Goal: Complete application form

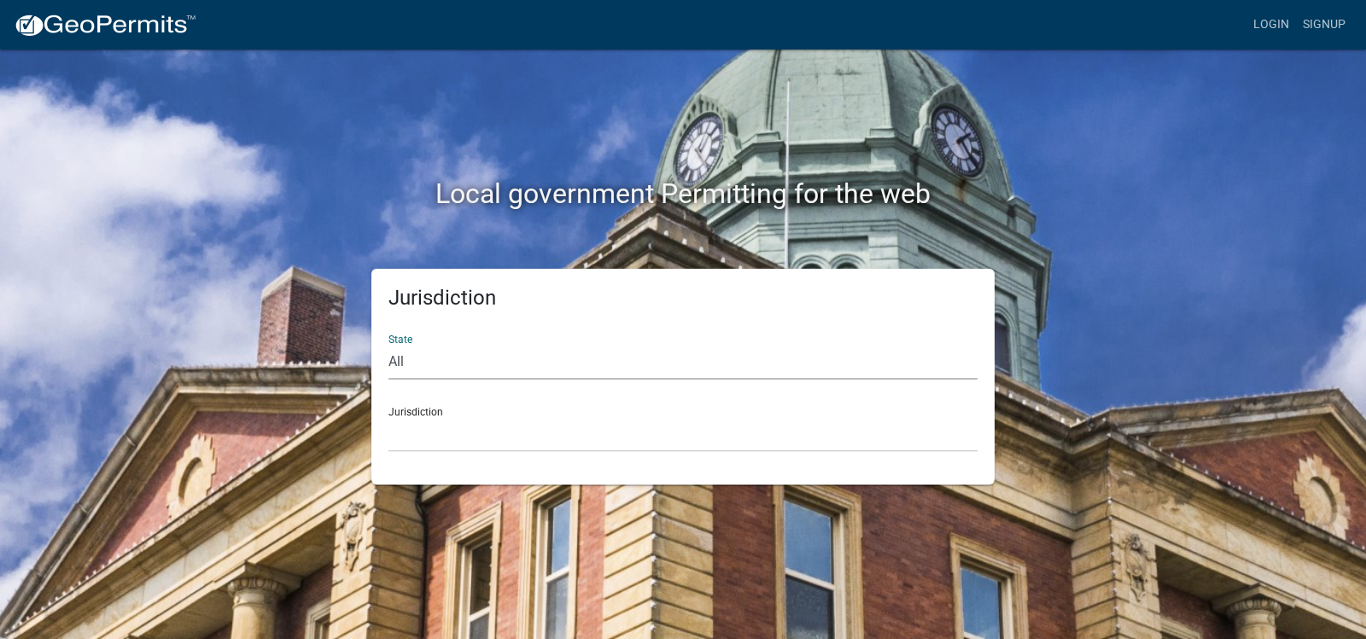
click at [440, 357] on select "All [US_STATE] [US_STATE] [US_STATE] [US_STATE] [US_STATE] [US_STATE] [US_STATE…" at bounding box center [682, 362] width 589 height 35
select select "[US_STATE]"
click at [388, 345] on select "All [US_STATE] [US_STATE] [US_STATE] [US_STATE] [US_STATE] [US_STATE] [US_STATE…" at bounding box center [682, 362] width 589 height 35
click at [412, 408] on div "Jurisdiction [GEOGRAPHIC_DATA], [US_STATE] [GEOGRAPHIC_DATA], [US_STATE] [GEOGR…" at bounding box center [682, 423] width 589 height 59
click at [400, 418] on select "[GEOGRAPHIC_DATA], [US_STATE] [GEOGRAPHIC_DATA], [US_STATE] [GEOGRAPHIC_DATA], …" at bounding box center [682, 434] width 589 height 35
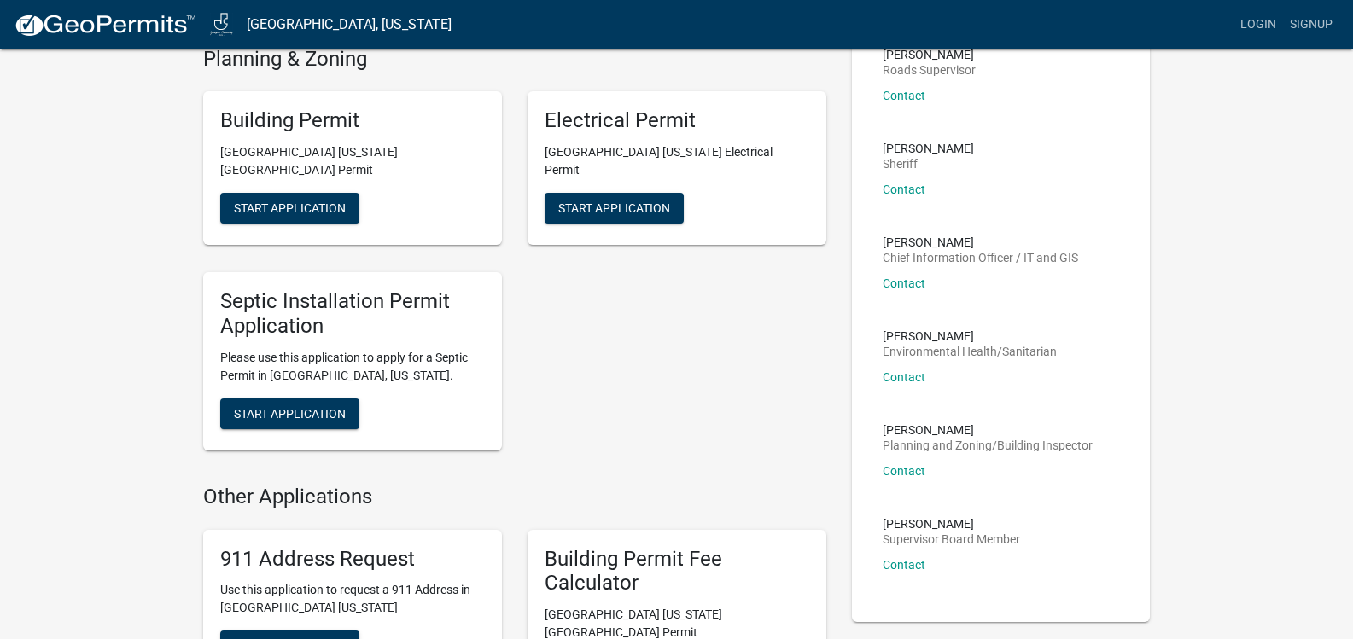
scroll to position [341, 0]
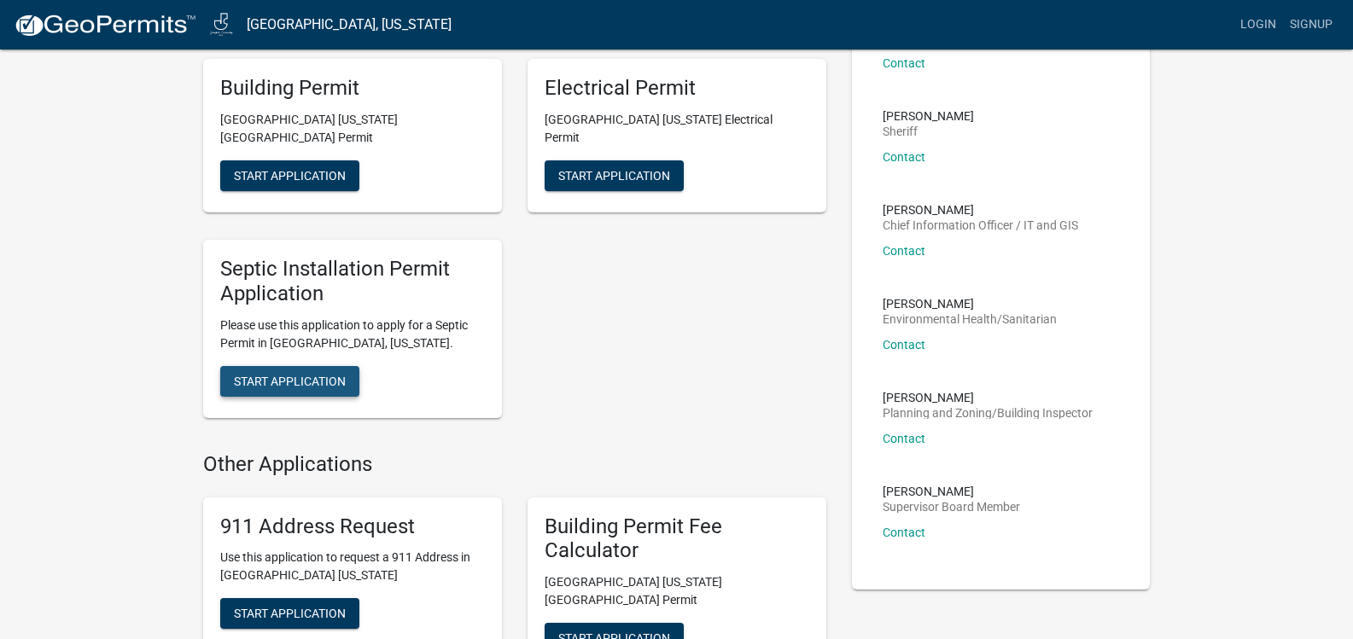
click at [280, 374] on span "Start Application" at bounding box center [290, 381] width 112 height 14
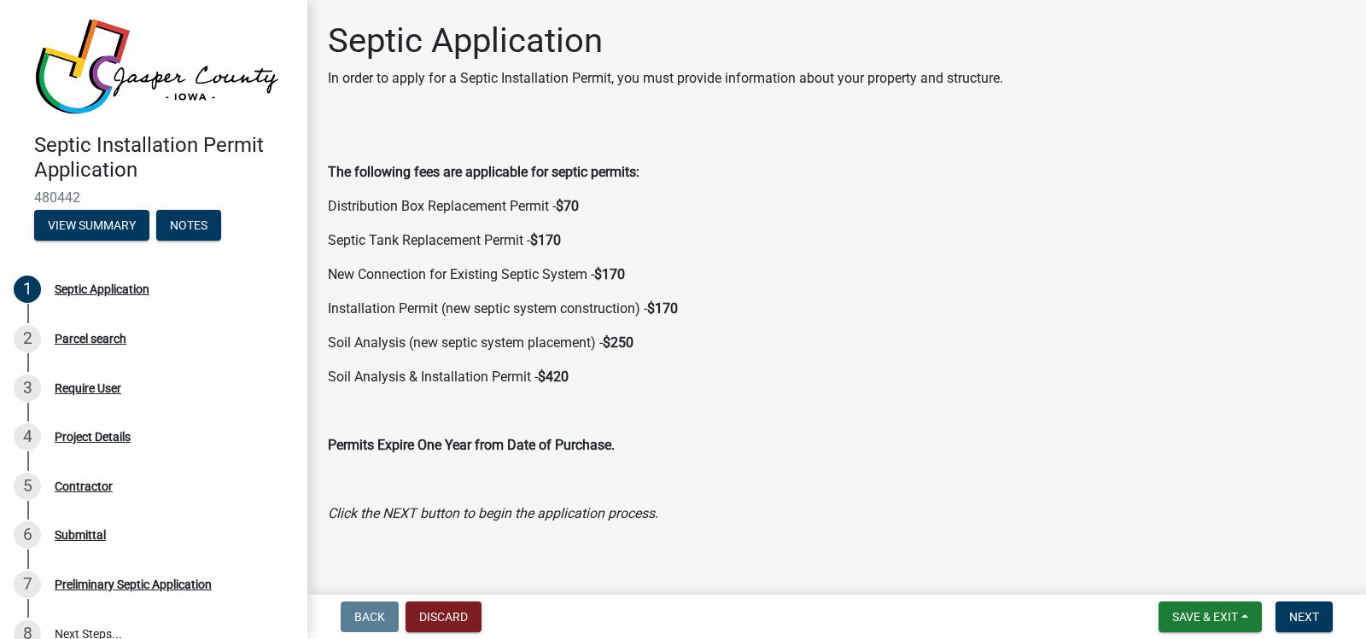
scroll to position [16, 0]
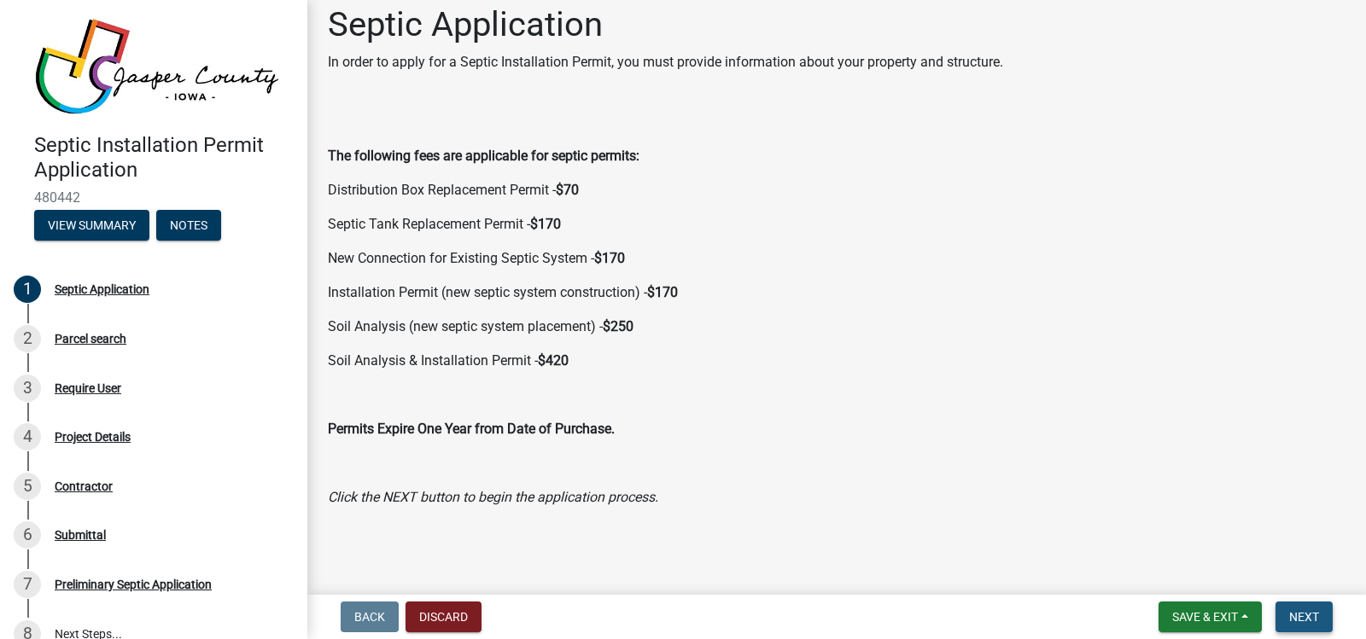
click at [1310, 610] on span "Next" at bounding box center [1304, 617] width 30 height 14
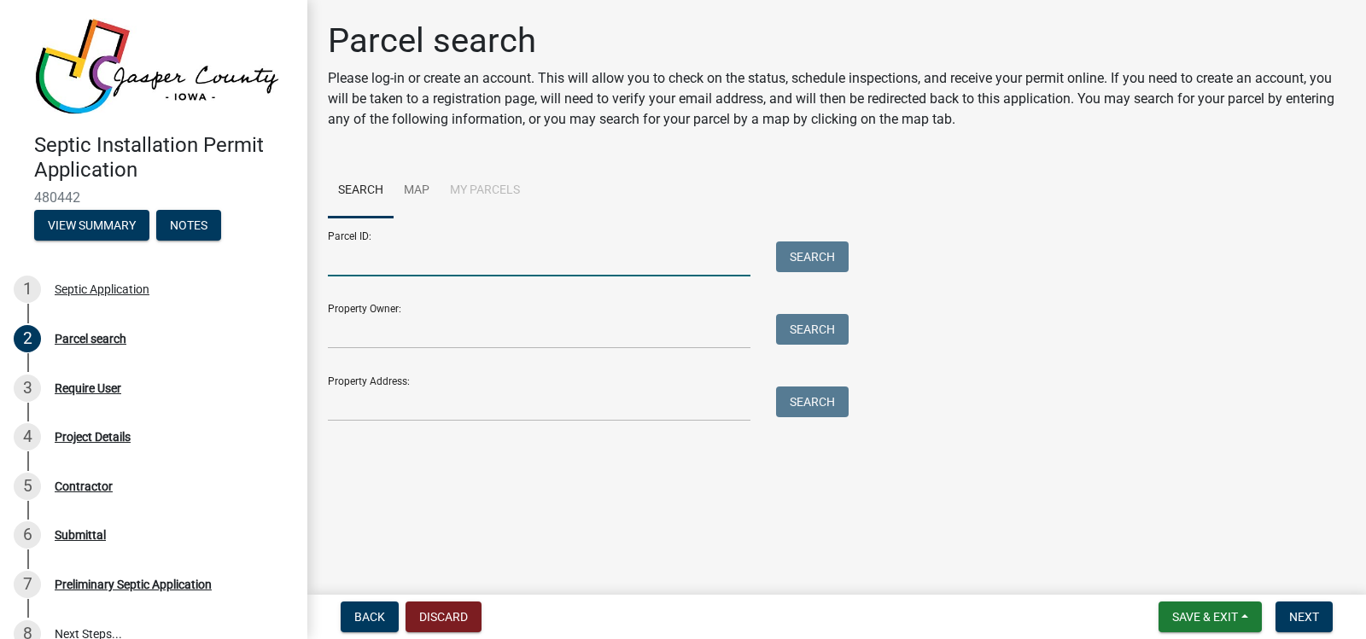
click at [346, 252] on input "Parcel ID:" at bounding box center [539, 259] width 423 height 35
type input "0927451003"
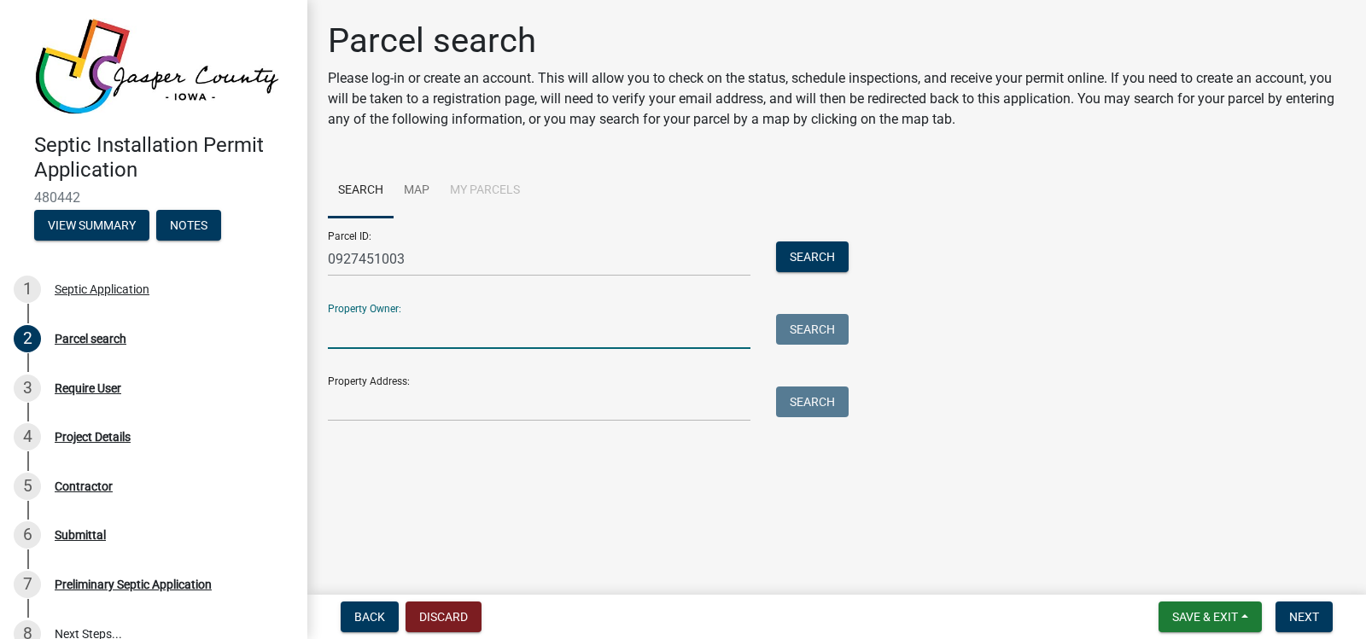
click at [365, 326] on input "Property Owner:" at bounding box center [539, 331] width 423 height 35
type input "[PERSON_NAME]"
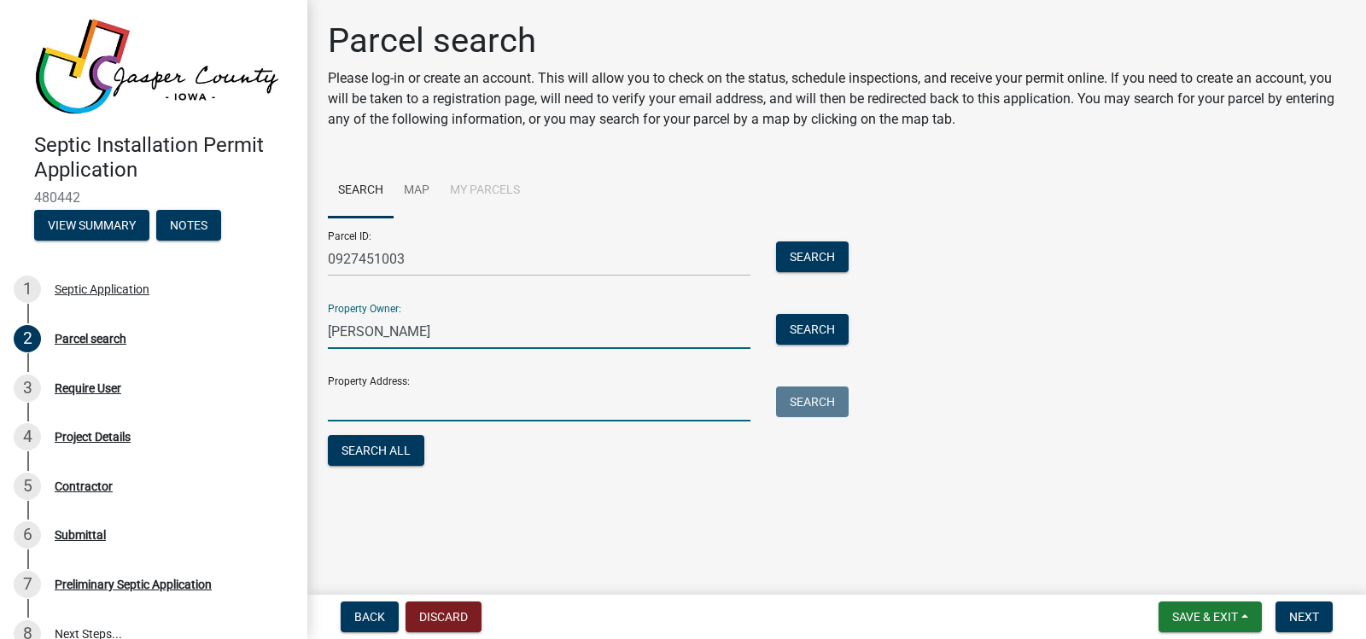
click at [333, 390] on input "Property Address:" at bounding box center [539, 404] width 423 height 35
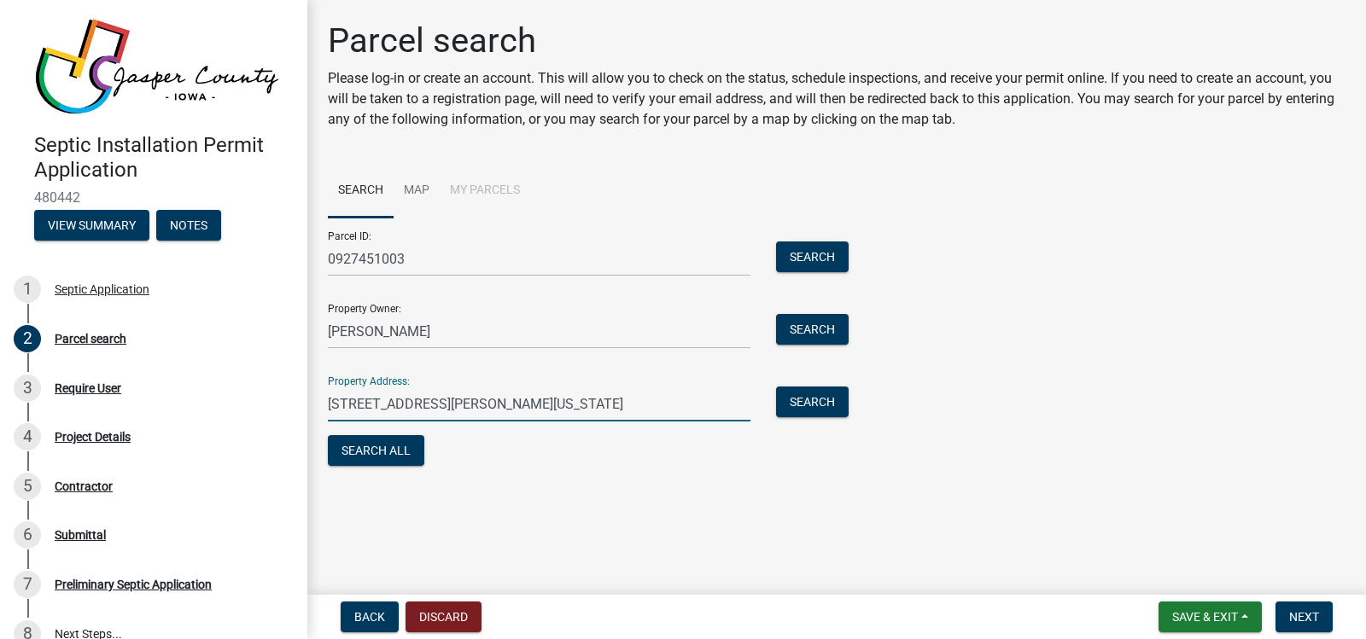
click at [441, 401] on input "[STREET_ADDRESS][PERSON_NAME][US_STATE]" at bounding box center [539, 404] width 423 height 35
click at [528, 402] on input "[STREET_ADDRESS][PERSON_NAME][US_STATE]" at bounding box center [539, 404] width 423 height 35
type input "[STREET_ADDRESS][PERSON_NAME][US_STATE]"
click at [1306, 615] on span "Next" at bounding box center [1304, 617] width 30 height 14
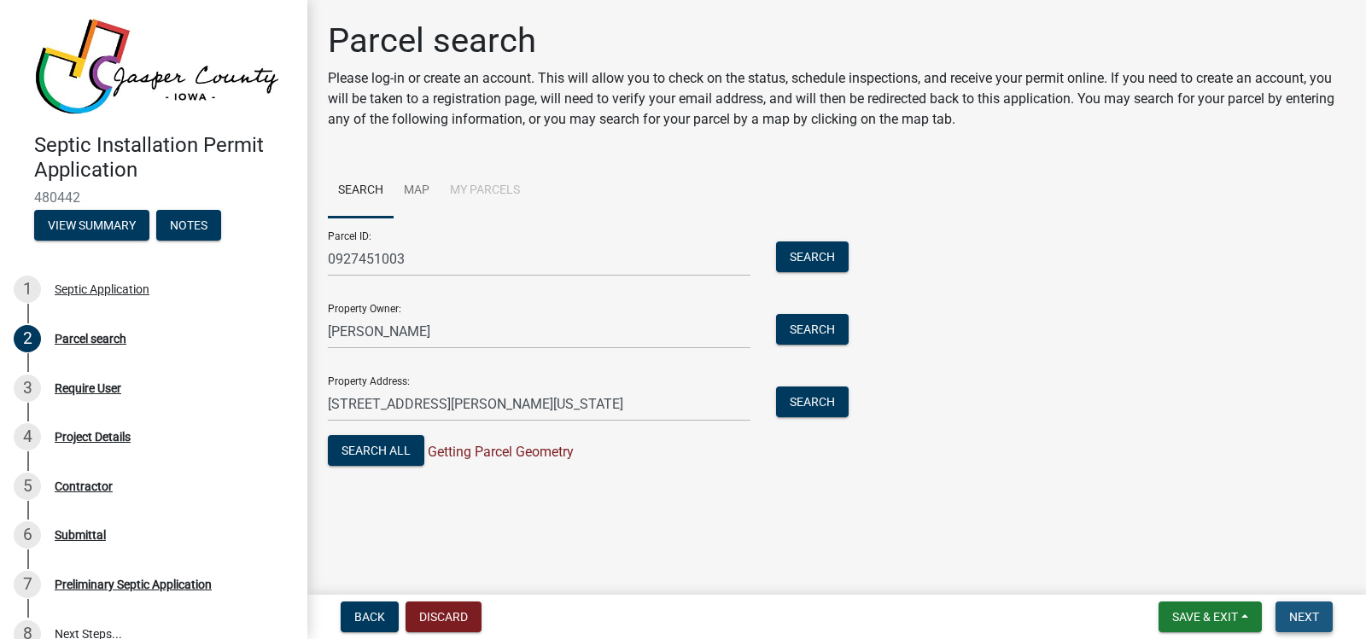
click at [1302, 618] on span "Next" at bounding box center [1304, 617] width 30 height 14
click at [381, 448] on button "Search All" at bounding box center [376, 450] width 96 height 31
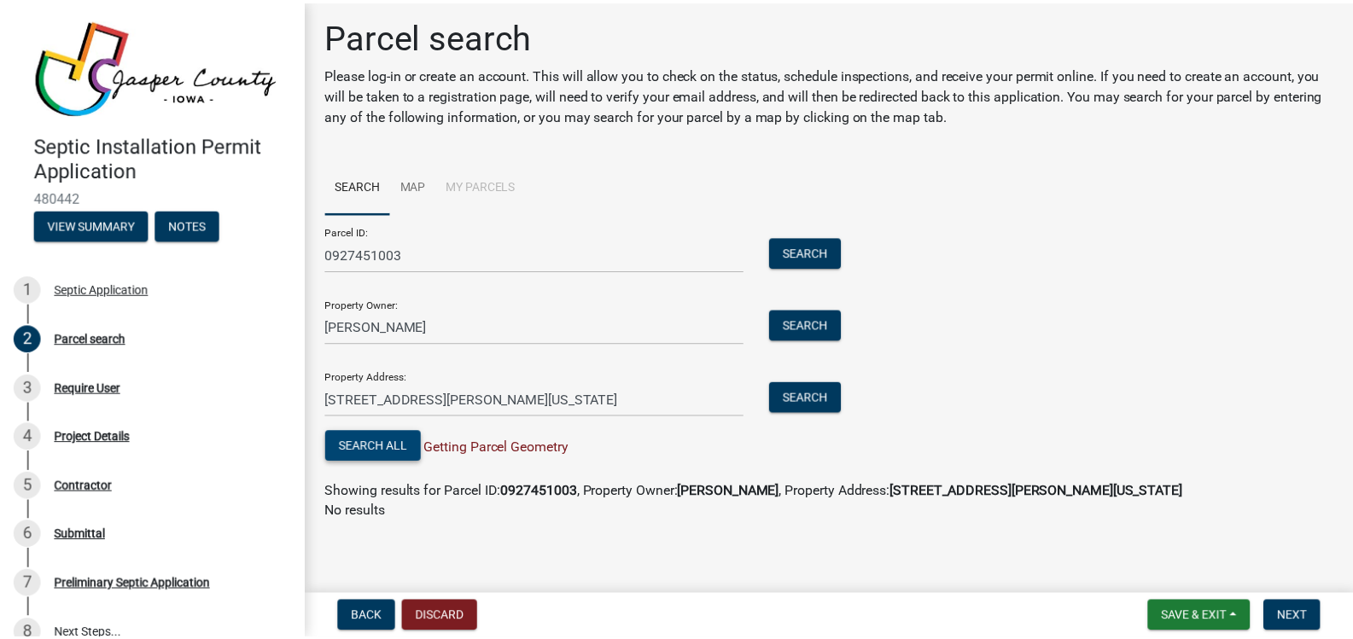
scroll to position [5, 0]
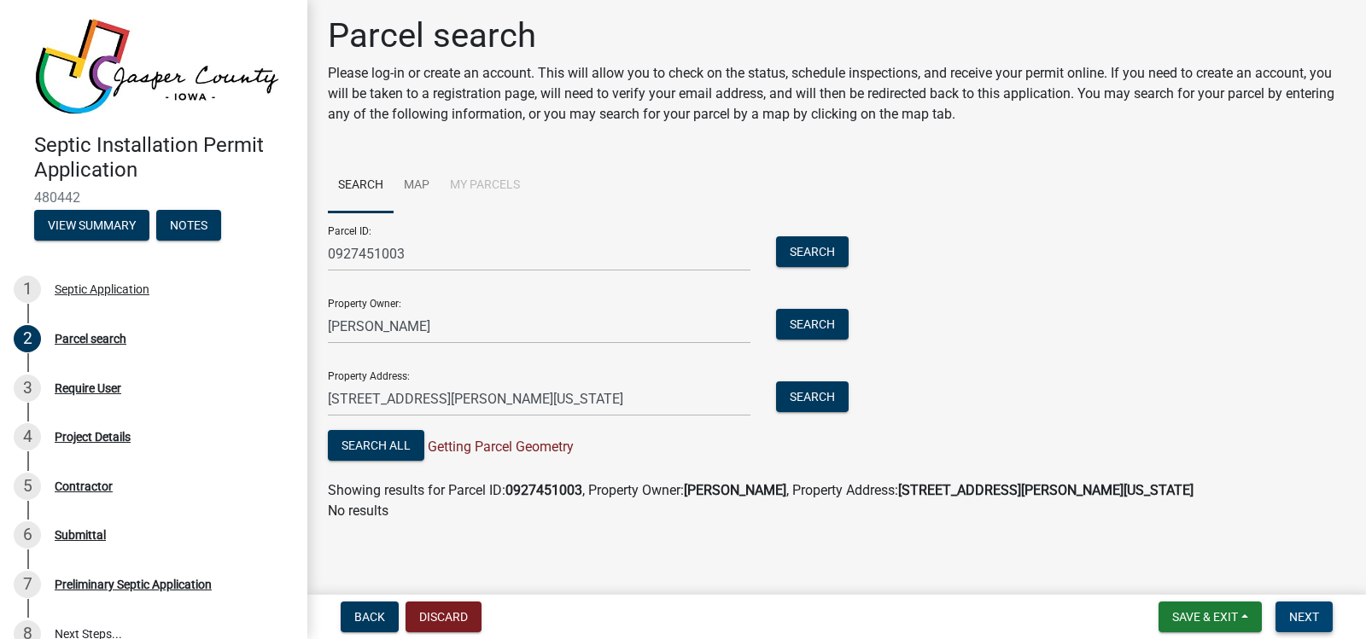
click at [1303, 615] on span "Next" at bounding box center [1304, 617] width 30 height 14
click at [457, 620] on button "Discard" at bounding box center [444, 617] width 76 height 31
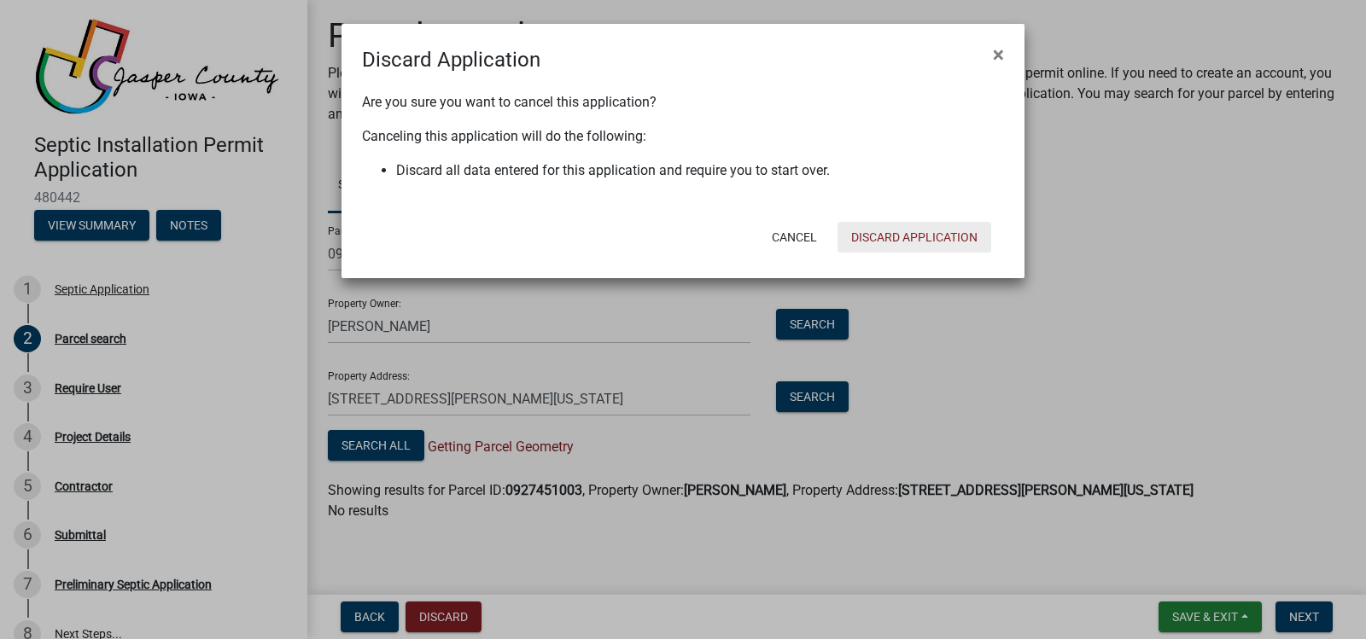
click at [921, 230] on button "Discard Application" at bounding box center [915, 237] width 154 height 31
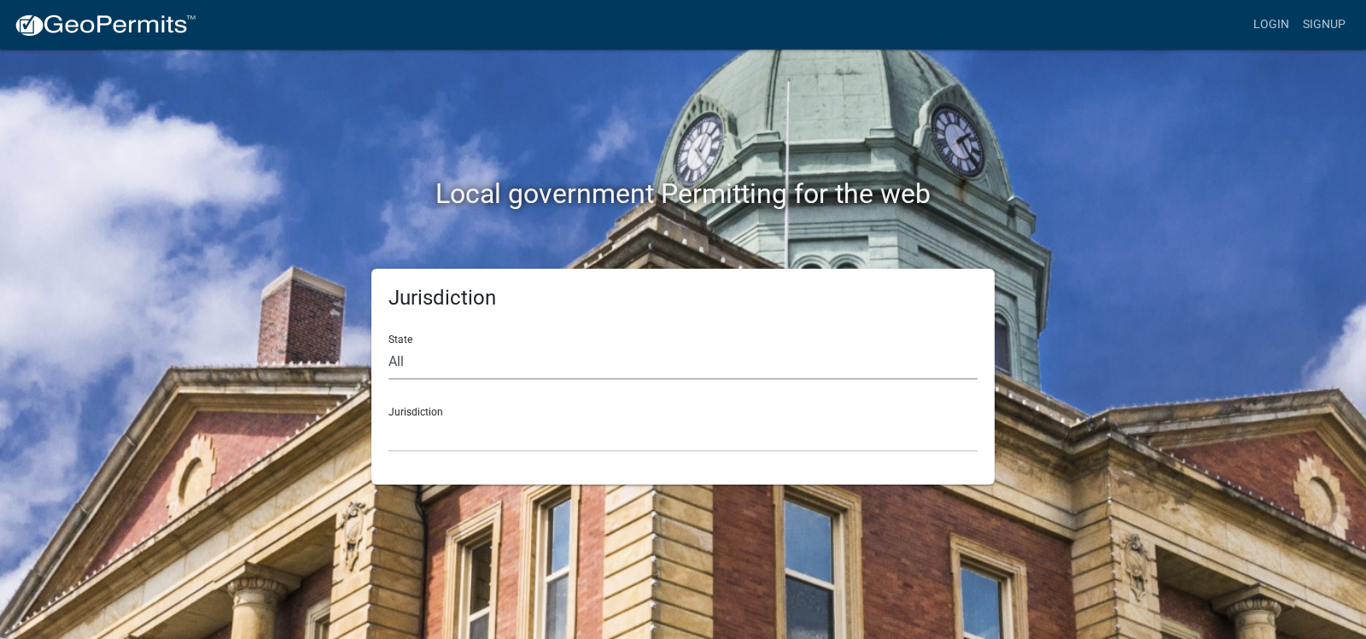
click at [429, 353] on select "All [US_STATE] [US_STATE] [US_STATE] [US_STATE] [US_STATE] [US_STATE] [US_STATE…" at bounding box center [682, 362] width 589 height 35
select select "[US_STATE]"
click at [388, 345] on select "All [US_STATE] [US_STATE] [US_STATE] [US_STATE] [US_STATE] [US_STATE] [US_STATE…" at bounding box center [682, 362] width 589 height 35
click at [420, 431] on select "[GEOGRAPHIC_DATA], [US_STATE] [GEOGRAPHIC_DATA], [US_STATE] [GEOGRAPHIC_DATA], …" at bounding box center [682, 434] width 589 height 35
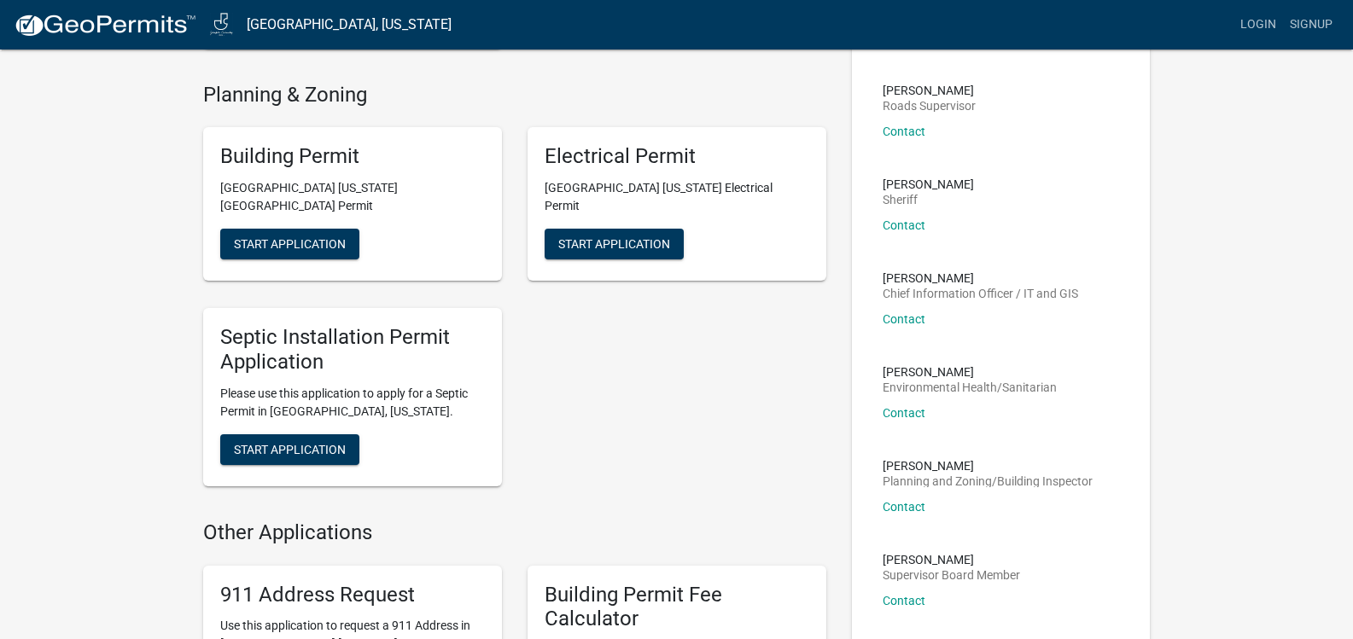
scroll to position [341, 0]
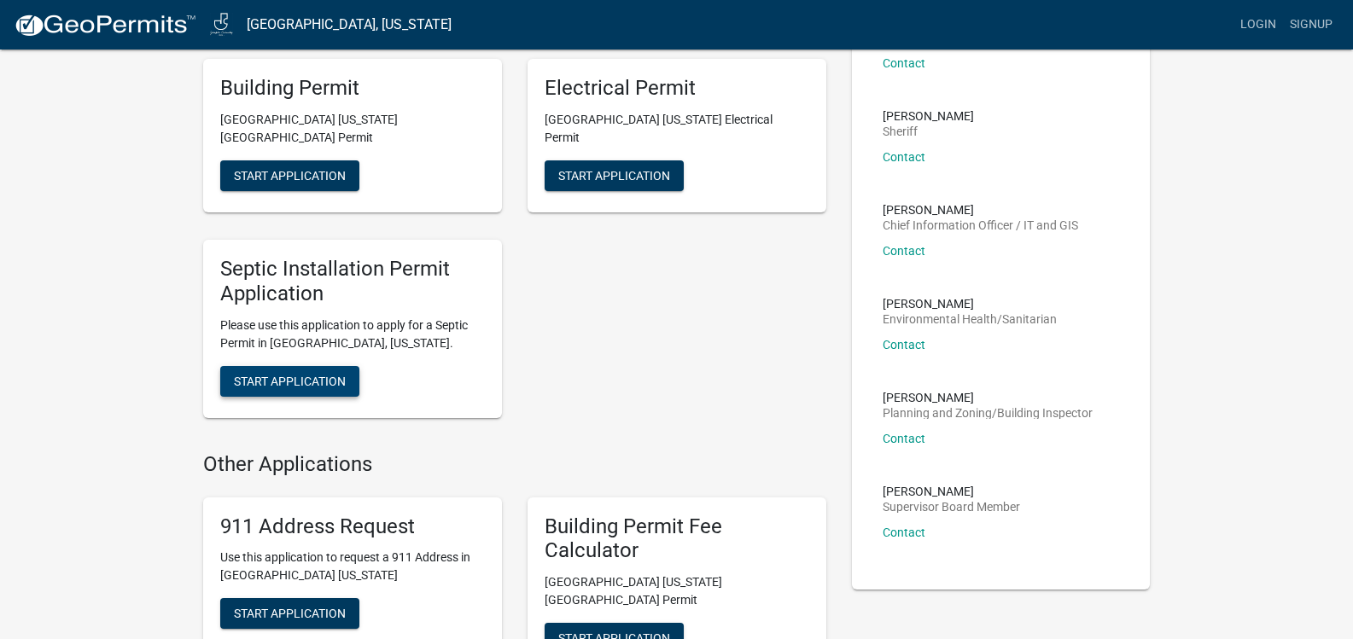
click at [295, 374] on span "Start Application" at bounding box center [290, 381] width 112 height 14
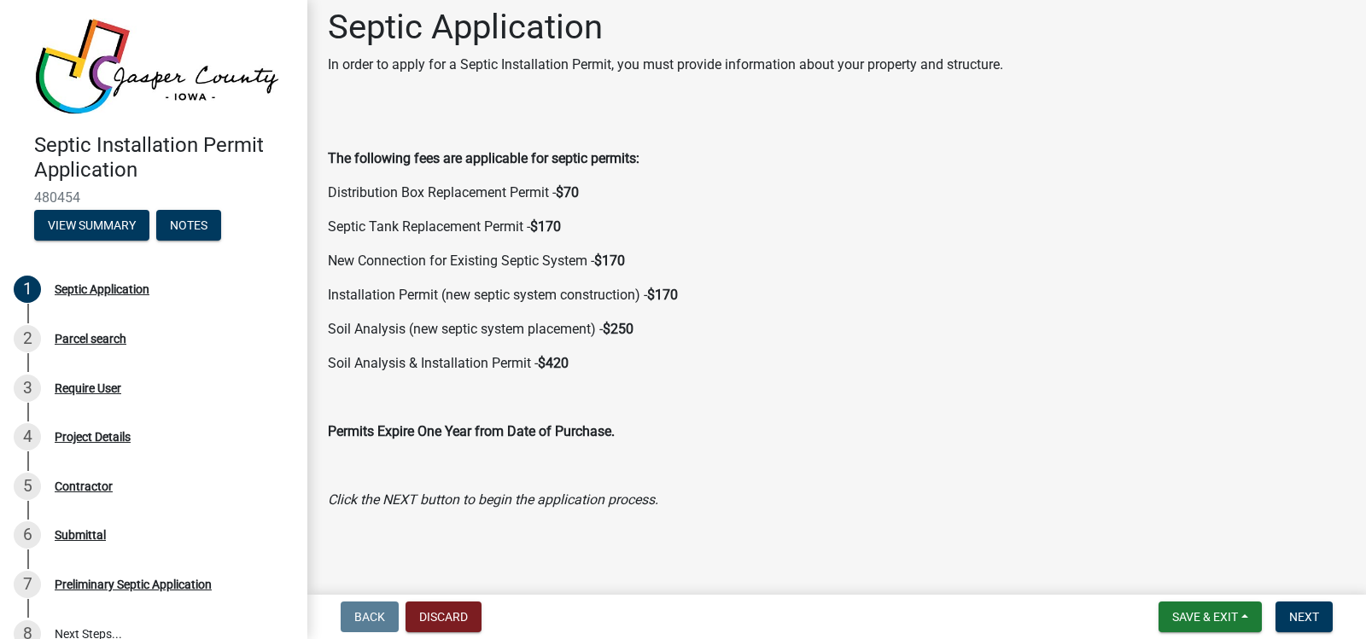
scroll to position [16, 0]
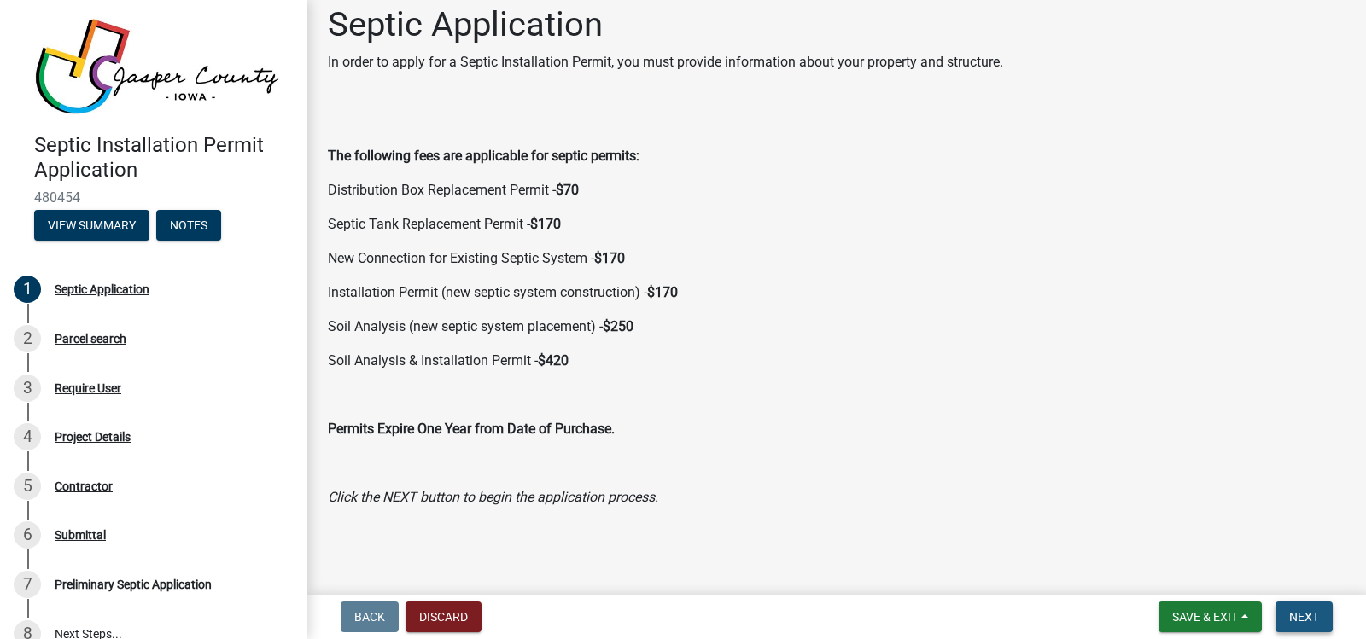
click at [1301, 621] on span "Next" at bounding box center [1304, 617] width 30 height 14
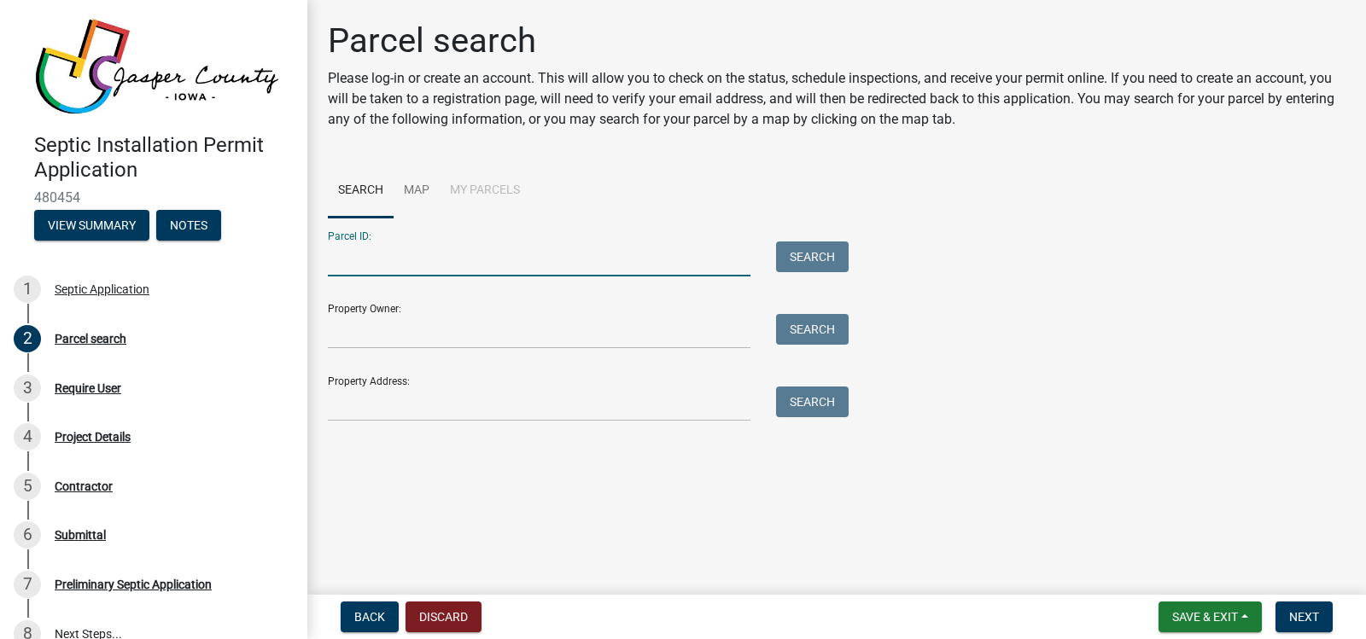
click at [406, 244] on input "Parcel ID:" at bounding box center [539, 259] width 423 height 35
type input "0927451003"
click at [814, 262] on button "Search" at bounding box center [812, 257] width 73 height 31
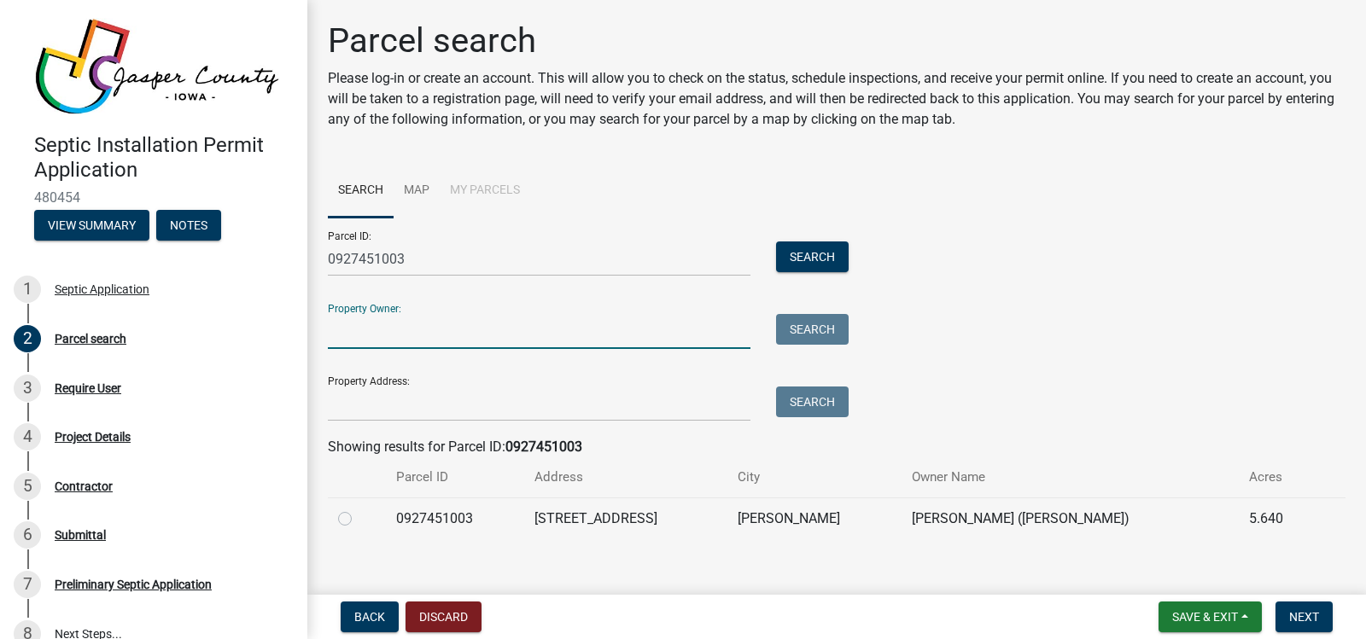
click at [417, 327] on input "Property Owner:" at bounding box center [539, 331] width 423 height 35
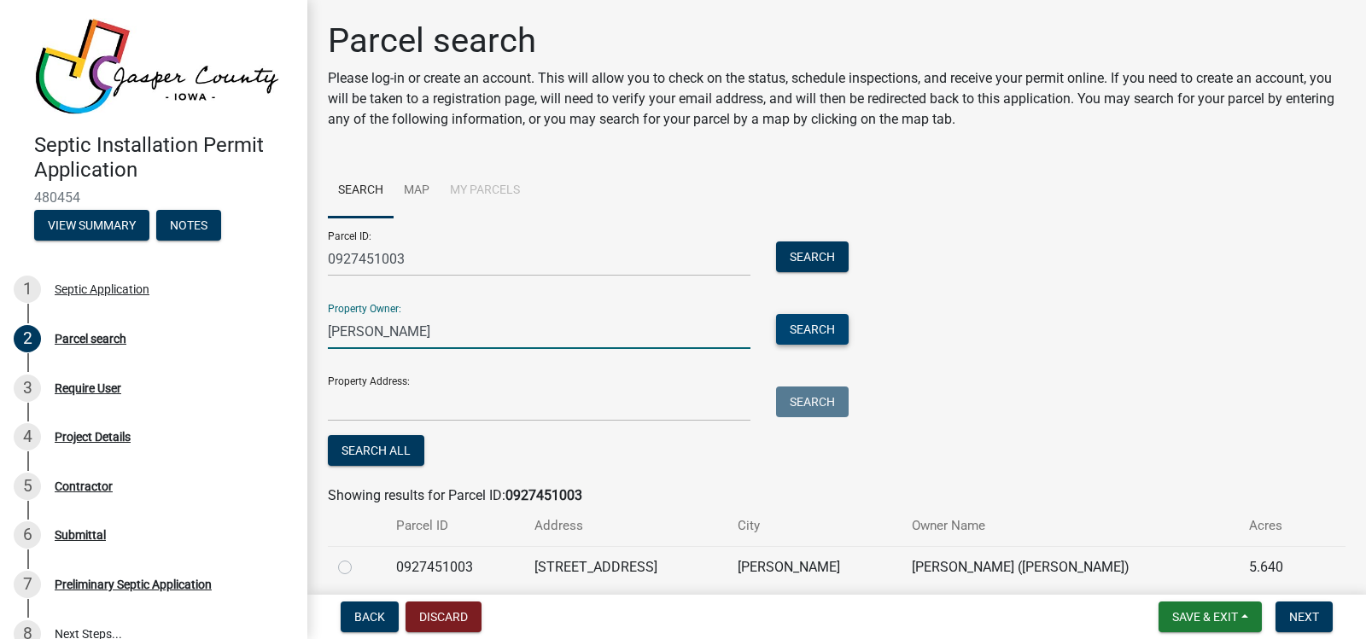
type input "peggy Elaine Tierney"
click at [831, 324] on button "Search" at bounding box center [812, 329] width 73 height 31
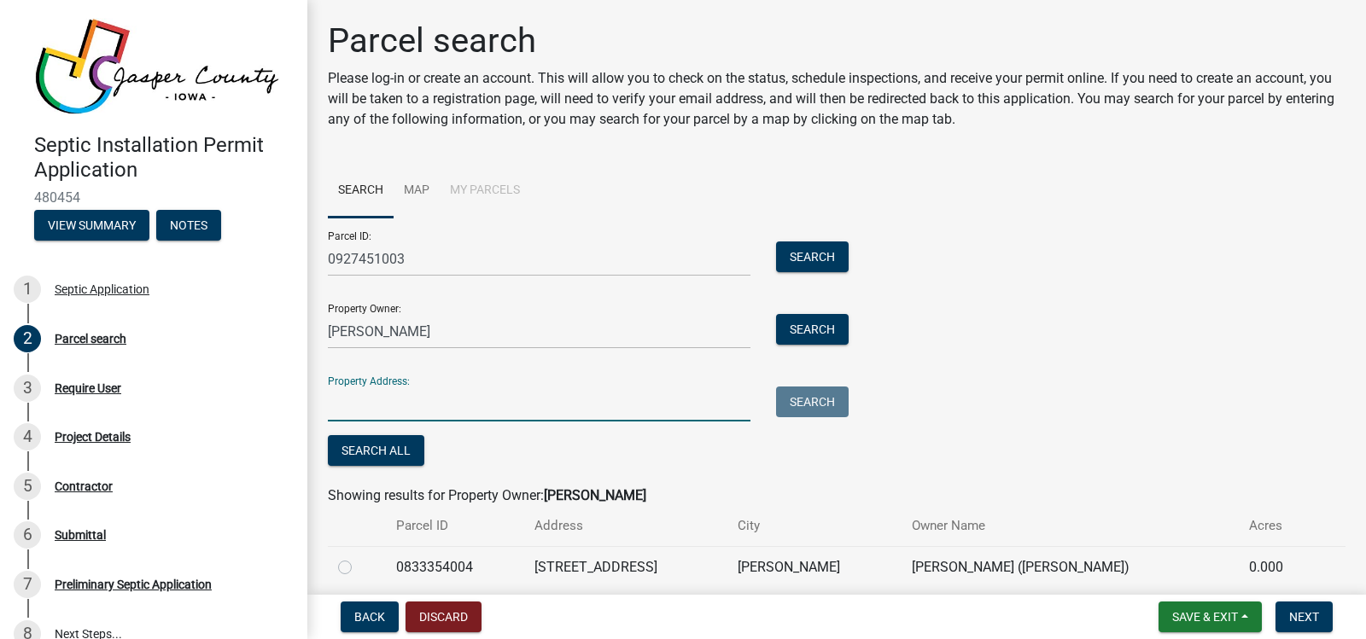
click at [353, 387] on input "Property Address:" at bounding box center [539, 404] width 423 height 35
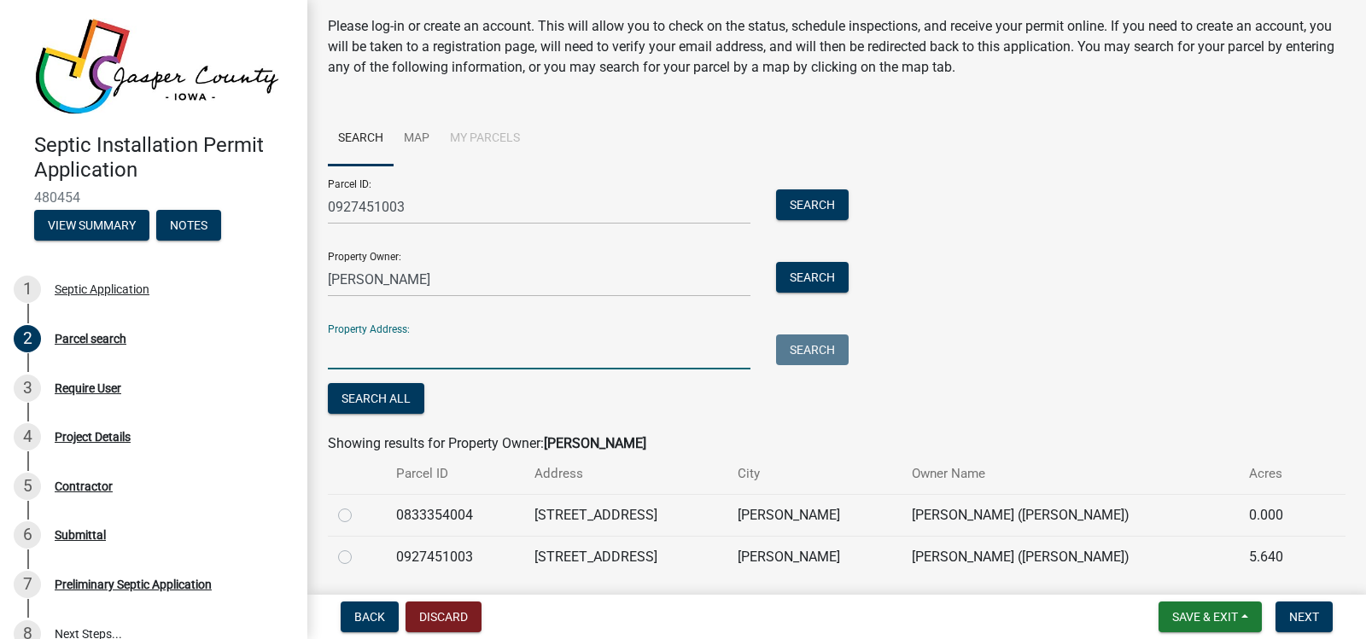
scroll to position [108, 0]
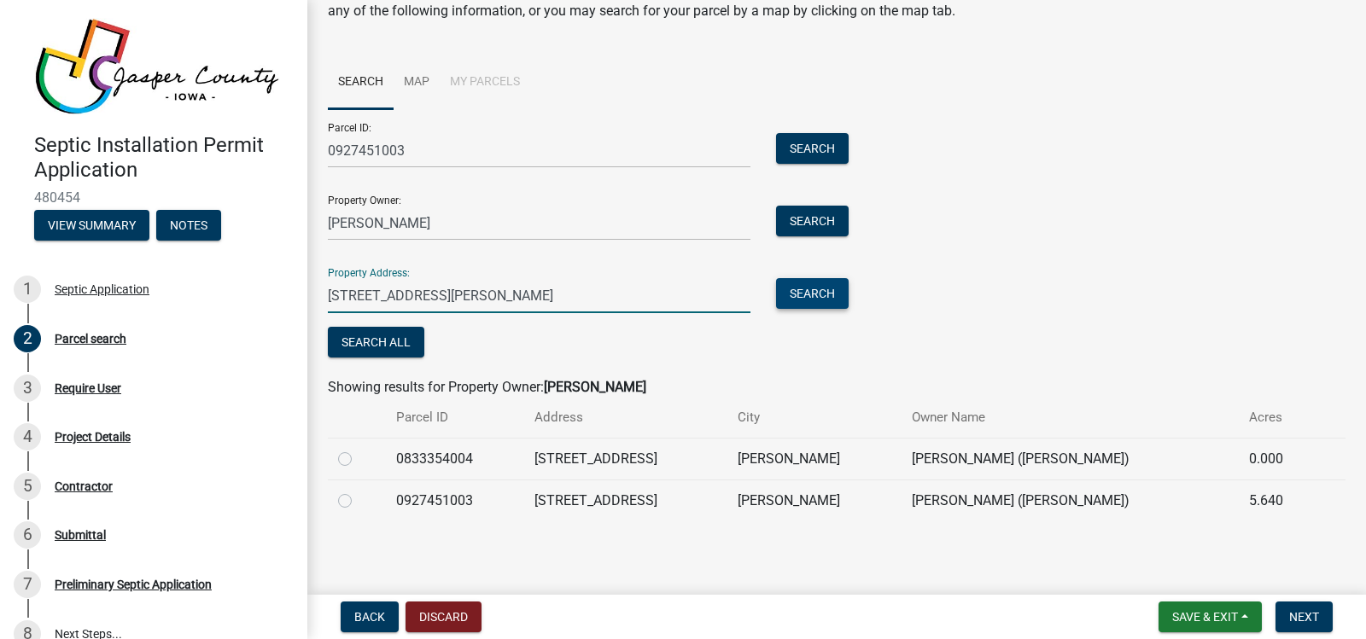
type input "9201 Imperial Ave Kellogg"
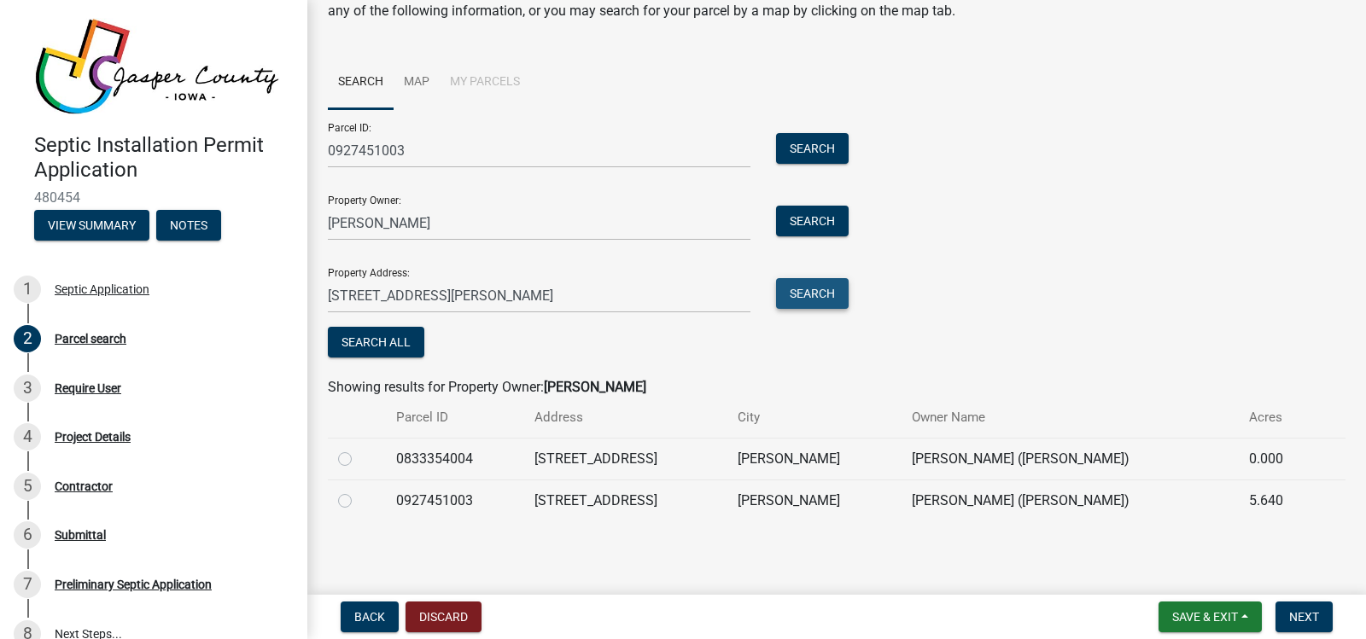
click at [817, 288] on button "Search" at bounding box center [812, 293] width 73 height 31
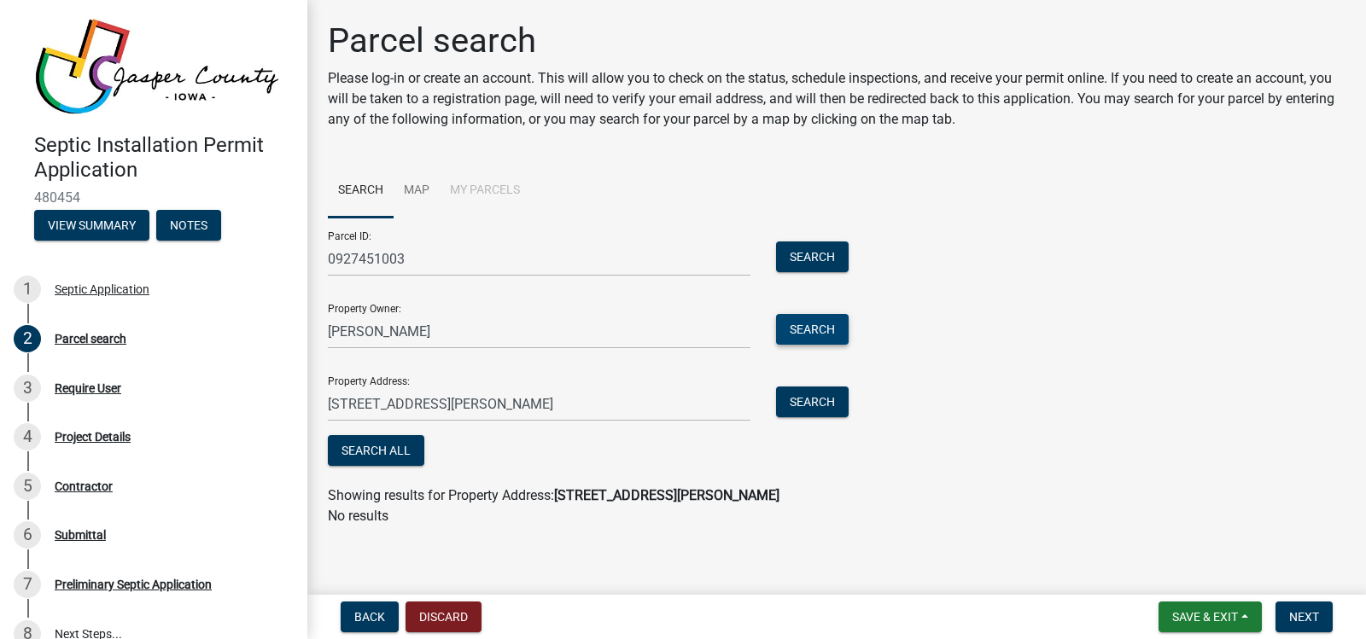
click at [820, 324] on button "Search" at bounding box center [812, 329] width 73 height 31
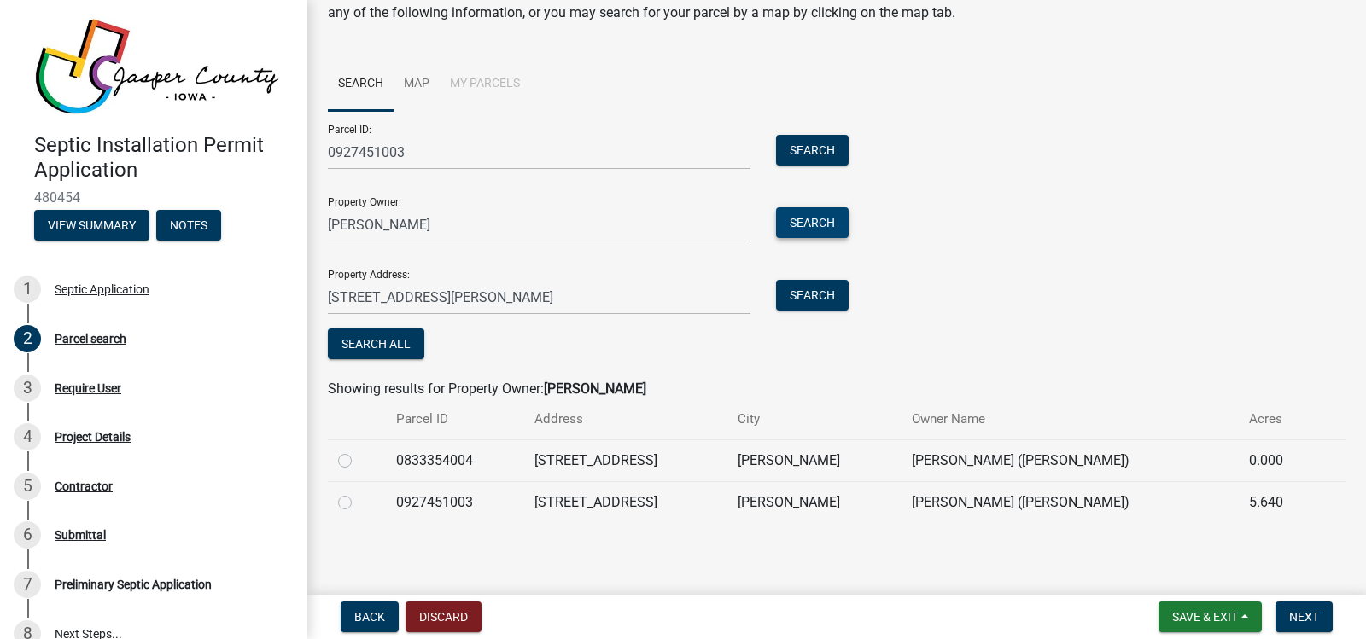
scroll to position [108, 0]
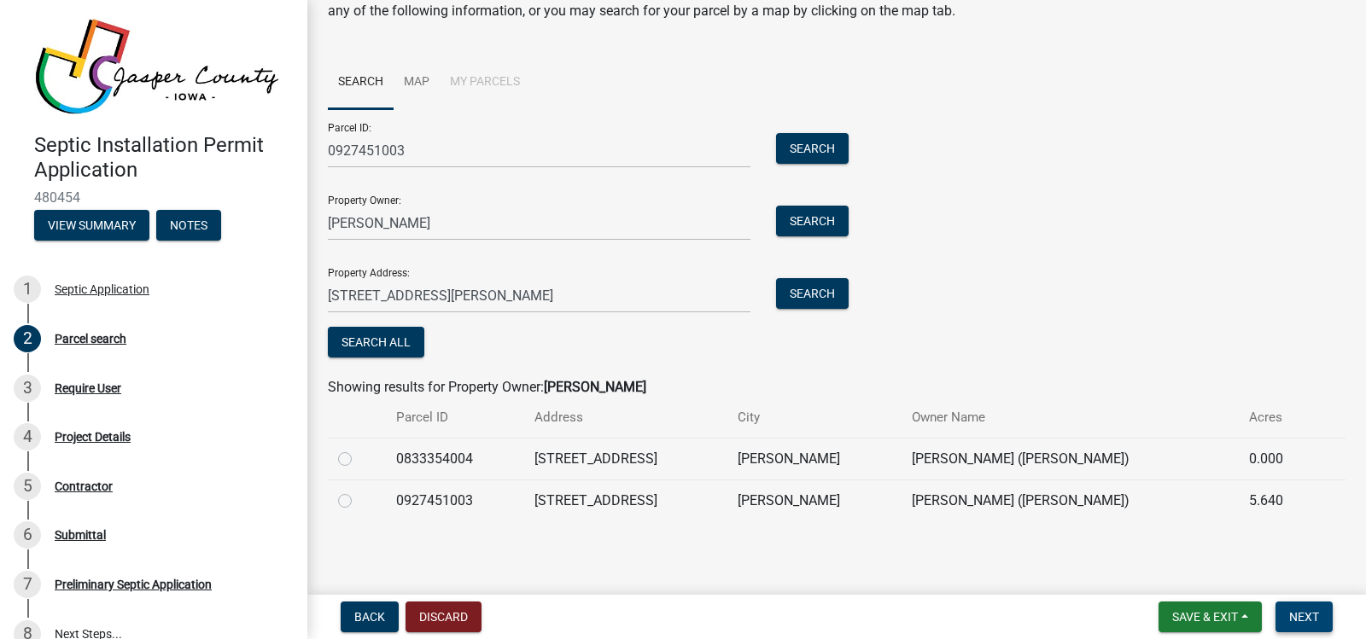
click at [1303, 611] on span "Next" at bounding box center [1304, 617] width 30 height 14
click at [368, 344] on button "Search All" at bounding box center [376, 342] width 96 height 31
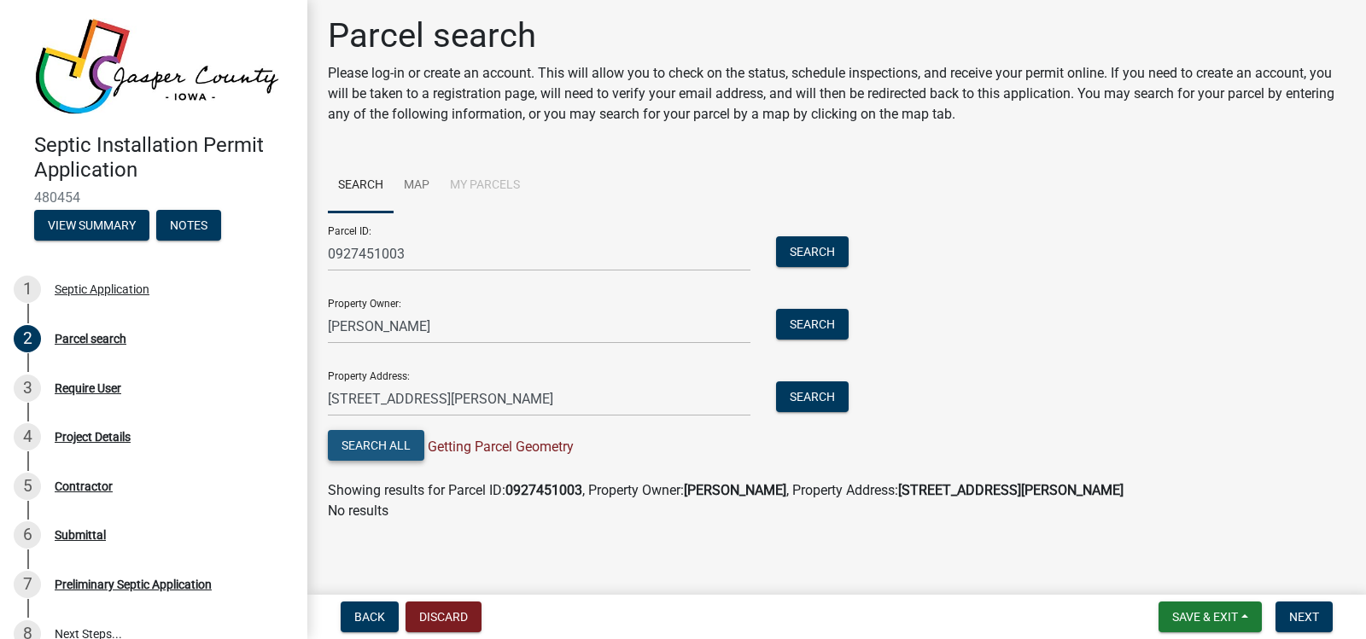
scroll to position [0, 0]
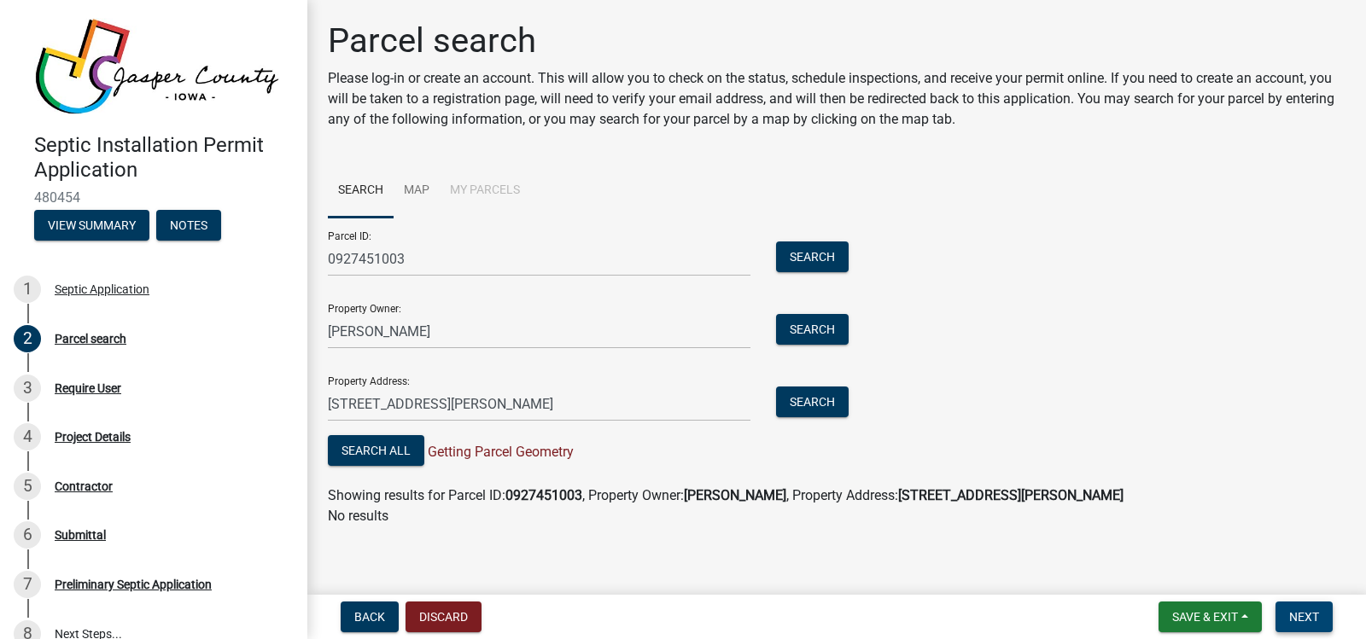
click at [1302, 612] on span "Next" at bounding box center [1304, 617] width 30 height 14
click at [811, 401] on button "Search" at bounding box center [812, 402] width 73 height 31
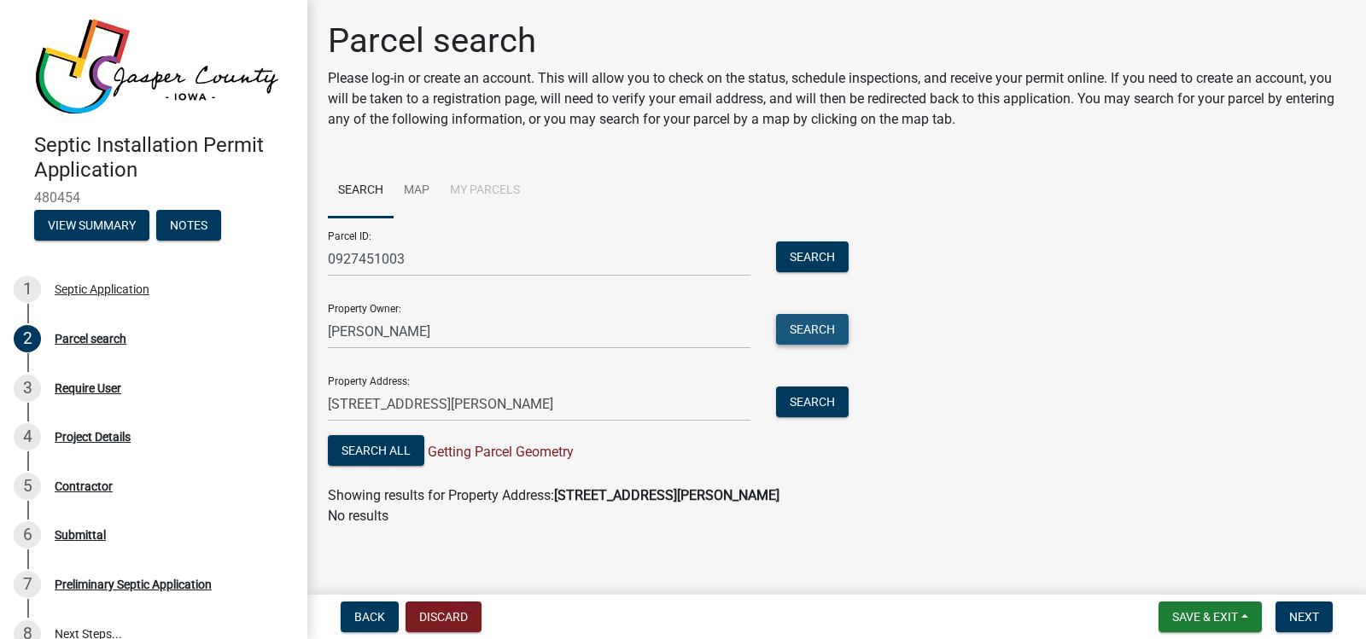
click at [819, 328] on button "Search" at bounding box center [812, 329] width 73 height 31
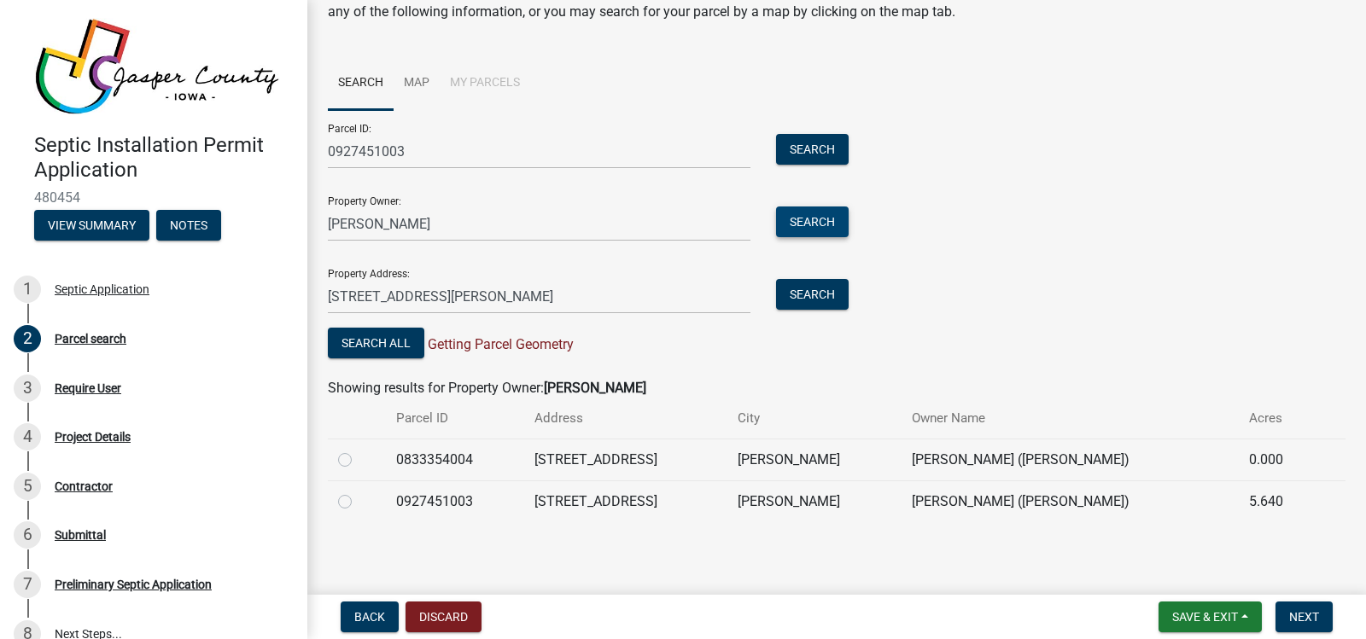
scroll to position [108, 0]
click at [1203, 616] on span "Save & Exit" at bounding box center [1205, 617] width 66 height 14
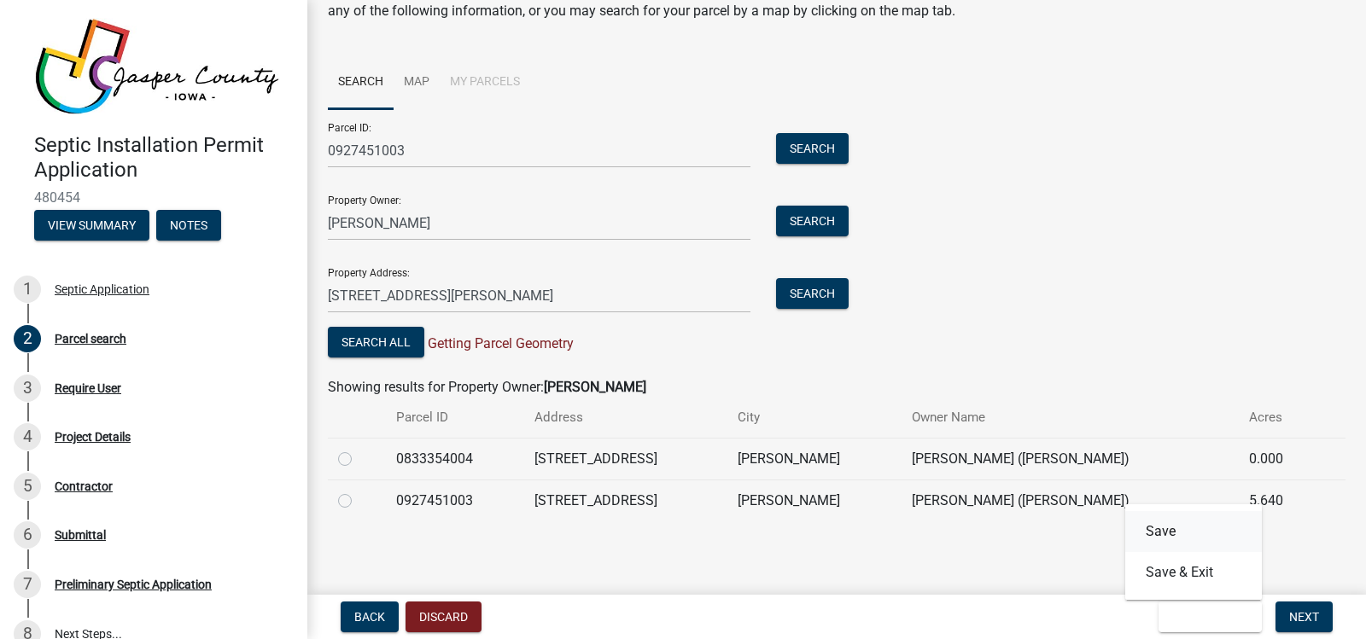
click at [1163, 530] on button "Save" at bounding box center [1193, 531] width 137 height 41
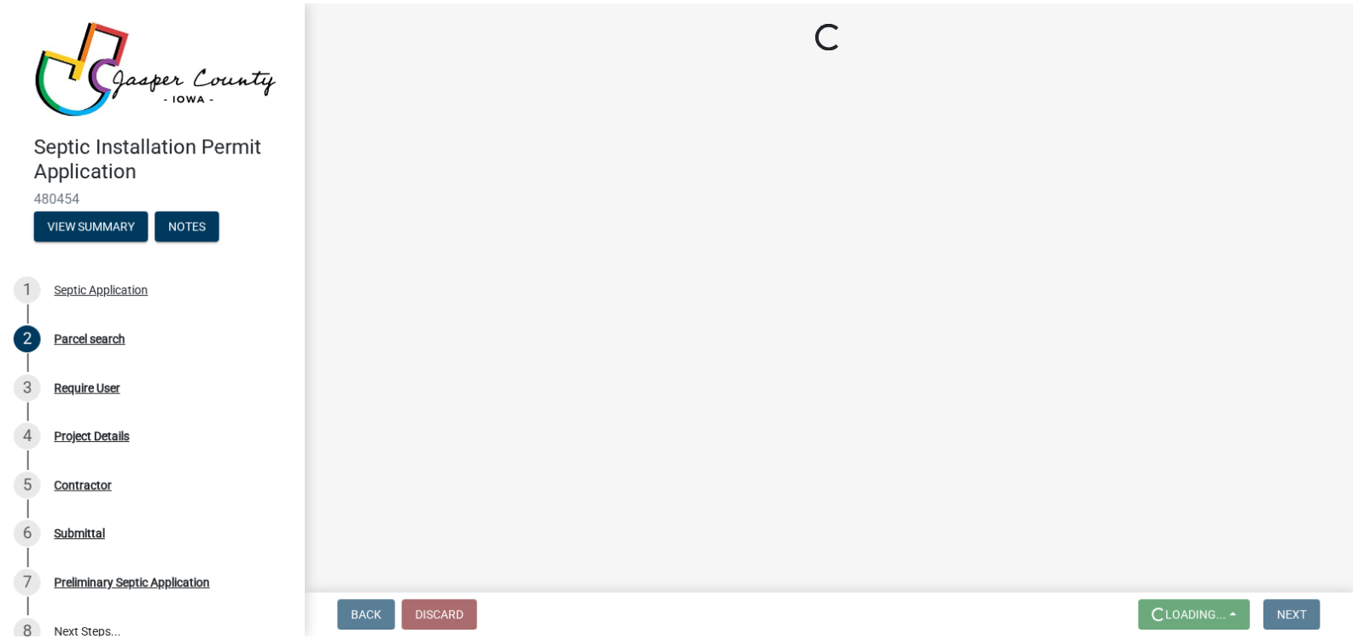
scroll to position [0, 0]
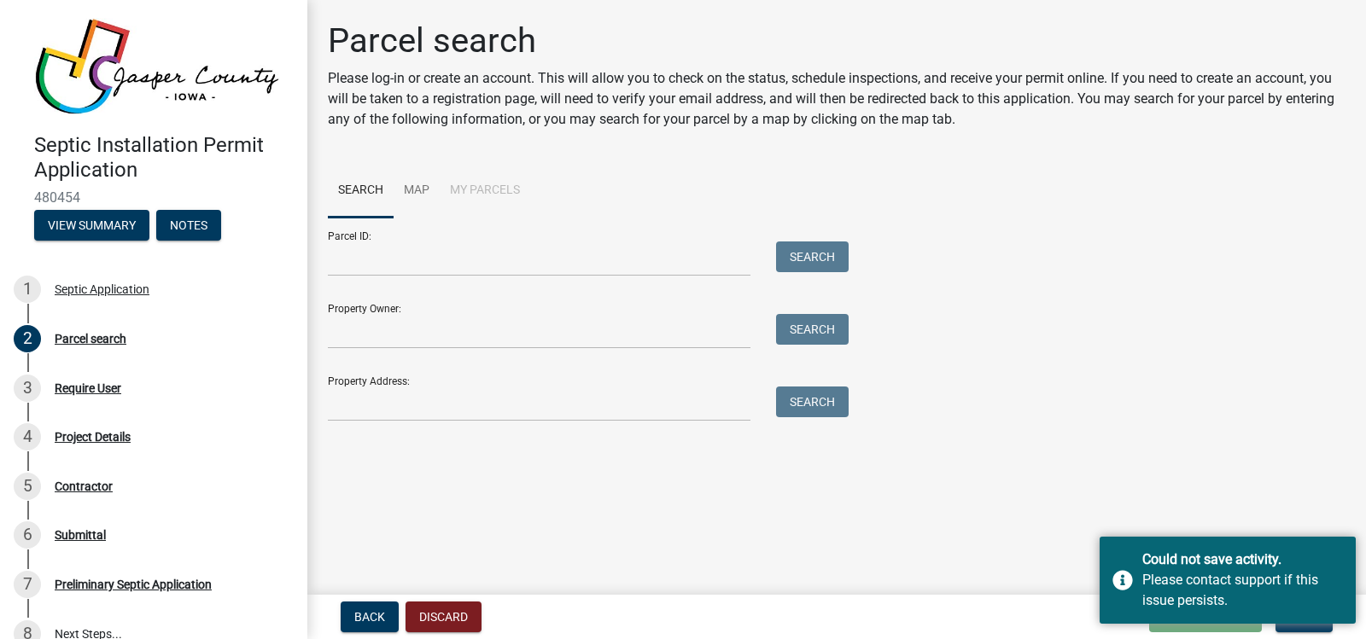
click at [1218, 451] on main "Parcel search Please log-in or create an account. This will allow you to check …" at bounding box center [836, 294] width 1059 height 588
click at [1301, 587] on div "Please contact support if this issue persists." at bounding box center [1242, 590] width 201 height 41
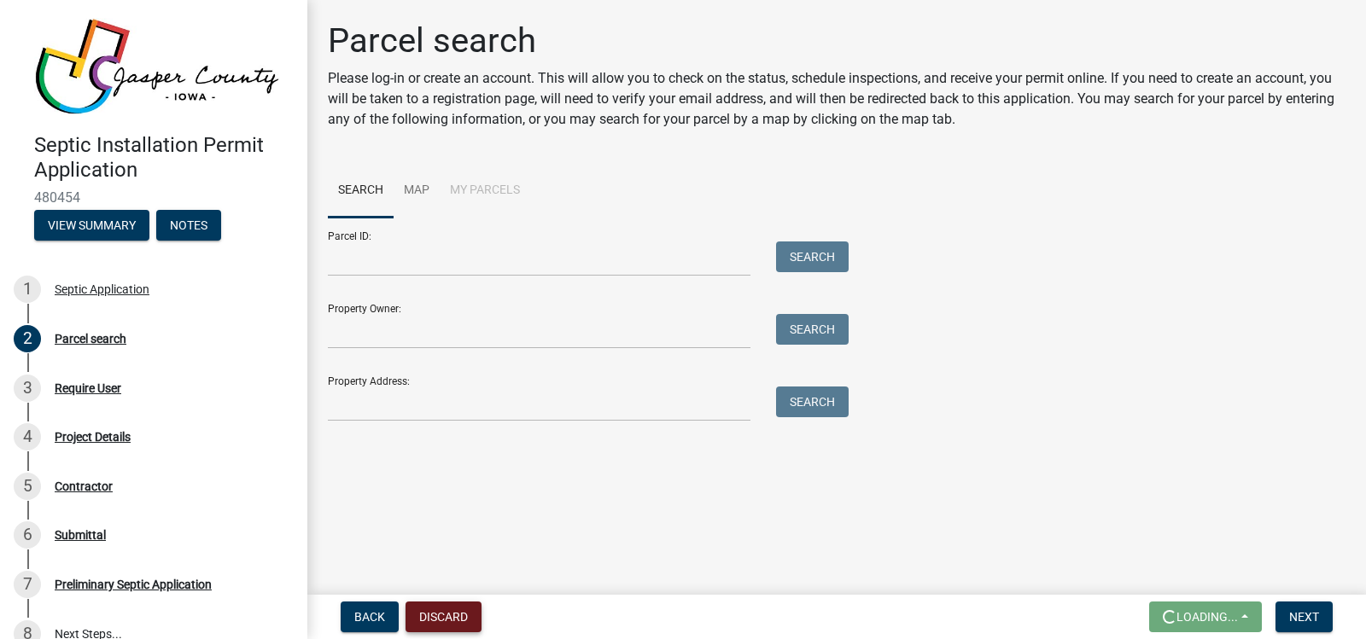
click at [446, 613] on button "Discard" at bounding box center [444, 617] width 76 height 31
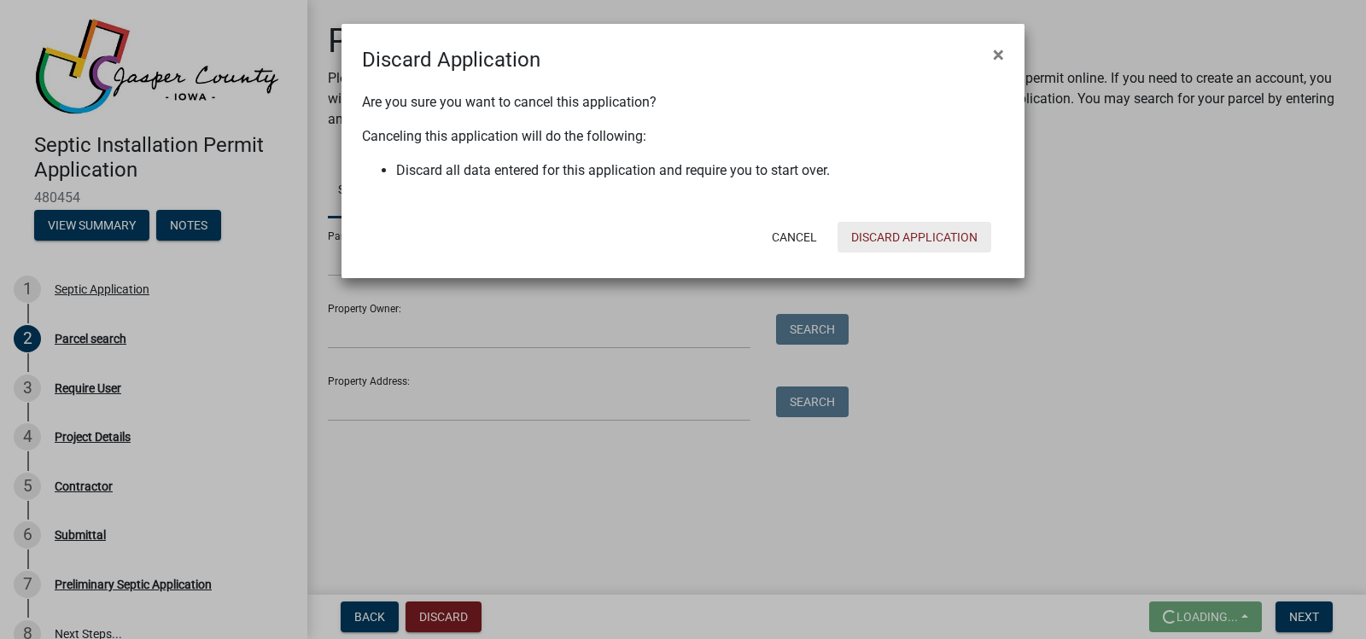
click at [926, 232] on button "Discard Application" at bounding box center [915, 237] width 154 height 31
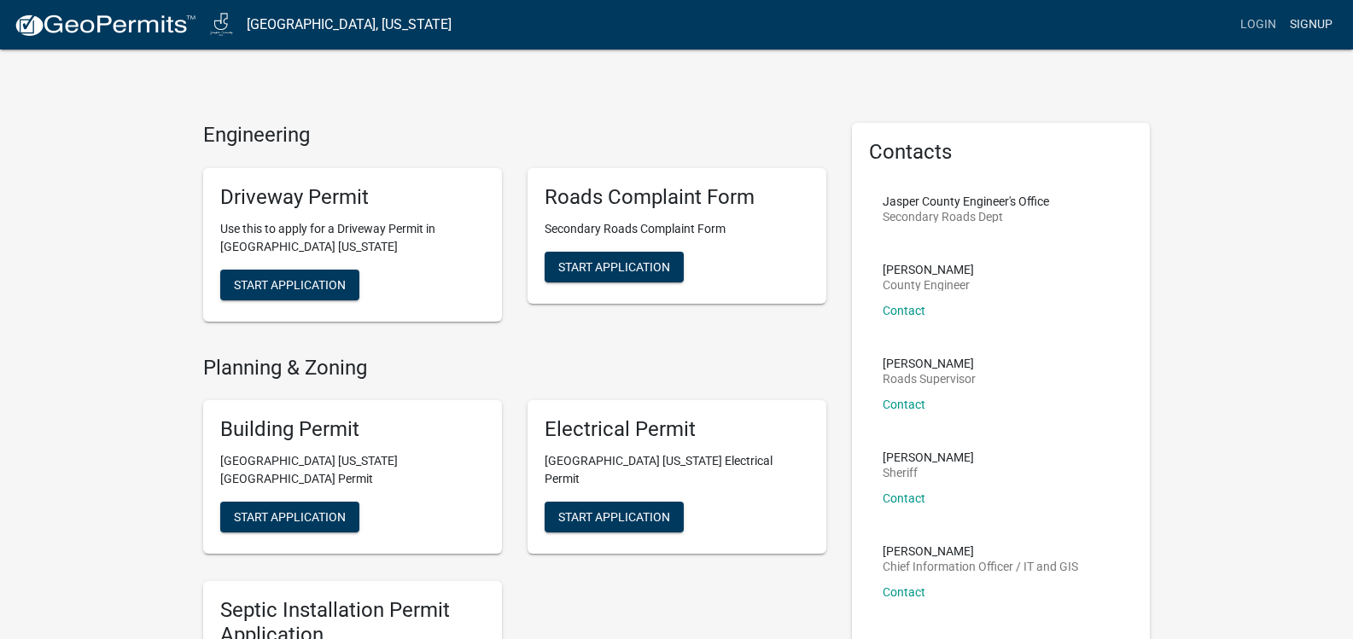
click at [1315, 20] on link "Signup" at bounding box center [1311, 25] width 56 height 32
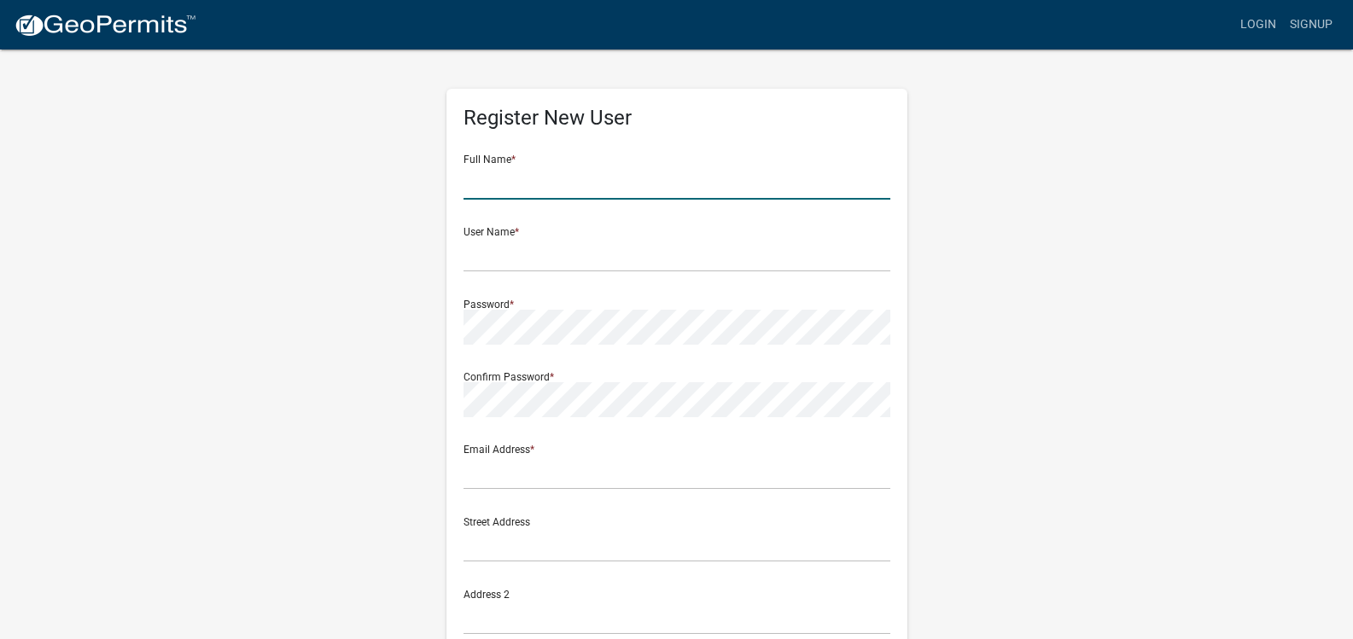
click at [554, 172] on input "text" at bounding box center [677, 182] width 427 height 35
type input "[PERSON_NAME]"
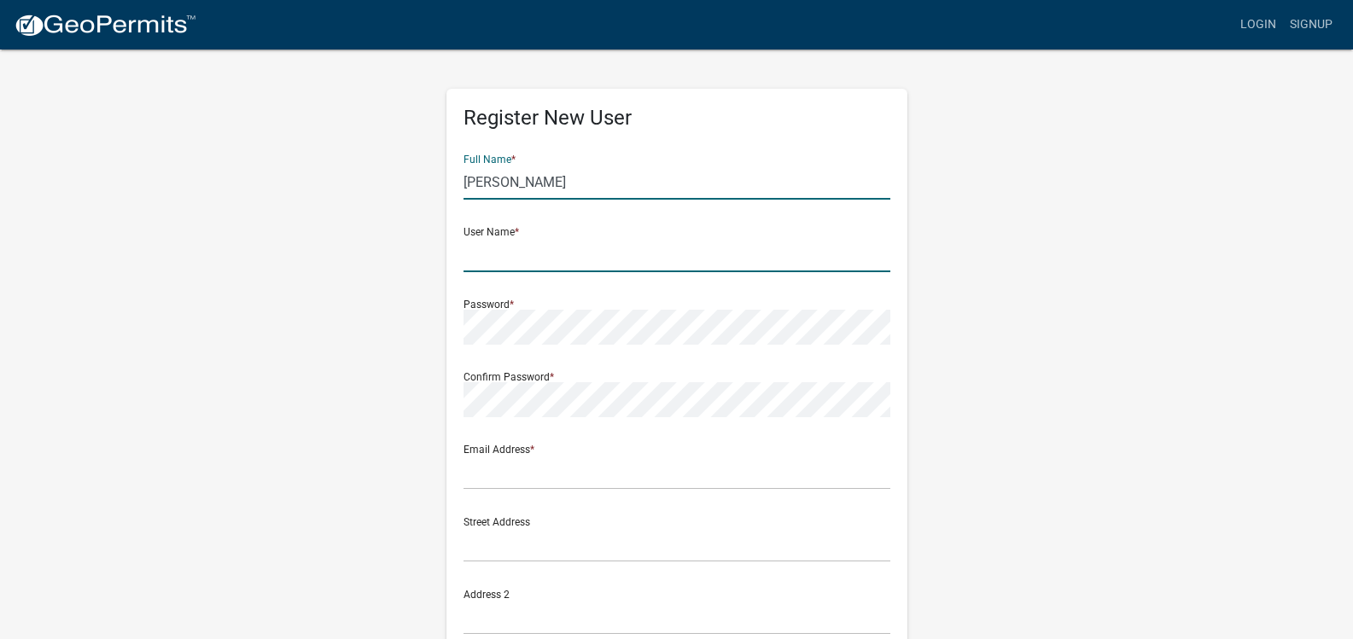
click at [464, 258] on input "text" at bounding box center [677, 254] width 427 height 35
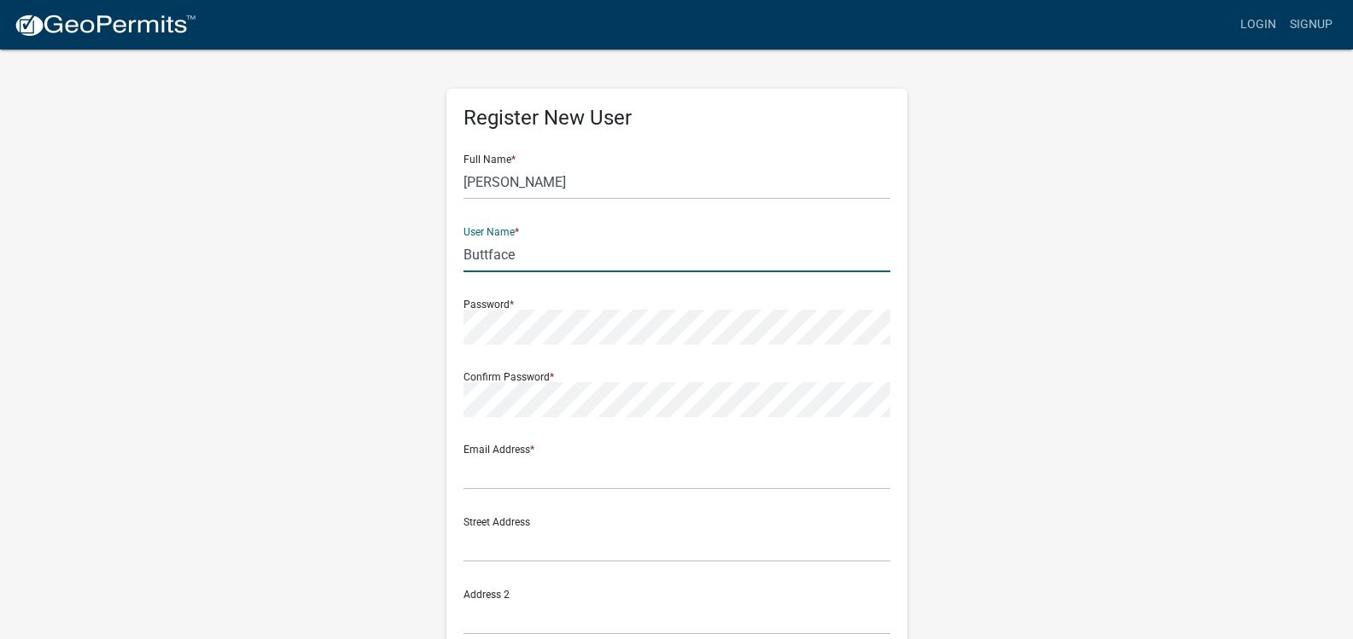
type input "Buttface"
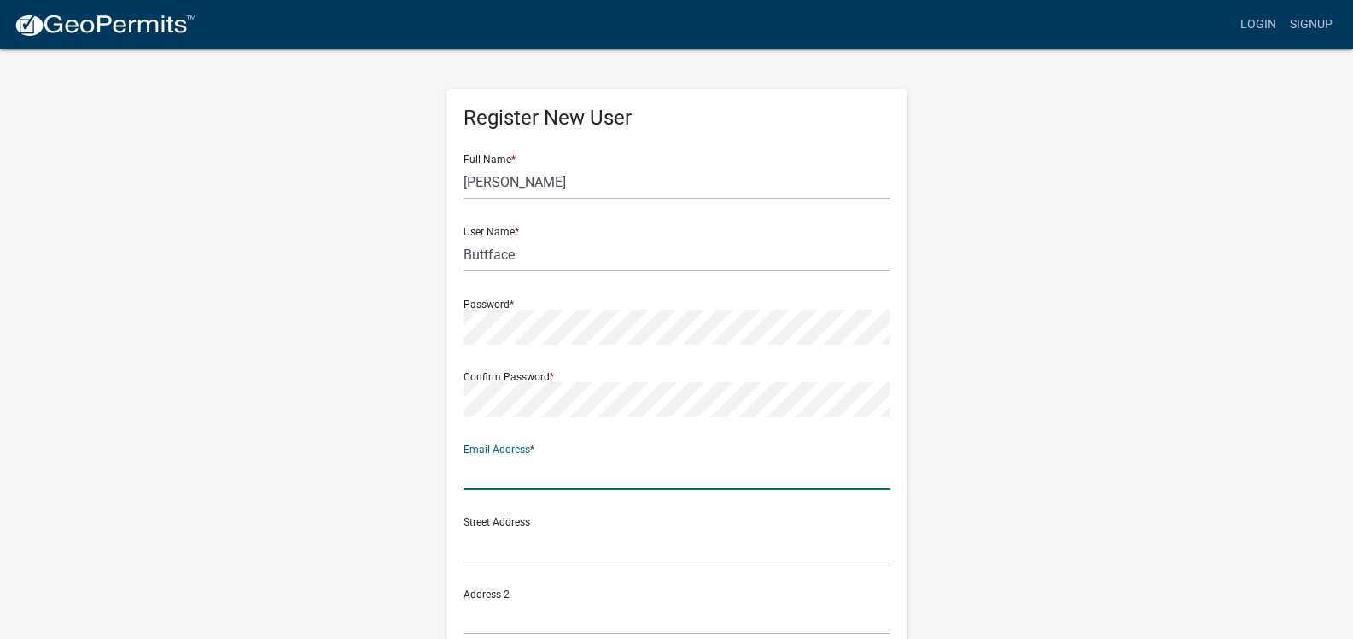
click at [504, 464] on input "text" at bounding box center [677, 472] width 427 height 35
type input "tierney.peggy2@gmail.com"
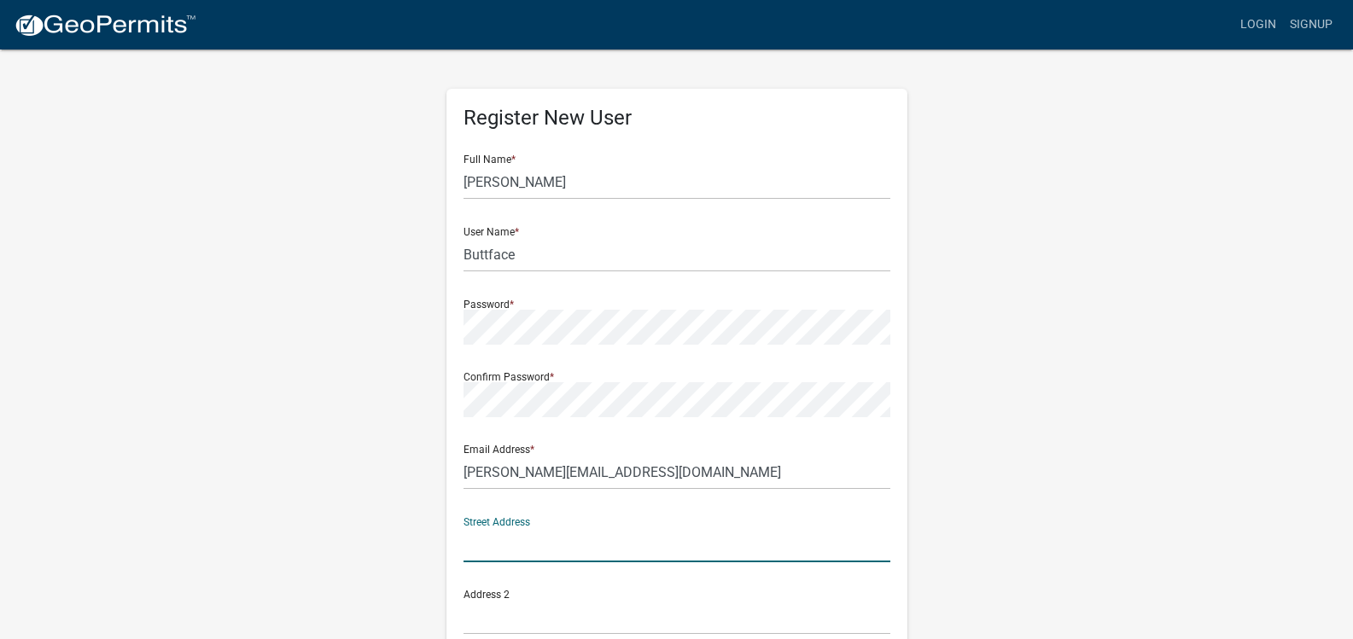
click at [480, 548] on input "text" at bounding box center [677, 545] width 427 height 35
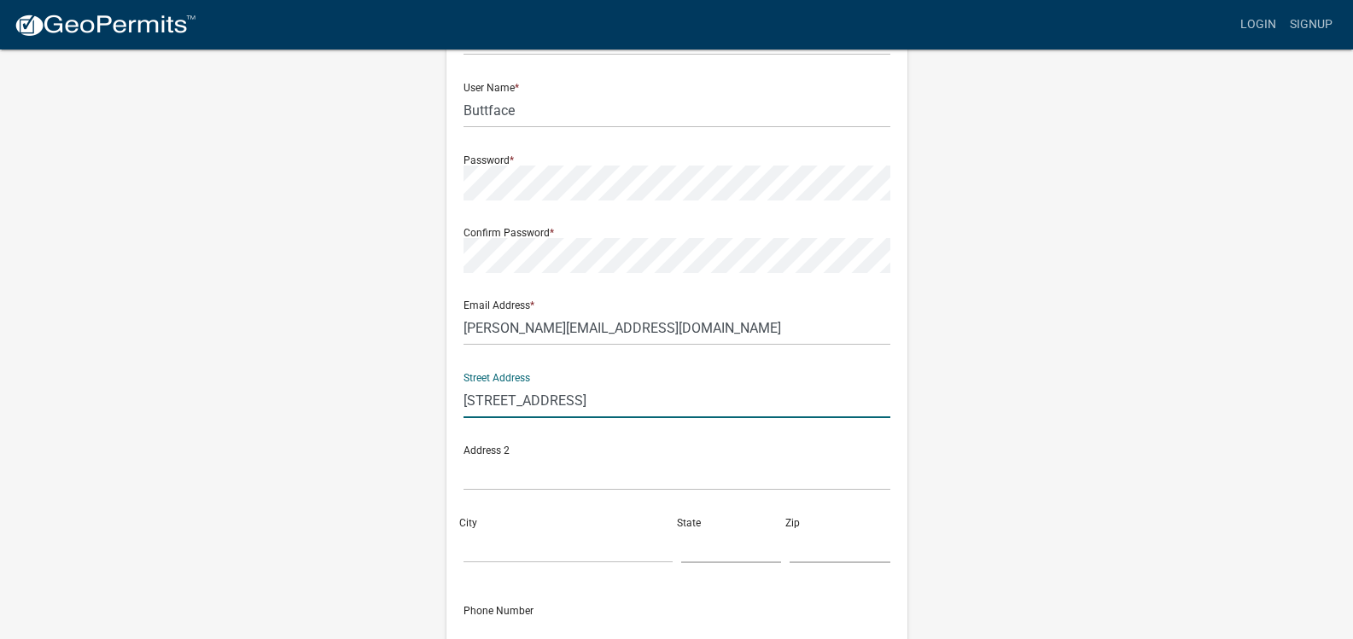
scroll to position [171, 0]
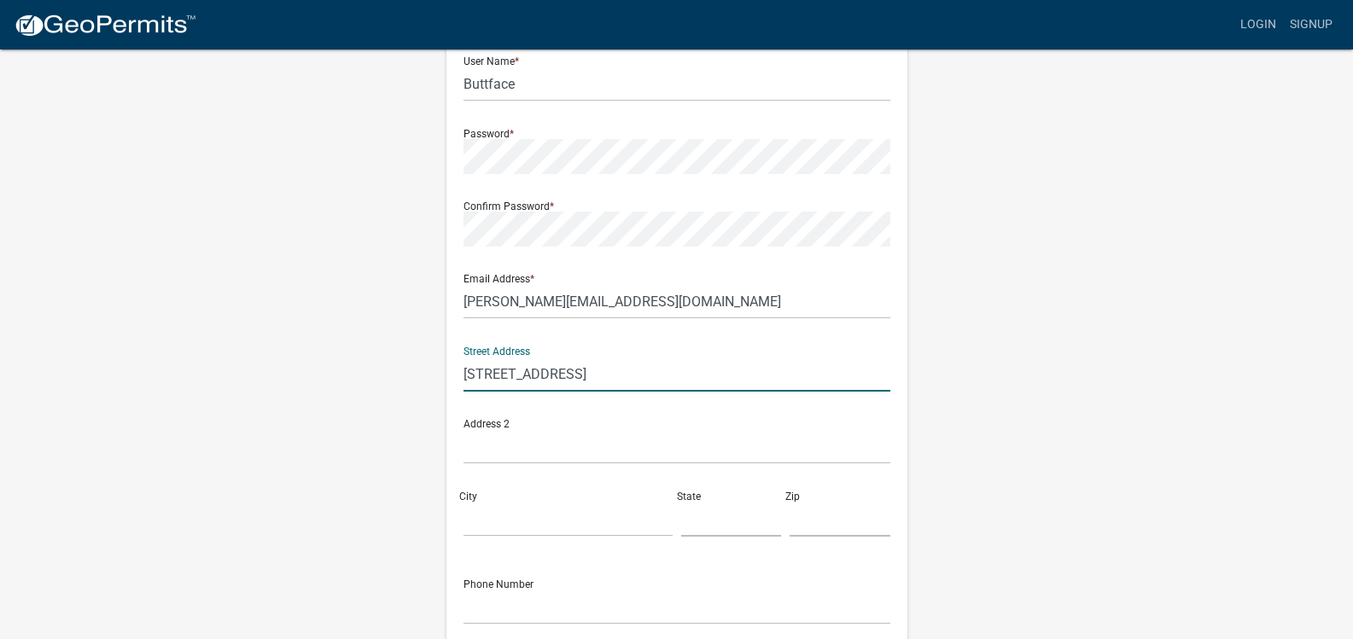
type input "1140 W 18th St S"
click at [494, 446] on input "text" at bounding box center [677, 446] width 427 height 35
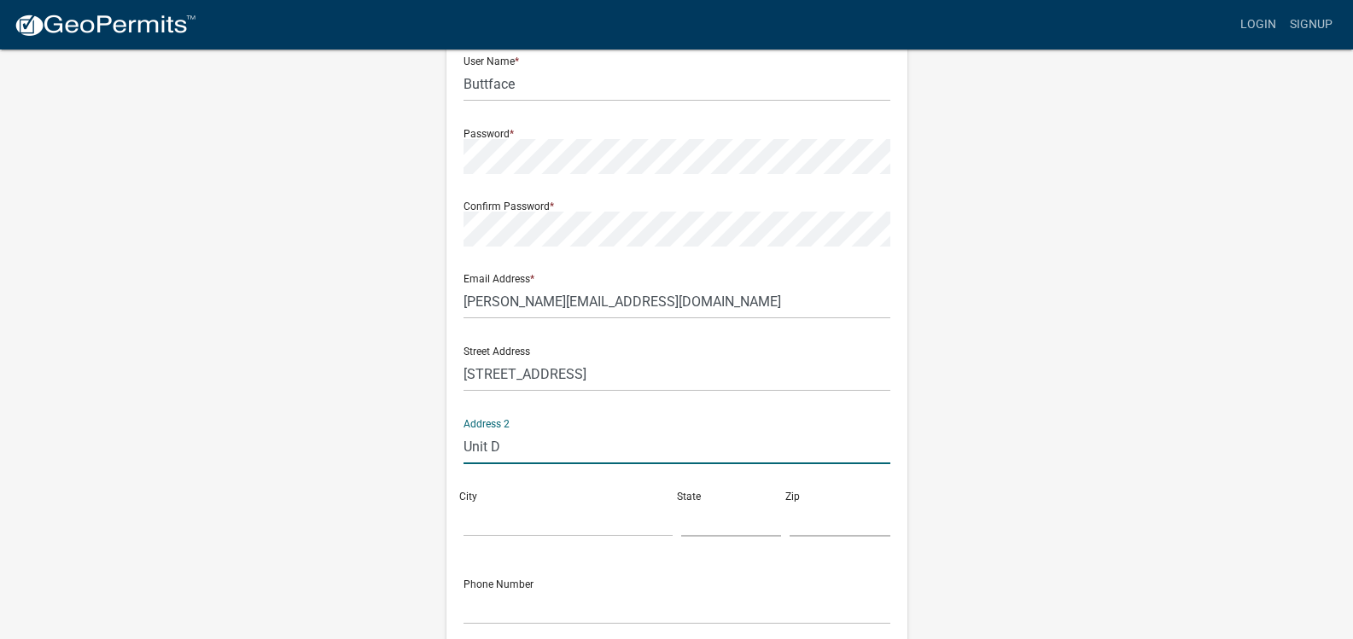
type input "Unit D"
click at [465, 517] on input "City" at bounding box center [568, 519] width 209 height 35
type input "Newton"
type input "[US_STATE]"
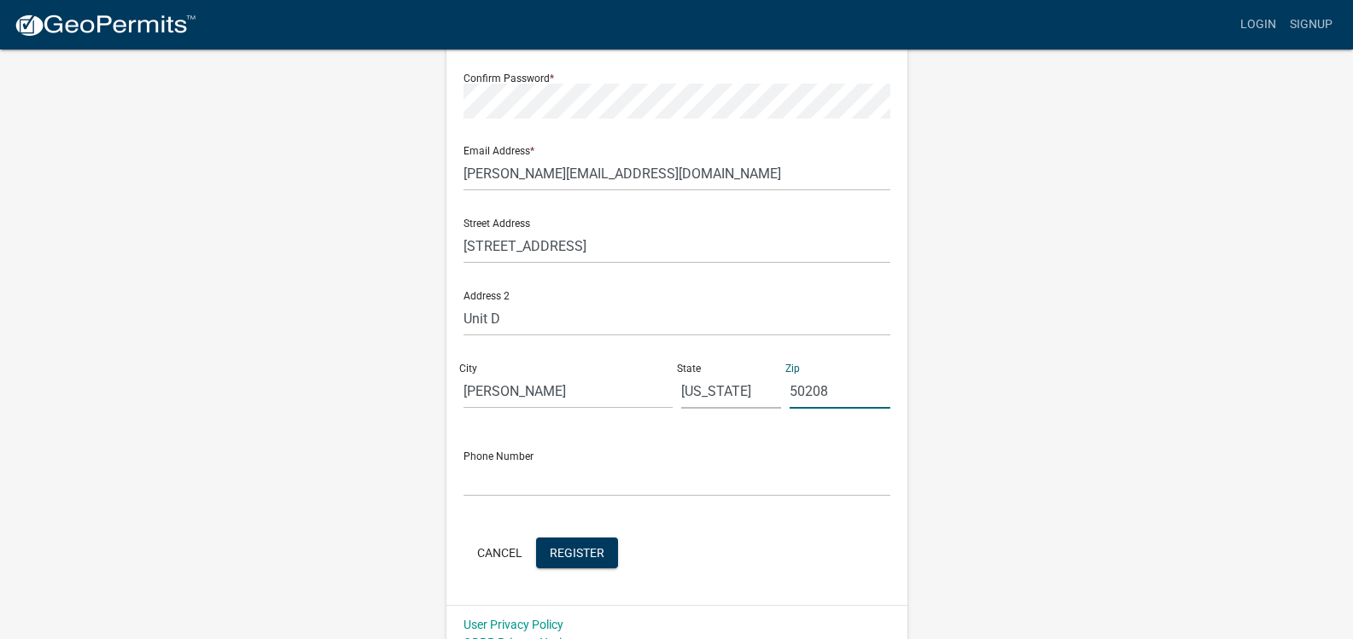
scroll to position [322, 0]
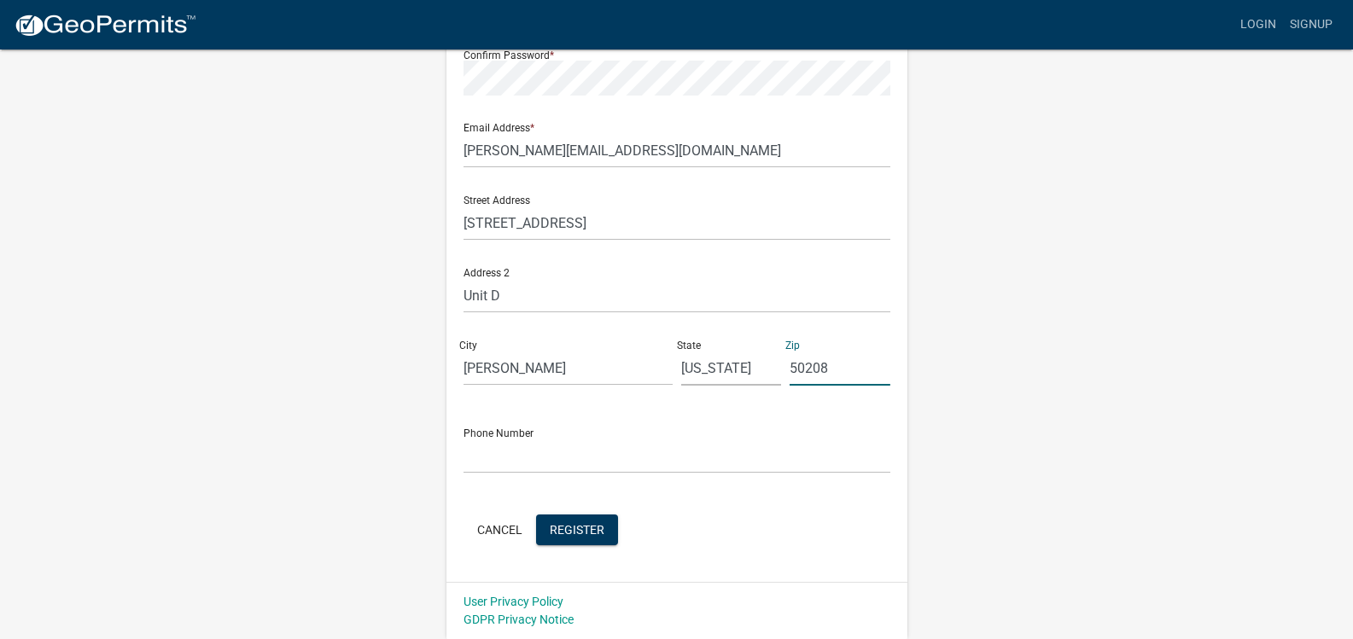
type input "50208"
click at [486, 462] on input "text" at bounding box center [677, 456] width 427 height 35
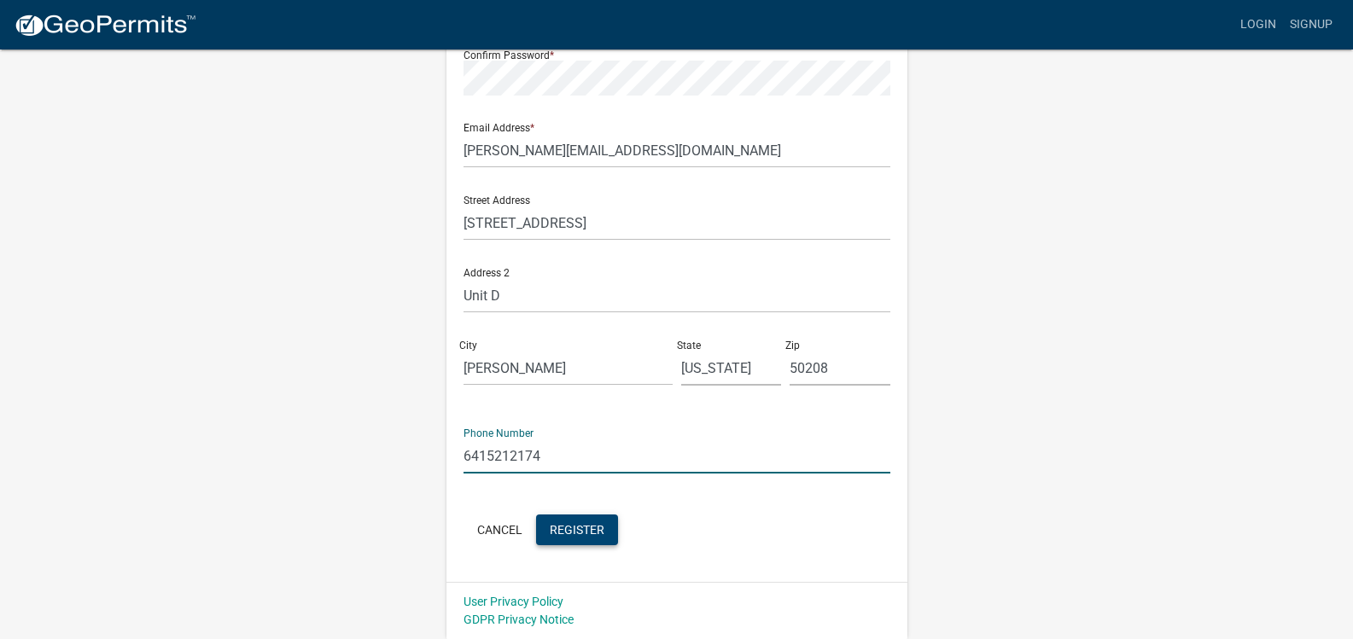
type input "6415212174"
click at [577, 534] on span "Register" at bounding box center [577, 529] width 55 height 14
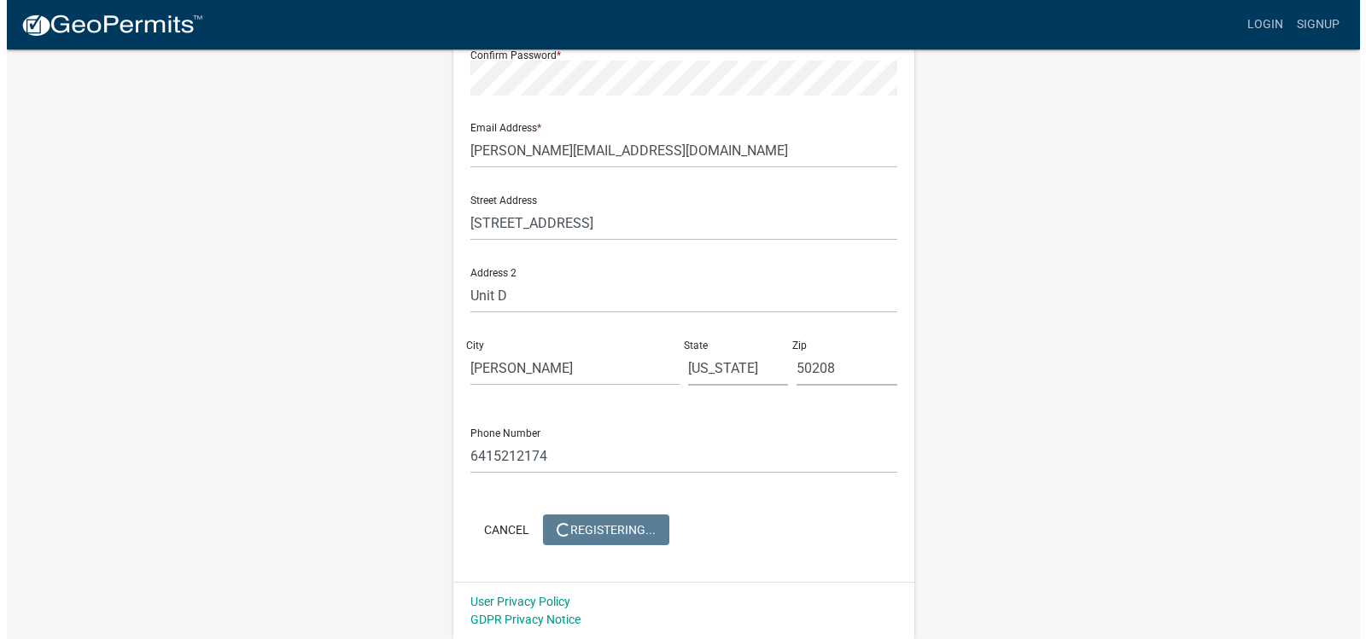
scroll to position [0, 0]
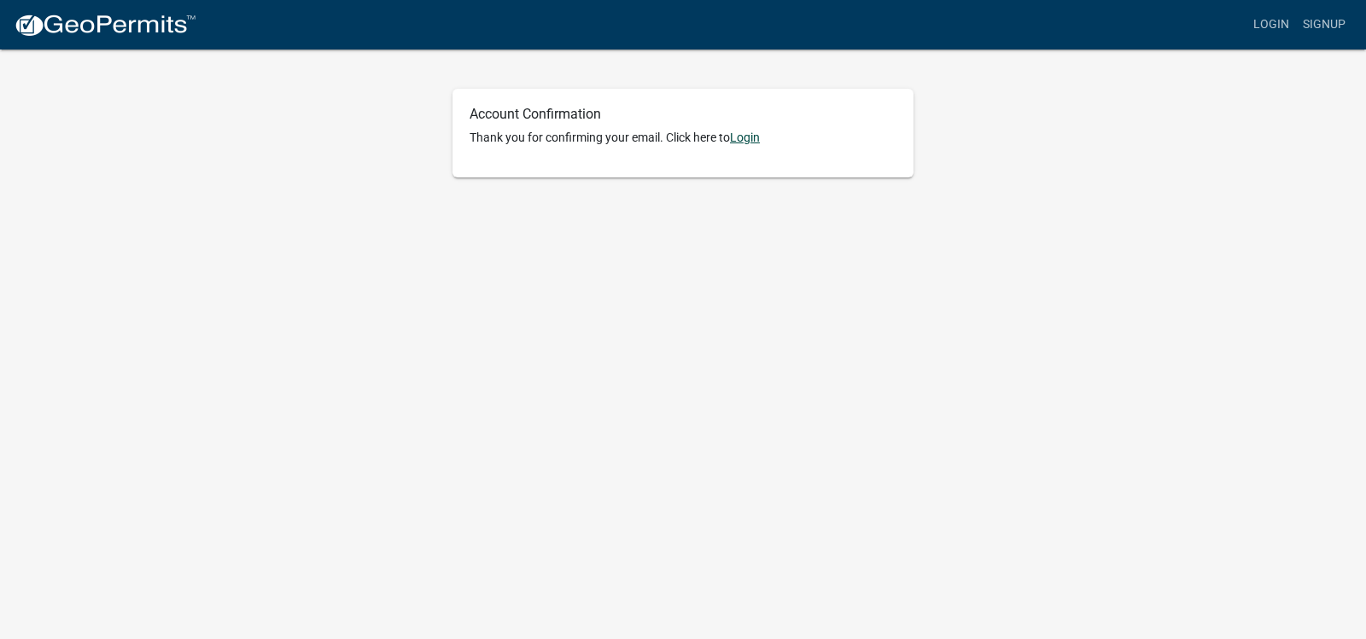
click at [750, 138] on link "Login" at bounding box center [745, 138] width 30 height 14
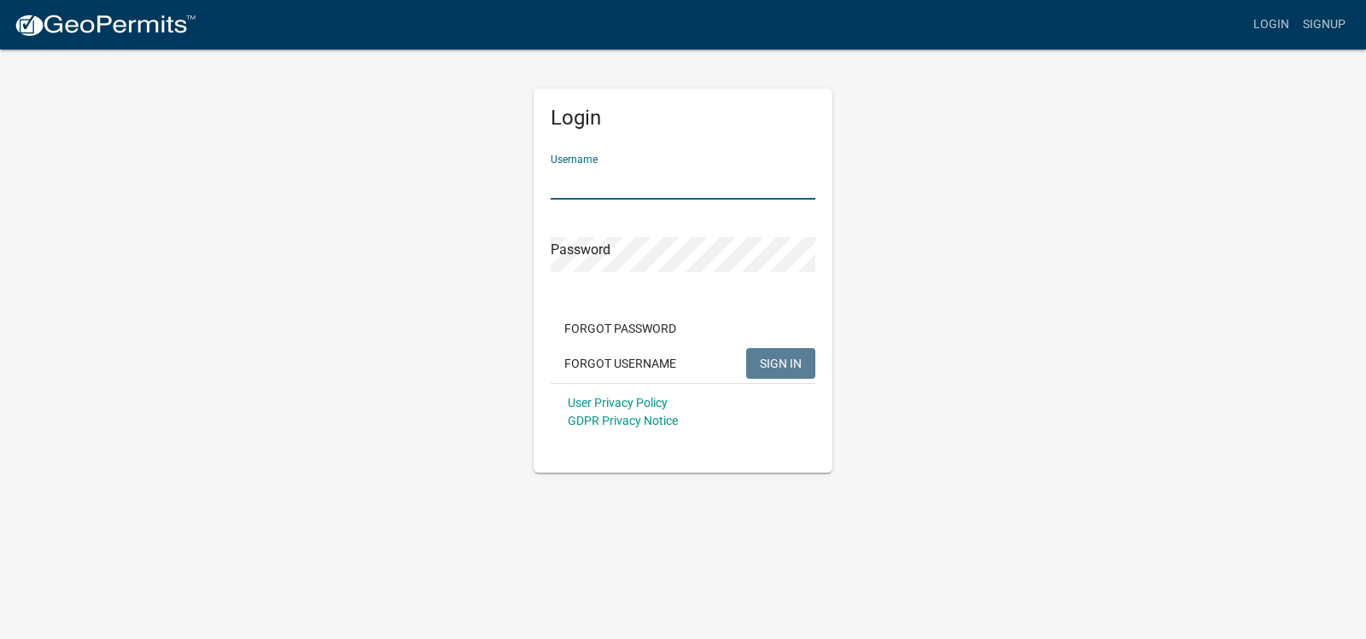
click at [661, 182] on input "Username" at bounding box center [683, 182] width 265 height 35
type input "Buttface"
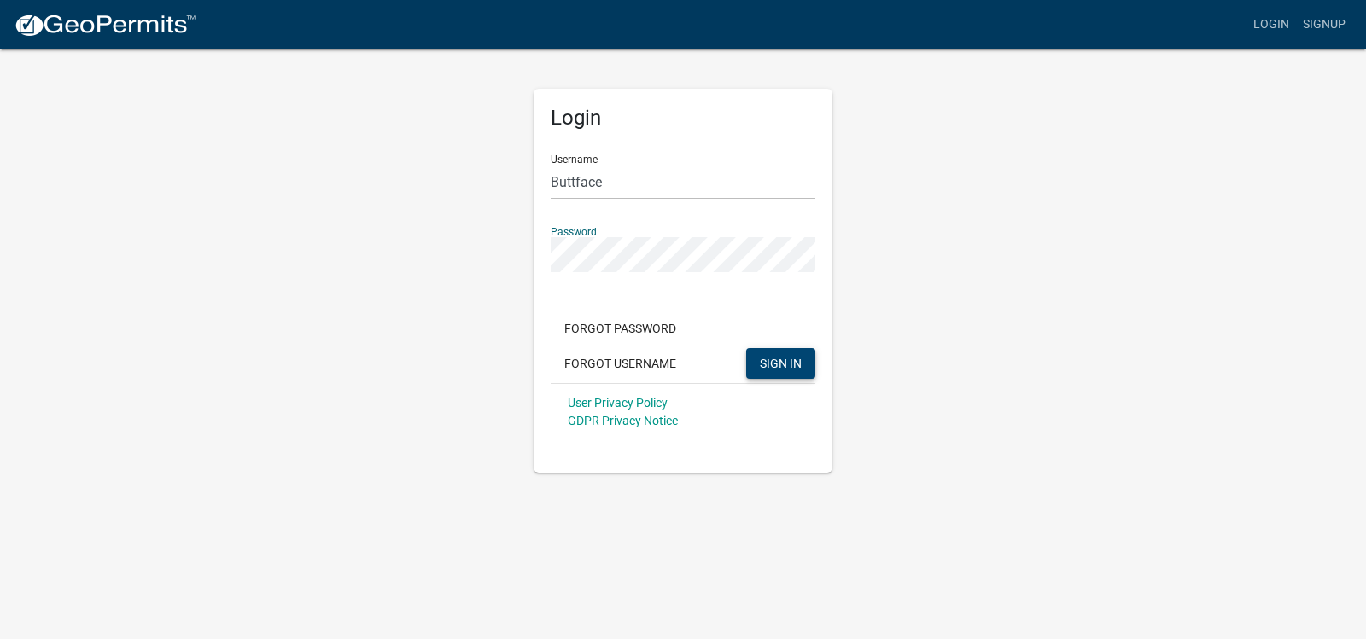
click at [785, 365] on span "SIGN IN" at bounding box center [781, 363] width 42 height 14
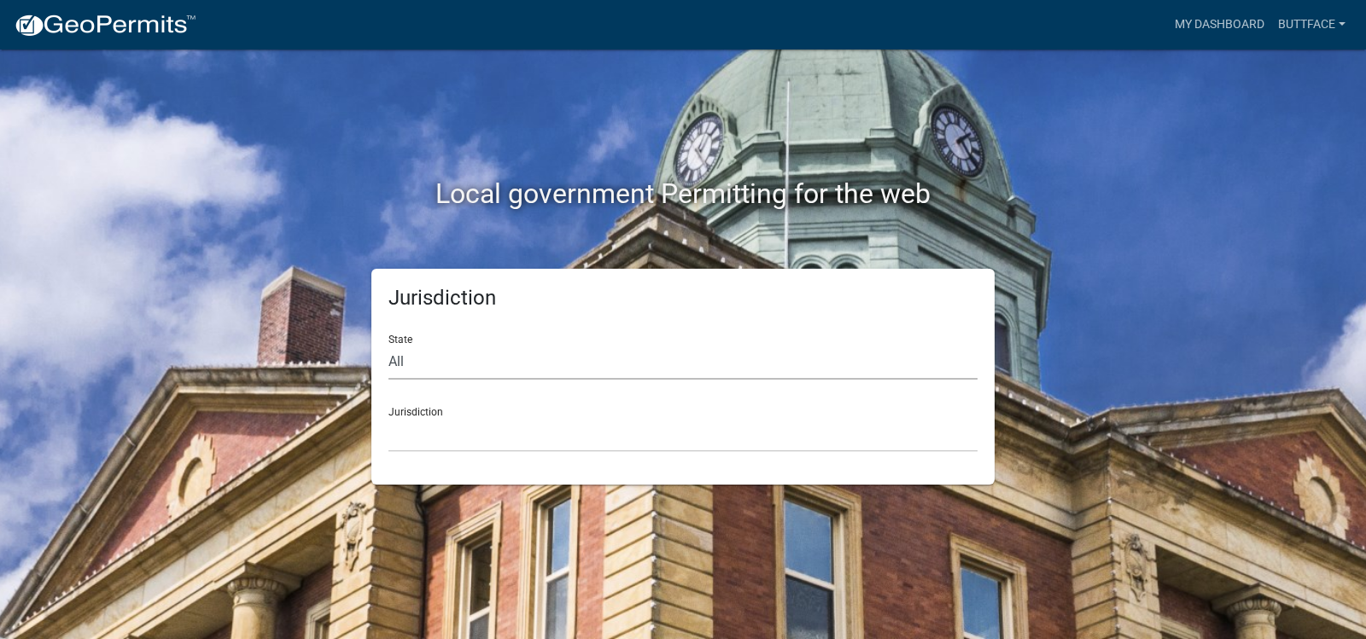
click at [423, 353] on select "All [US_STATE] [US_STATE] [US_STATE] [US_STATE] [US_STATE] [US_STATE] [US_STATE…" at bounding box center [682, 362] width 589 height 35
select select "[US_STATE]"
click at [388, 345] on select "All [US_STATE] [US_STATE] [US_STATE] [US_STATE] [US_STATE] [US_STATE] [US_STATE…" at bounding box center [682, 362] width 589 height 35
click at [429, 421] on select "[GEOGRAPHIC_DATA], [US_STATE] [GEOGRAPHIC_DATA], [US_STATE] [GEOGRAPHIC_DATA], …" at bounding box center [682, 434] width 589 height 35
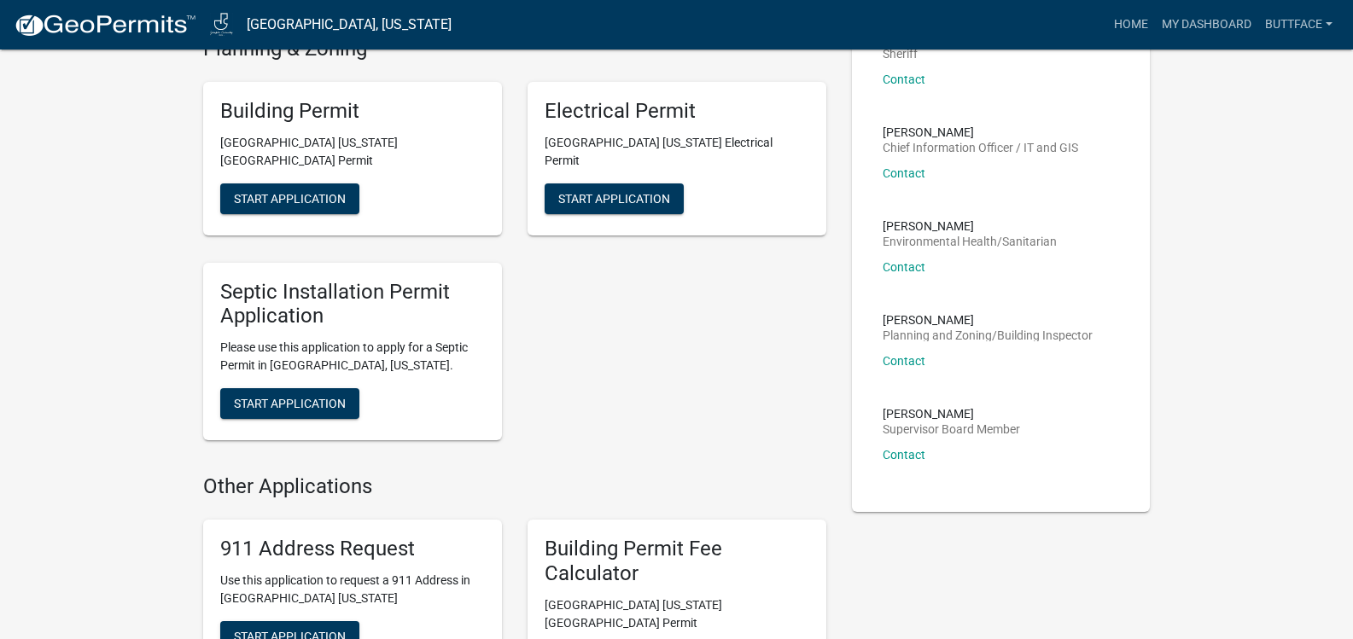
scroll to position [427, 0]
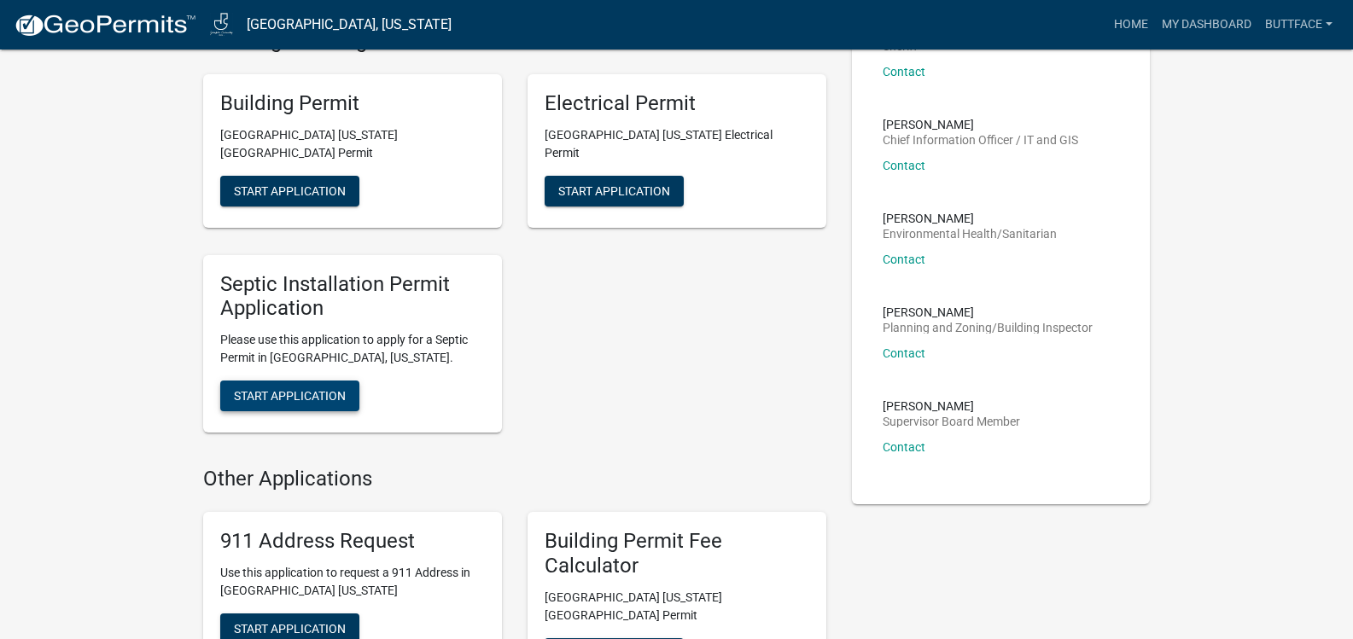
click at [269, 389] on span "Start Application" at bounding box center [290, 396] width 112 height 14
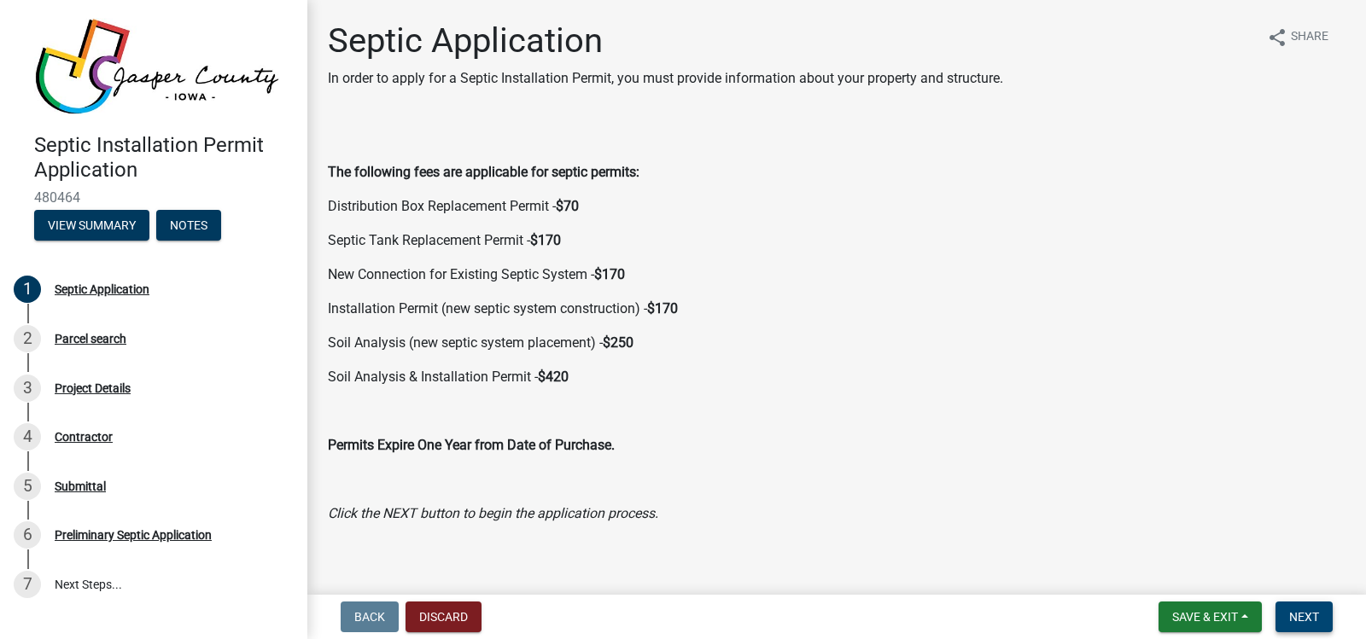
click at [1302, 609] on button "Next" at bounding box center [1303, 617] width 57 height 31
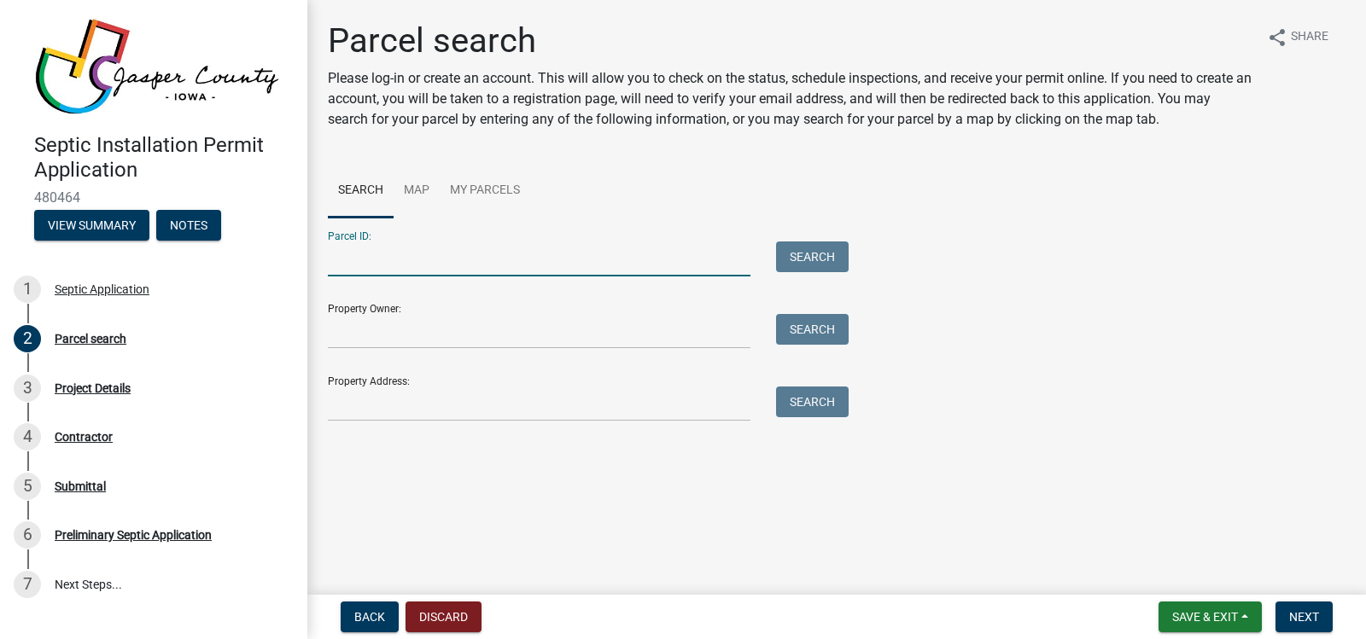
click at [406, 262] on input "Parcel ID:" at bounding box center [539, 259] width 423 height 35
type input "0927451003"
click at [383, 304] on div "Property Owner: Search" at bounding box center [584, 319] width 512 height 59
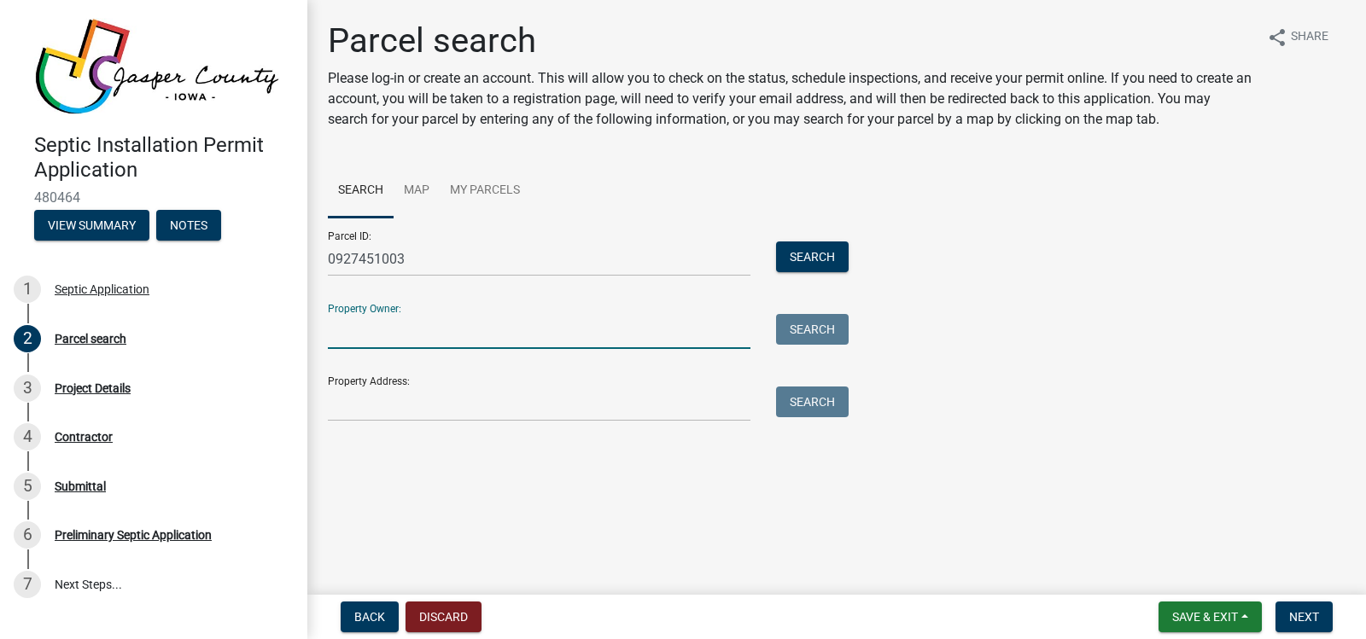
click at [375, 324] on input "Property Owner:" at bounding box center [539, 331] width 423 height 35
type input "[PERSON_NAME]"
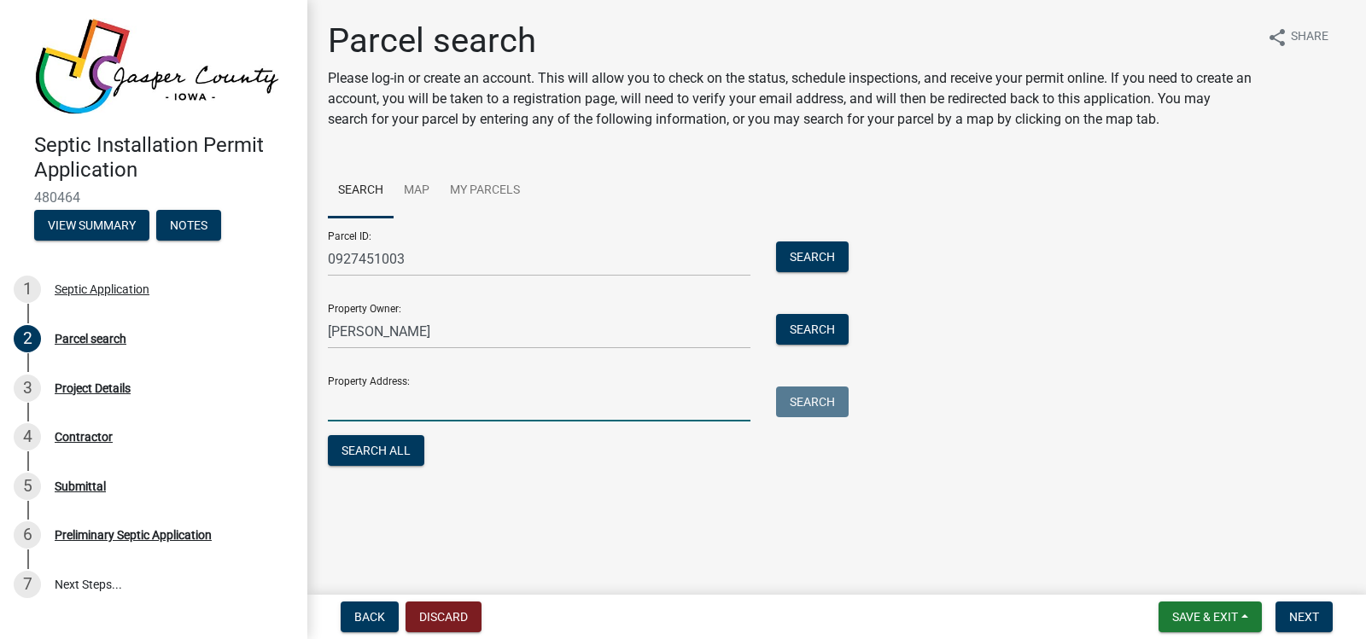
click at [347, 391] on input "Property Address:" at bounding box center [539, 404] width 423 height 35
type input "9201 Imperial Ave Kellogg"
click at [818, 400] on button "Search" at bounding box center [812, 402] width 73 height 31
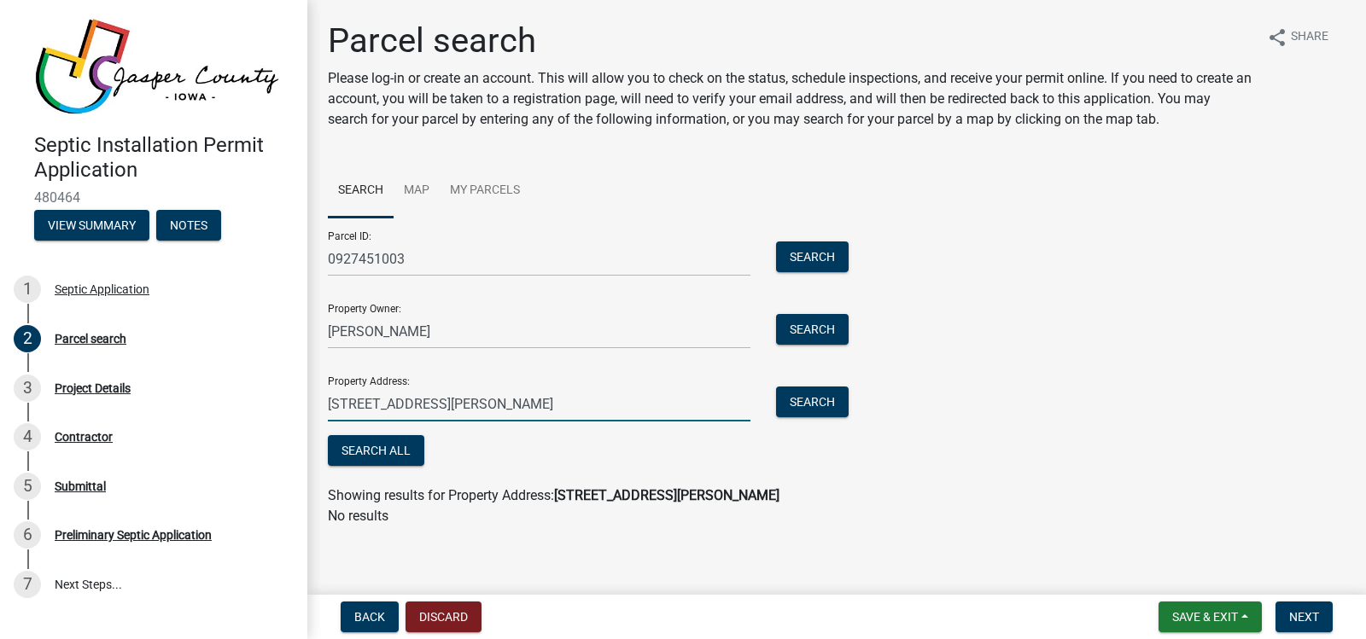
click at [496, 405] on input "9201 Imperial Ave Kellogg" at bounding box center [539, 404] width 423 height 35
click at [804, 261] on button "Search" at bounding box center [812, 257] width 73 height 31
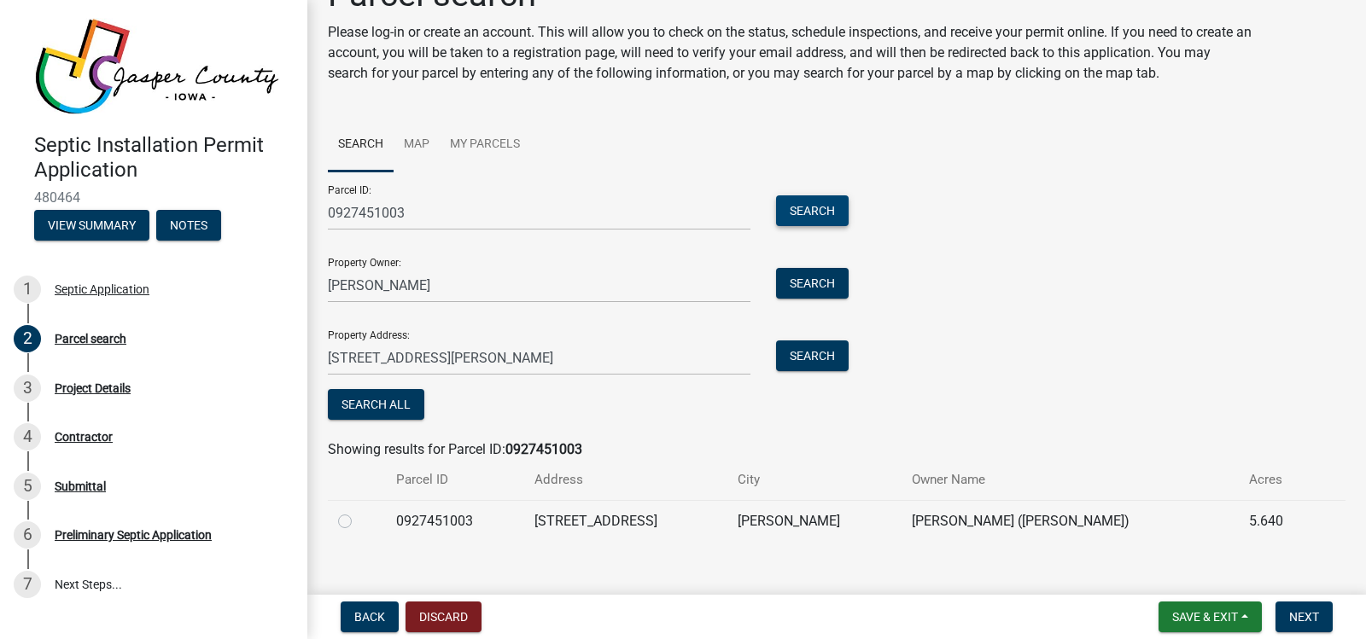
scroll to position [67, 0]
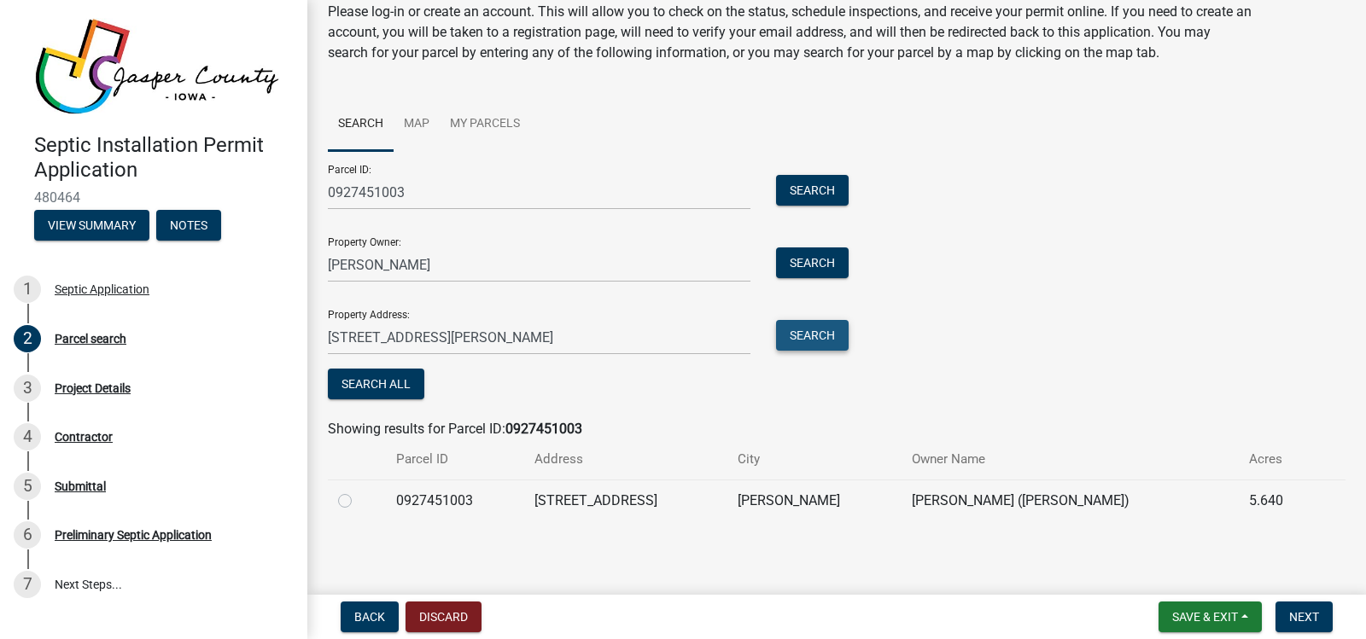
click at [821, 333] on button "Search" at bounding box center [812, 335] width 73 height 31
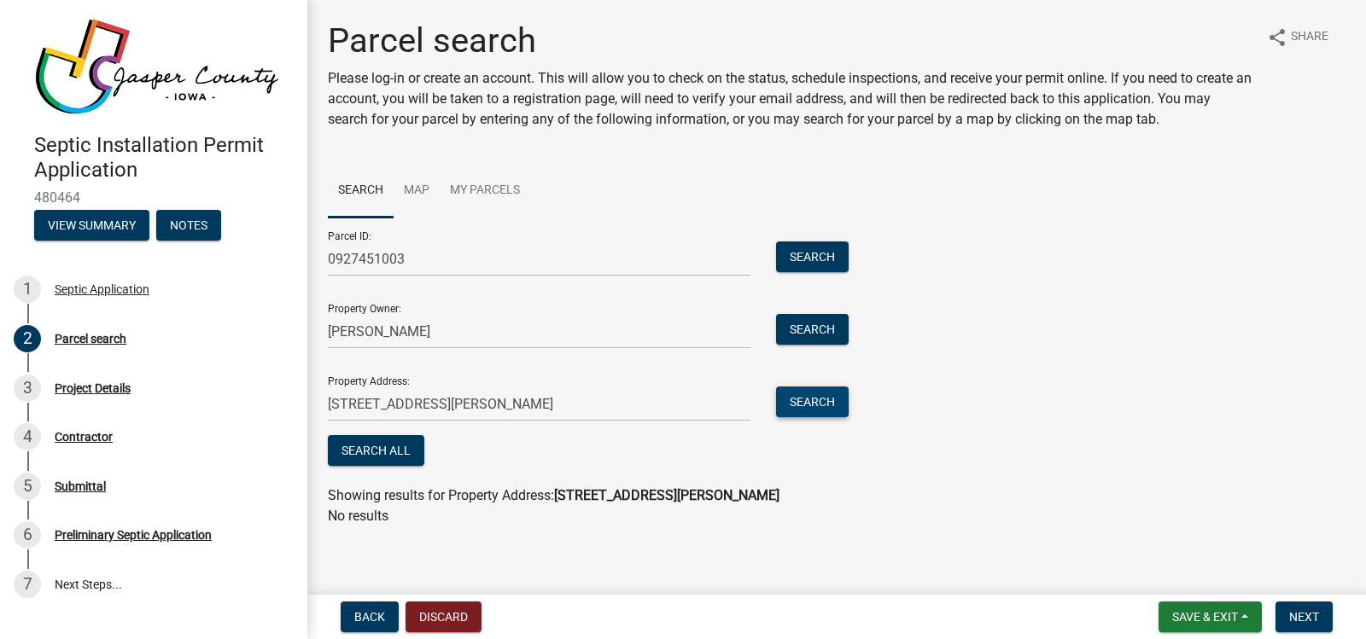
click at [810, 403] on button "Search" at bounding box center [812, 402] width 73 height 31
click at [350, 438] on button "Search All" at bounding box center [376, 450] width 96 height 31
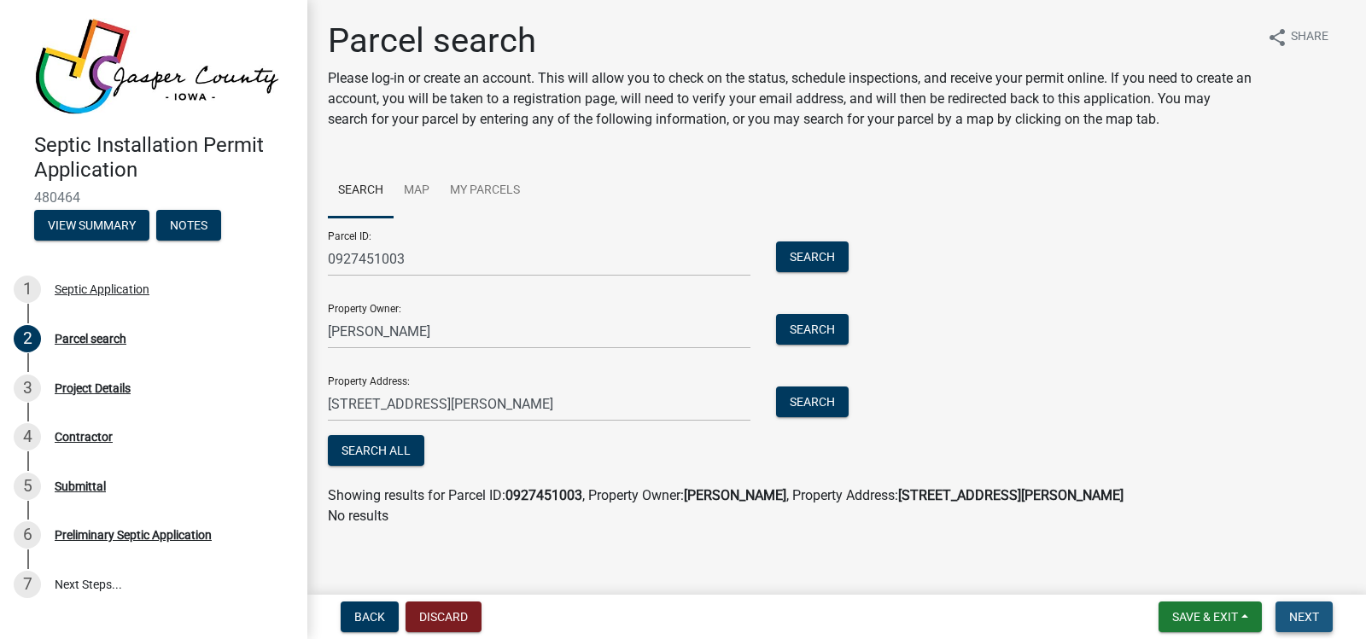
click at [1307, 621] on span "Next" at bounding box center [1304, 617] width 30 height 14
click at [364, 447] on button "Search All" at bounding box center [376, 450] width 96 height 31
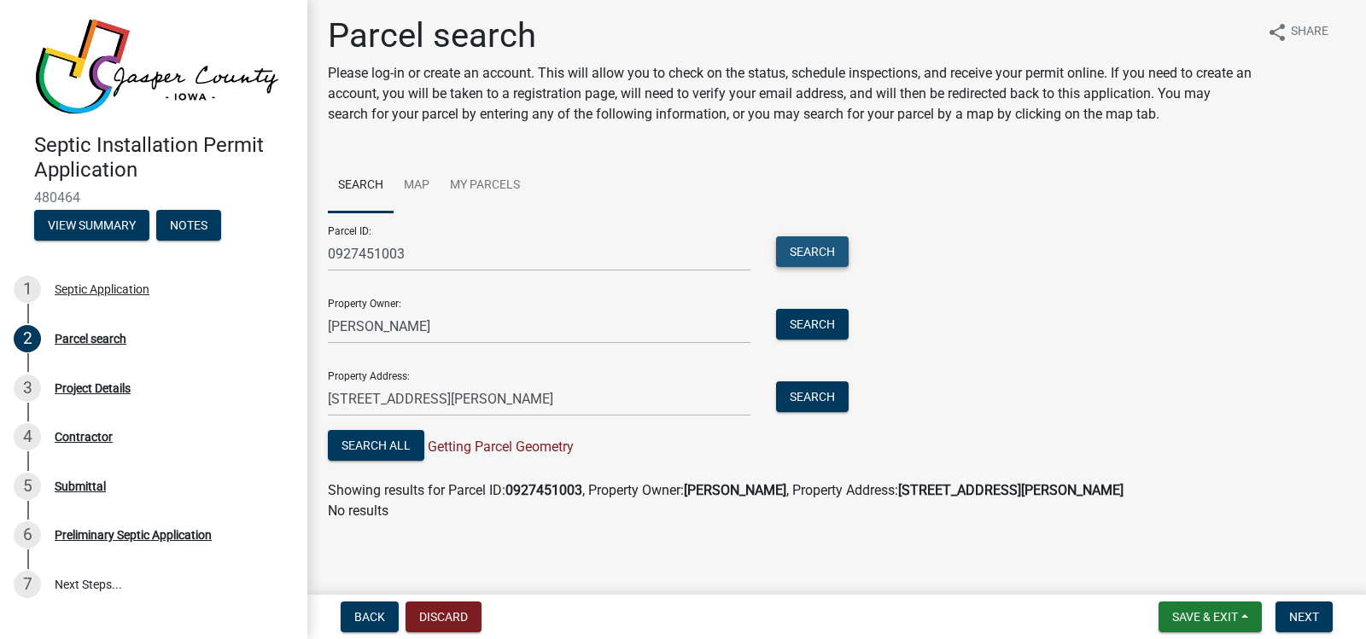
click at [814, 256] on button "Search" at bounding box center [812, 251] width 73 height 31
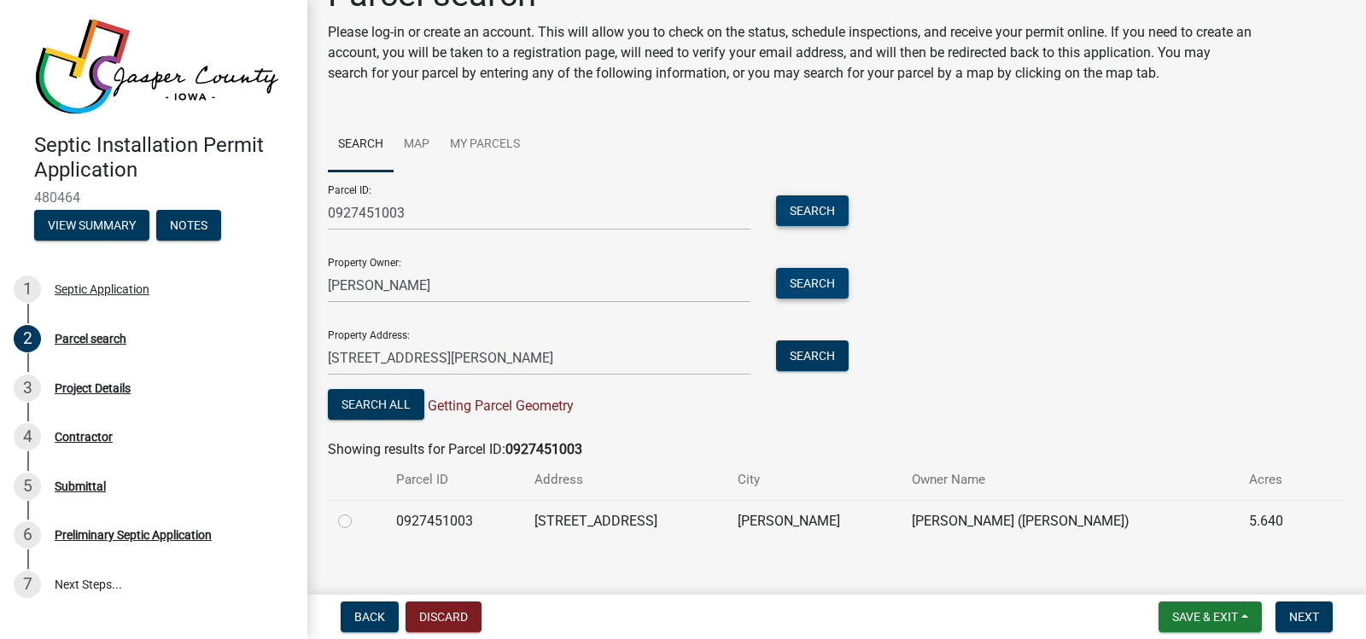
scroll to position [67, 0]
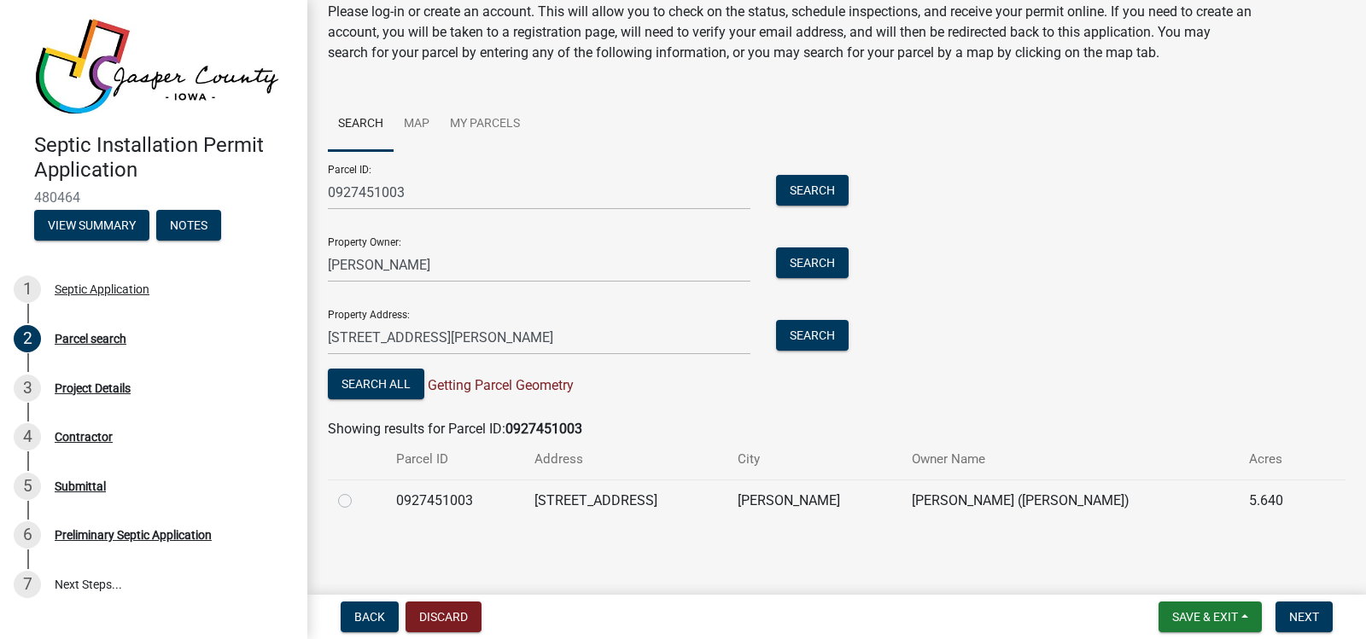
click at [849, 254] on div "Search" at bounding box center [808, 265] width 90 height 35
click at [820, 264] on button "Search" at bounding box center [812, 263] width 73 height 31
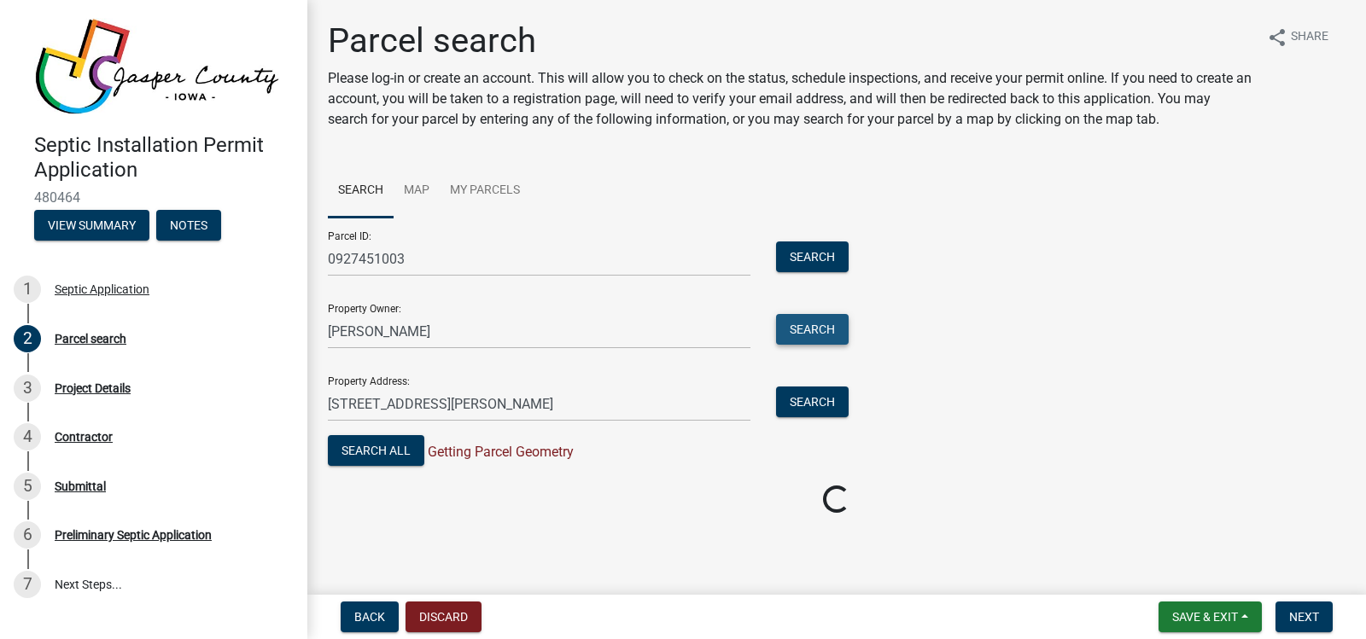
scroll to position [0, 0]
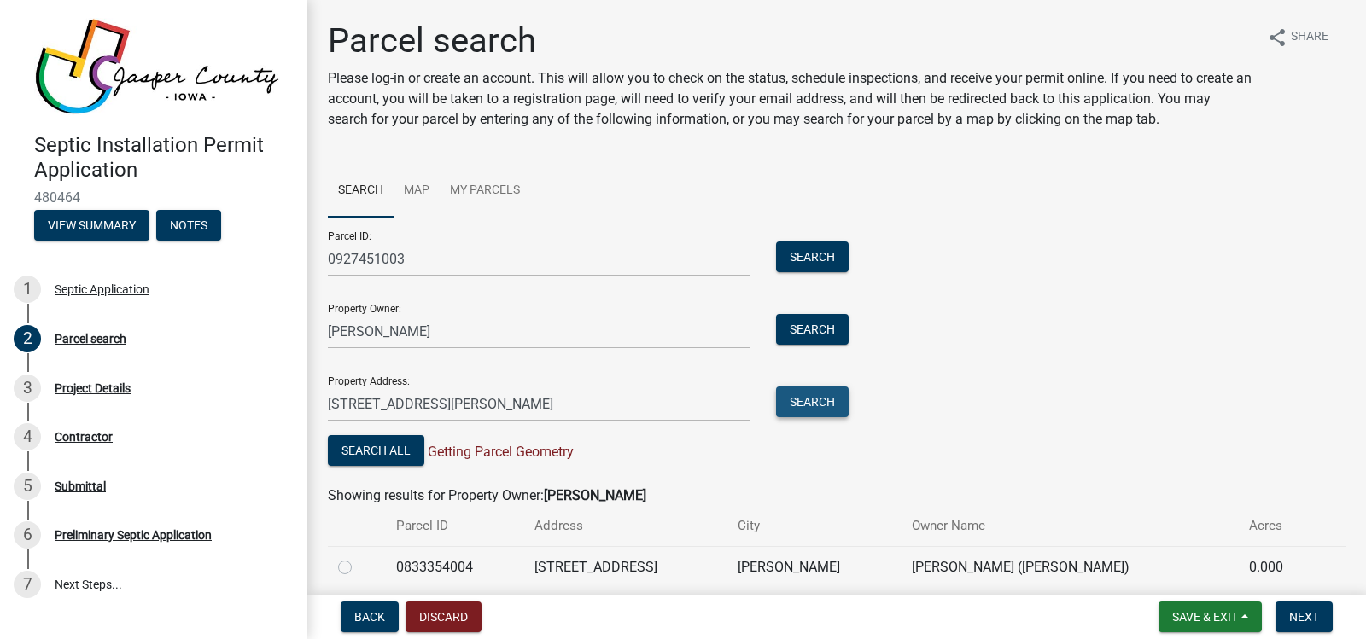
click at [809, 401] on button "Search" at bounding box center [812, 402] width 73 height 31
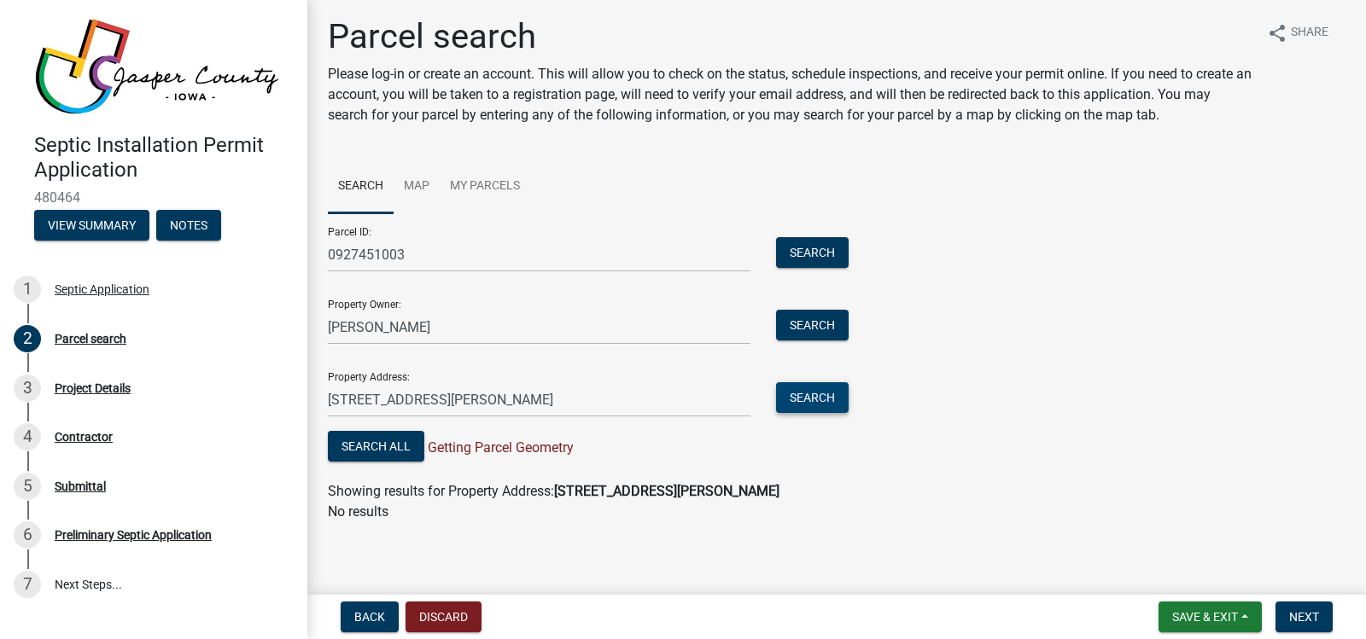
scroll to position [5, 0]
click at [1302, 616] on span "Next" at bounding box center [1304, 617] width 30 height 14
click at [476, 185] on link "My Parcels" at bounding box center [485, 186] width 90 height 55
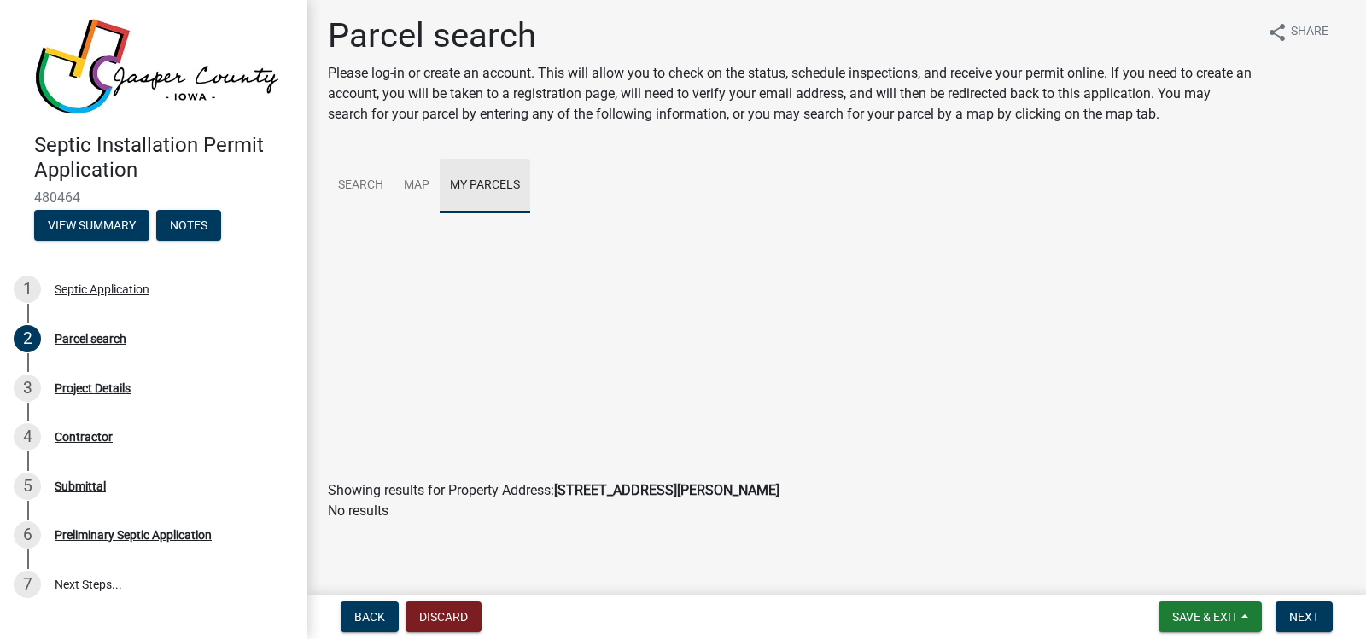
scroll to position [0, 0]
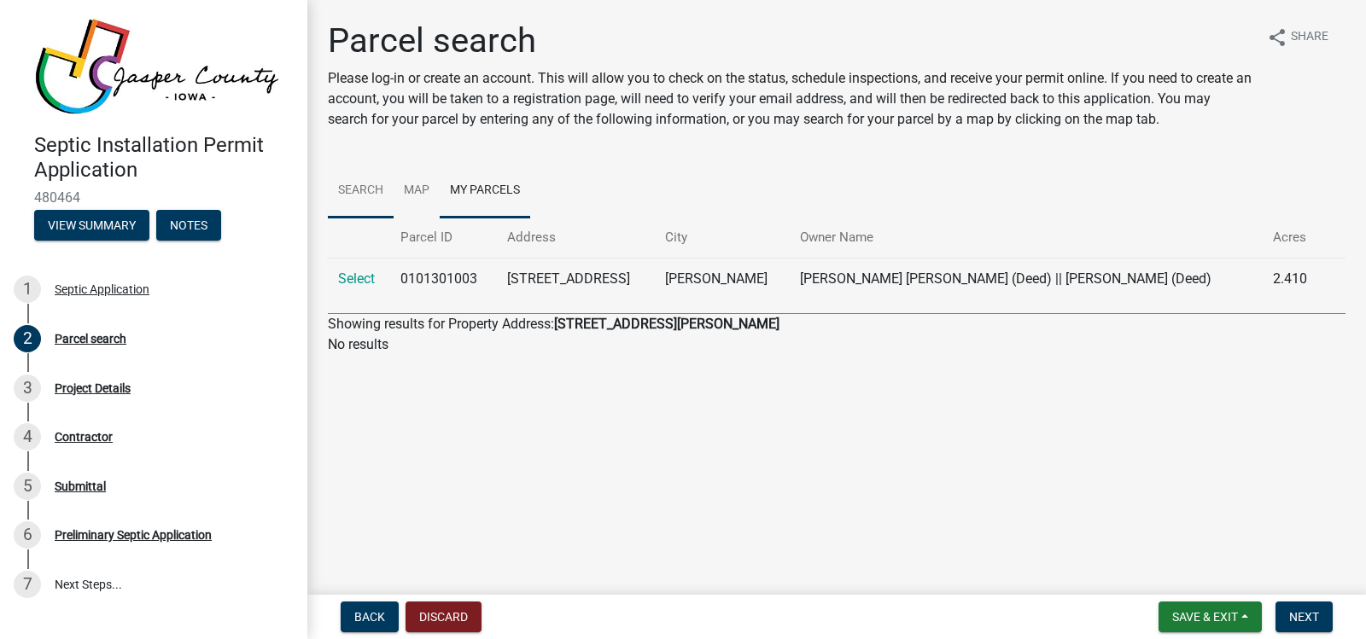
click at [349, 185] on link "Search" at bounding box center [361, 191] width 66 height 55
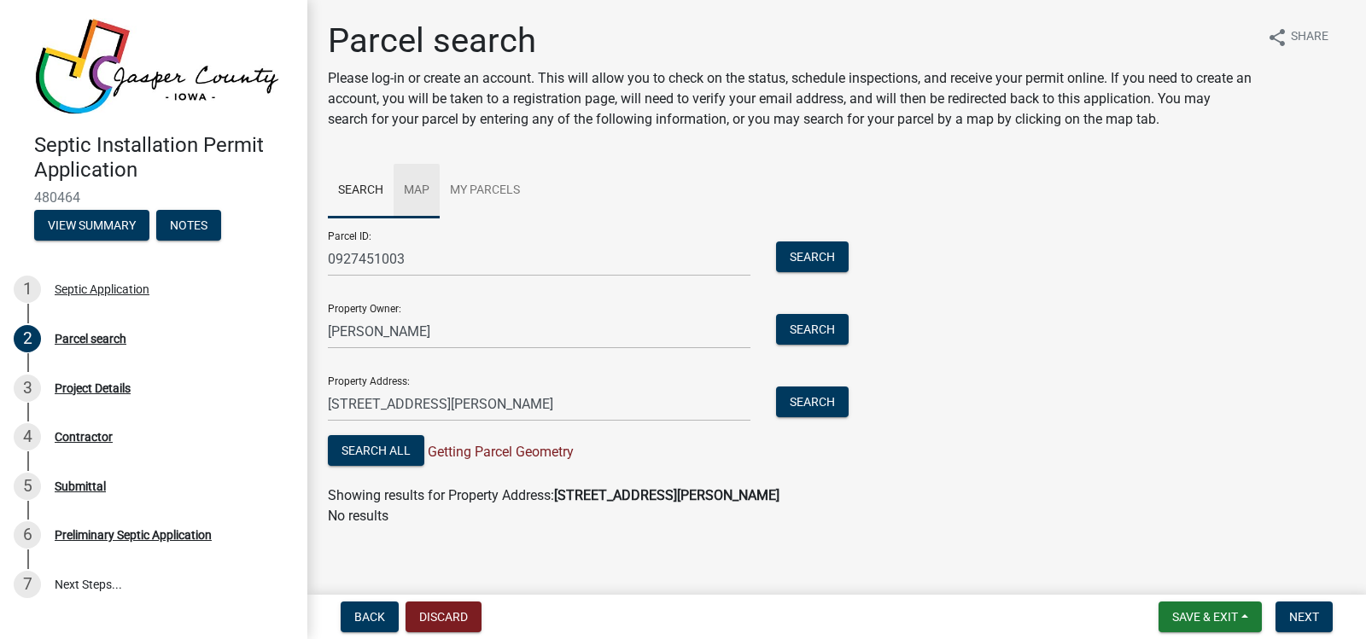
click at [423, 188] on link "Map" at bounding box center [417, 191] width 46 height 55
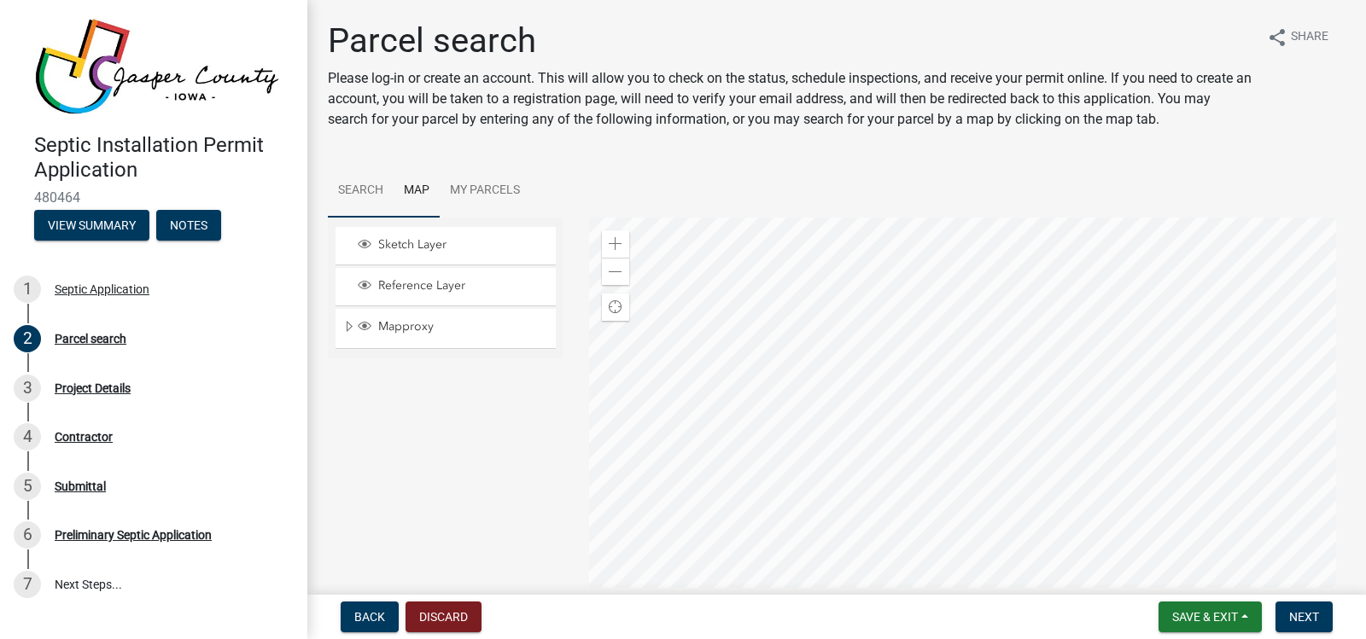
click at [365, 189] on link "Search" at bounding box center [361, 191] width 66 height 55
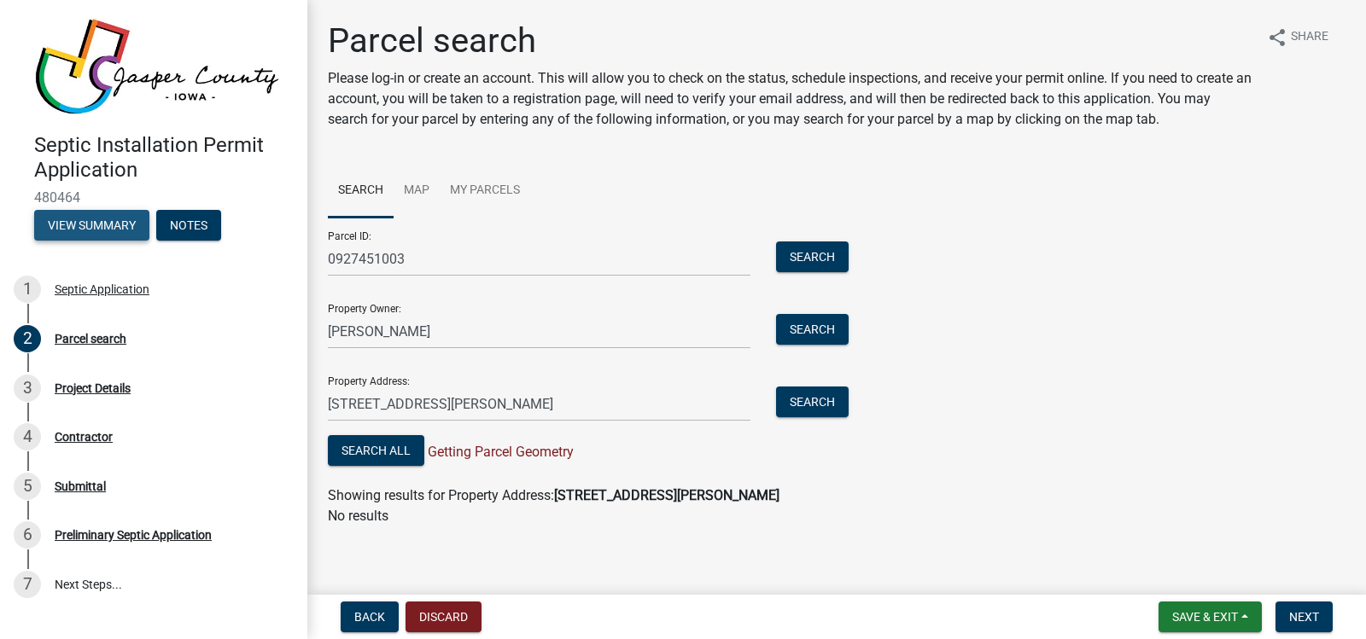
click at [86, 213] on button "View Summary" at bounding box center [91, 225] width 115 height 31
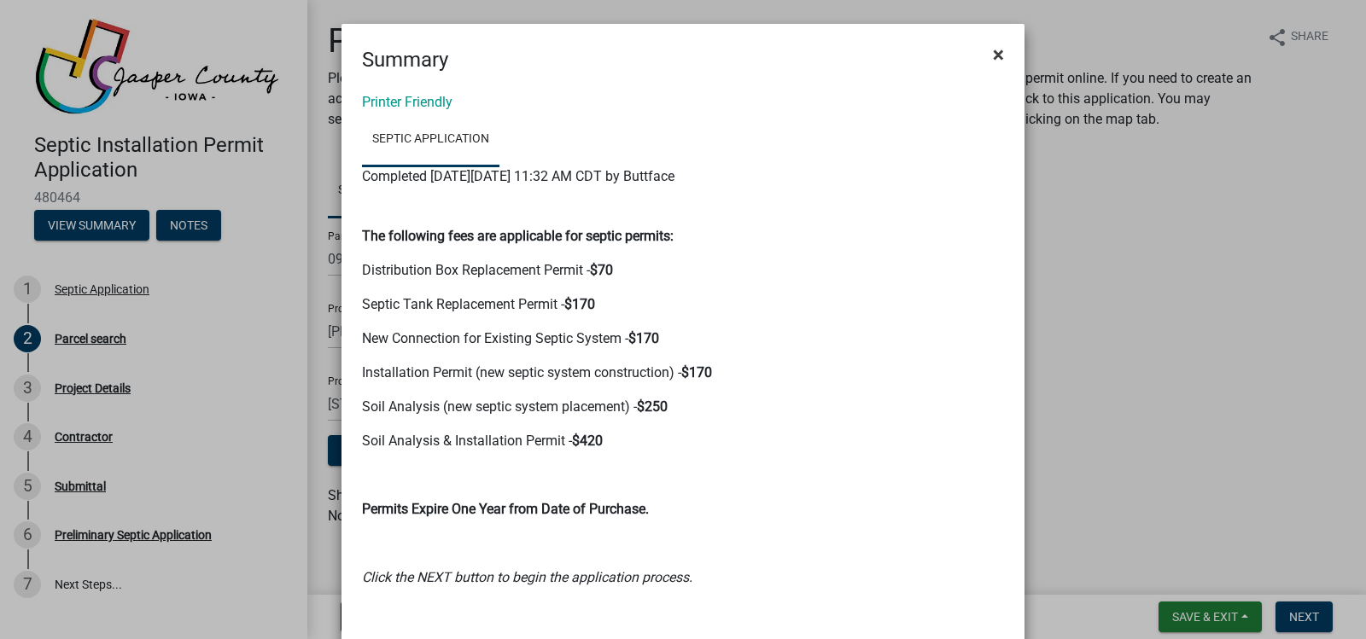
click at [995, 53] on span "×" at bounding box center [998, 55] width 11 height 24
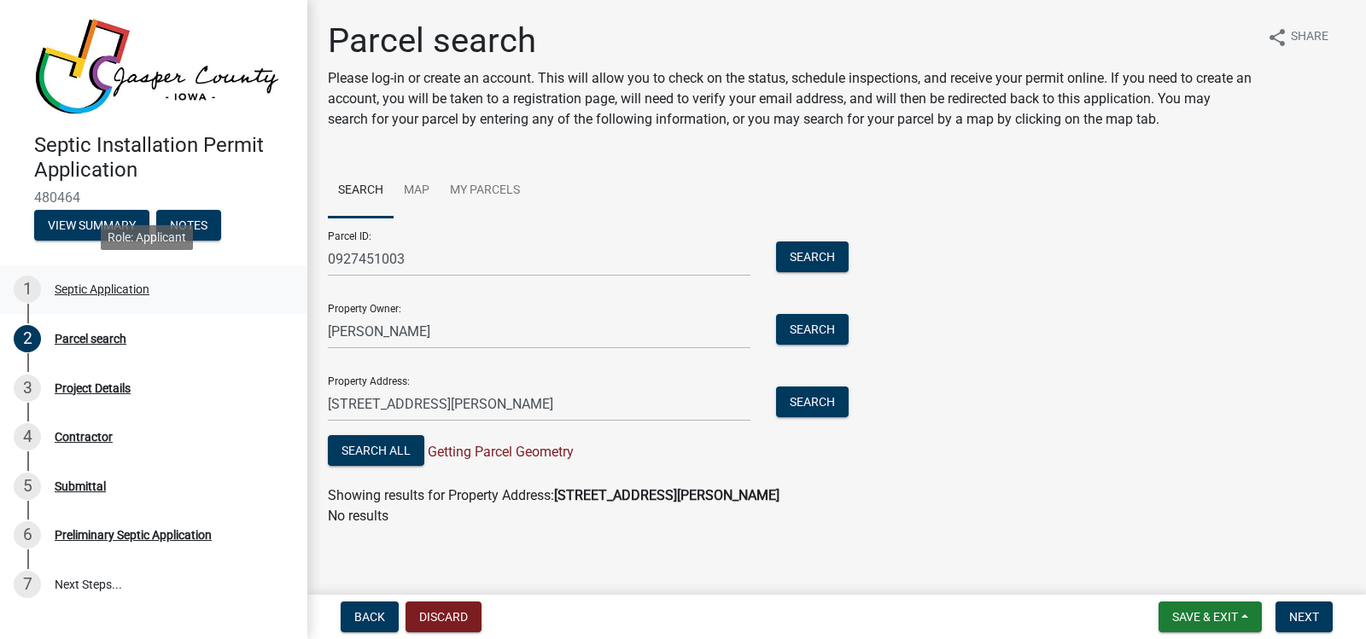
click at [166, 301] on link "1 Septic Application" at bounding box center [153, 291] width 307 height 50
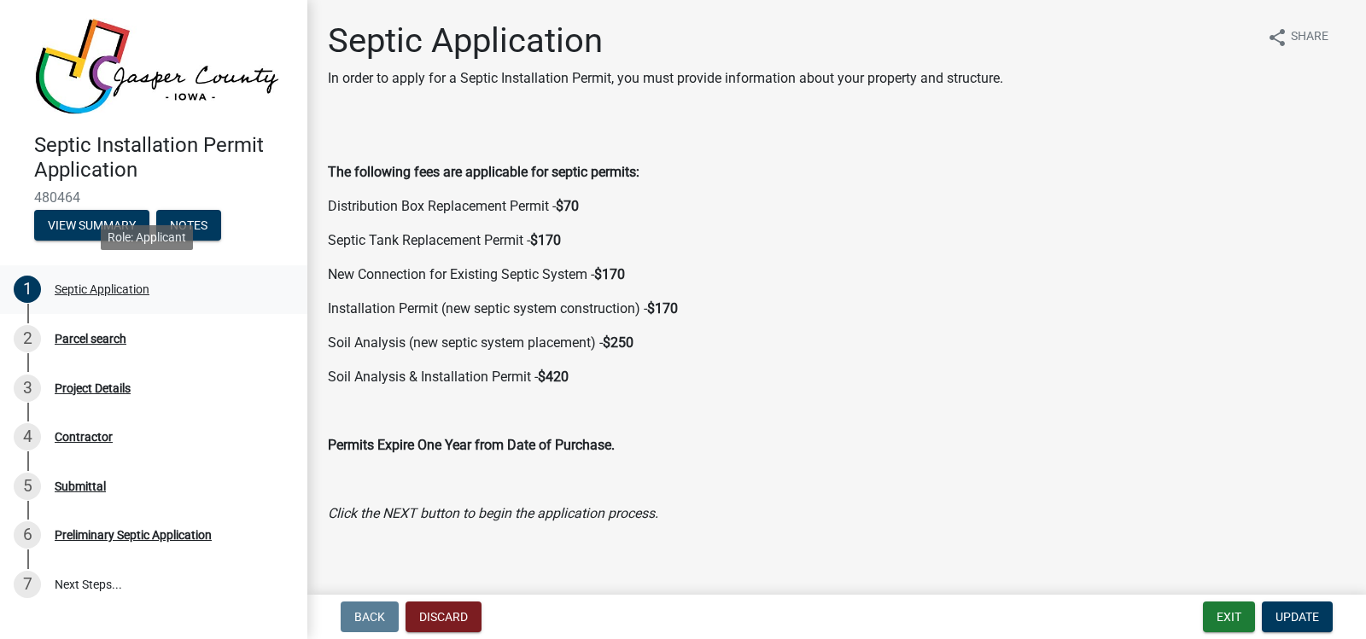
click at [90, 283] on div "Septic Application" at bounding box center [102, 289] width 95 height 12
click at [70, 333] on div "Parcel search" at bounding box center [91, 339] width 72 height 12
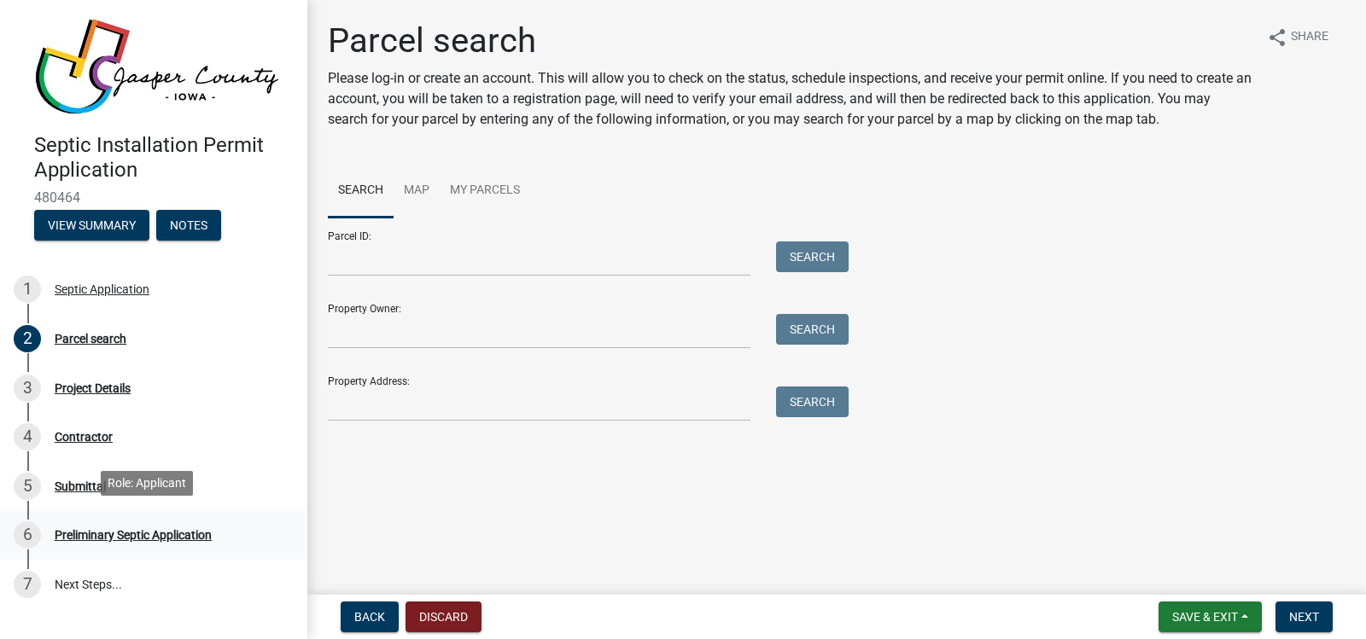
click at [149, 529] on div "Preliminary Septic Application" at bounding box center [133, 535] width 157 height 12
click at [1296, 608] on button "Next" at bounding box center [1303, 617] width 57 height 31
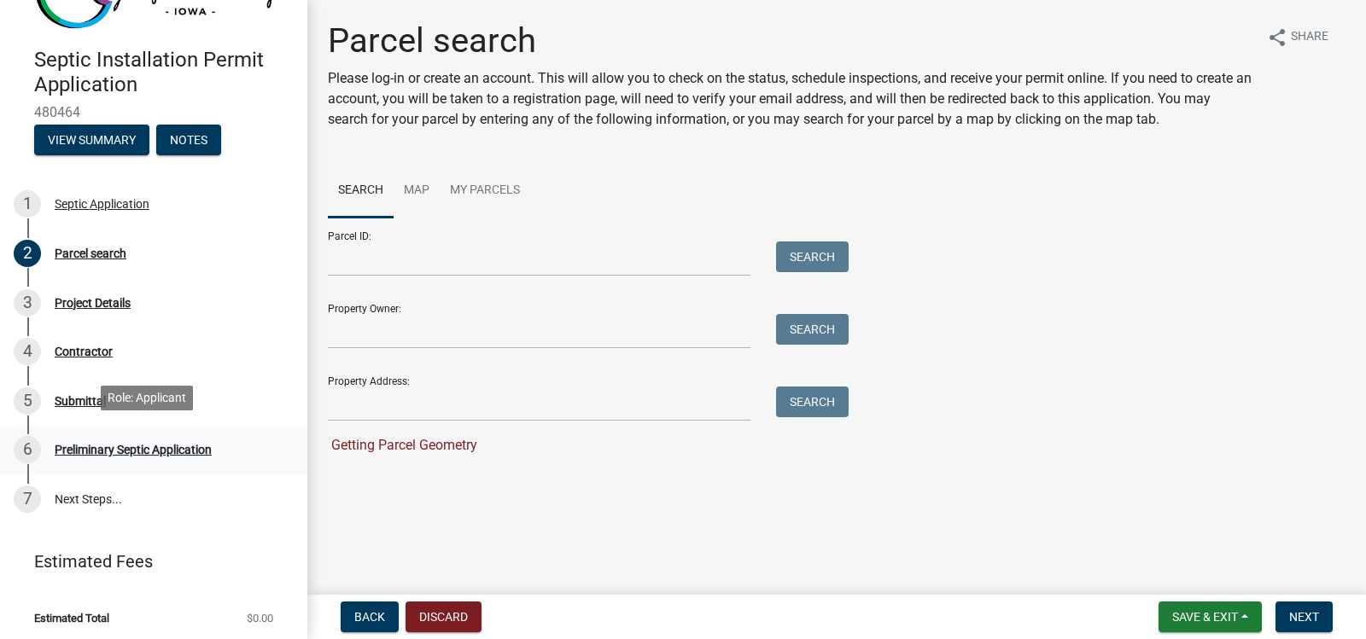
click at [108, 444] on div "Preliminary Septic Application" at bounding box center [133, 450] width 157 height 12
click at [374, 263] on input "Parcel ID:" at bounding box center [539, 259] width 423 height 35
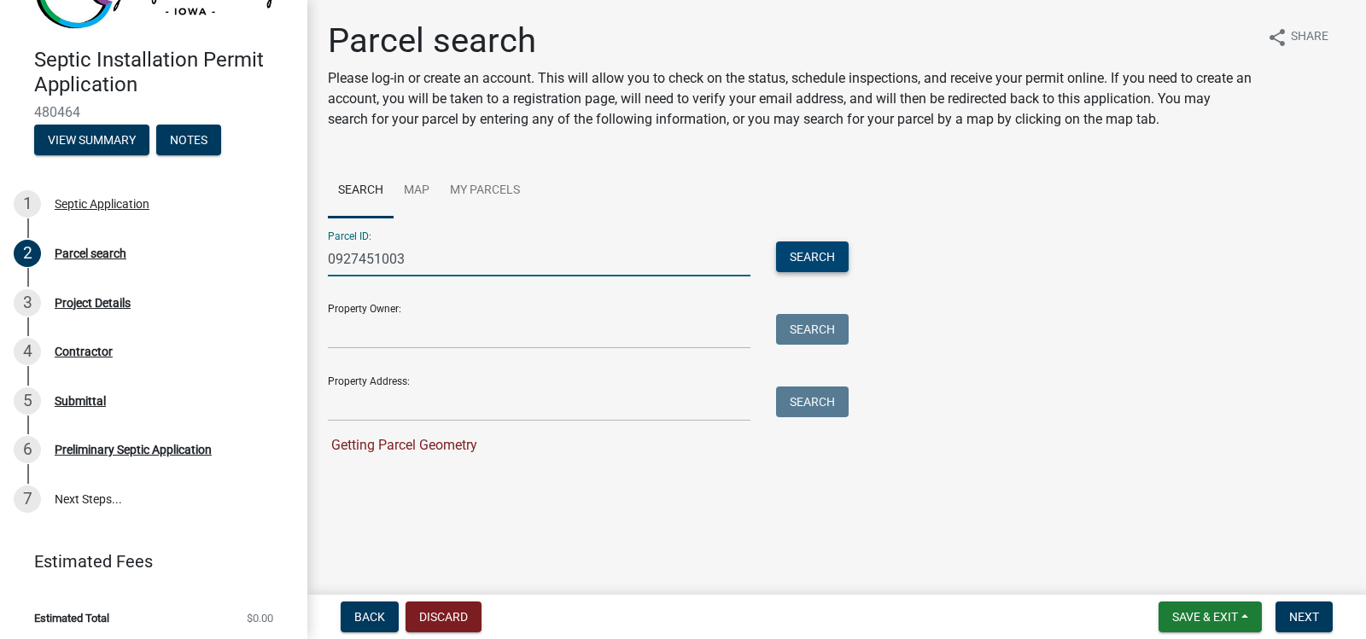
type input "0927451003"
click at [826, 251] on button "Search" at bounding box center [812, 257] width 73 height 31
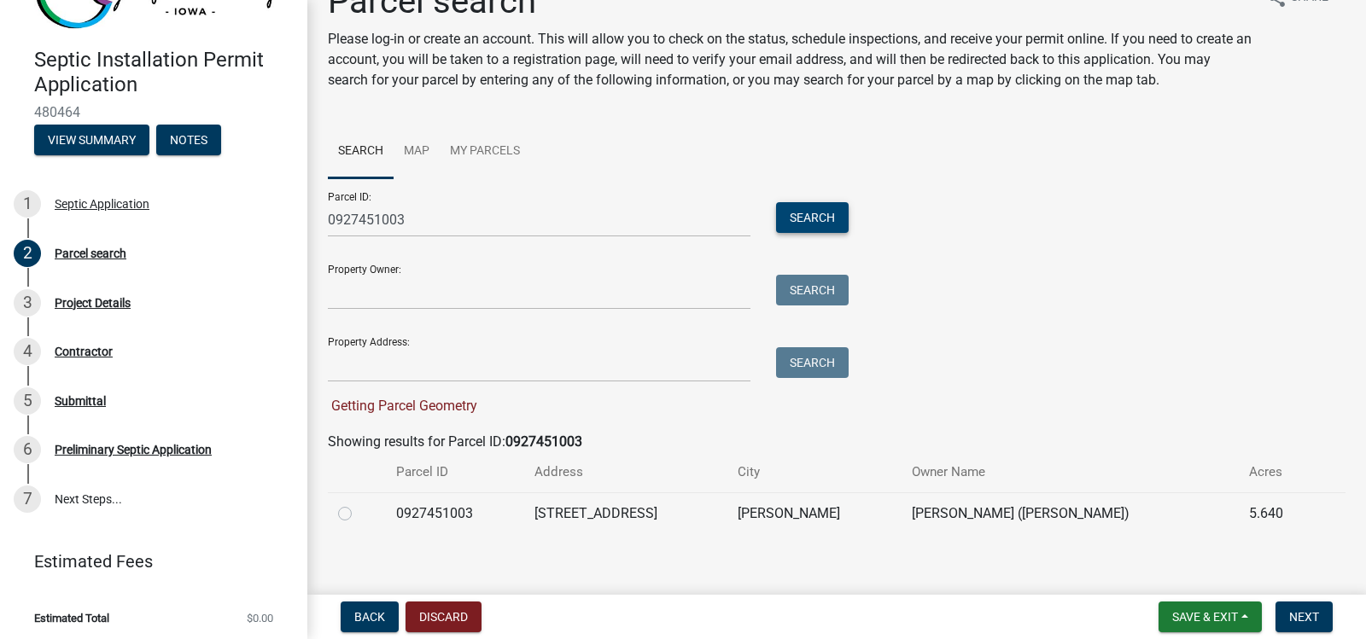
scroll to position [52, 0]
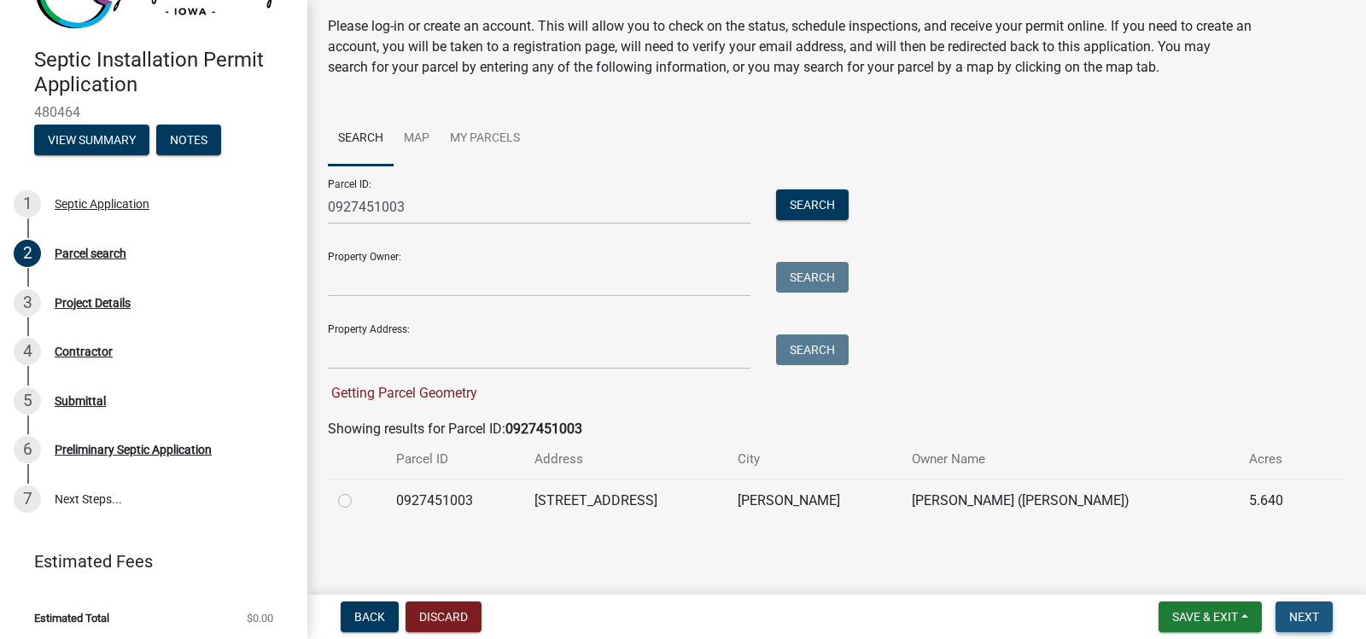
click at [1299, 609] on button "Next" at bounding box center [1303, 617] width 57 height 31
click at [1301, 614] on span "Next" at bounding box center [1304, 617] width 30 height 14
click at [1204, 616] on span "Save & Exit" at bounding box center [1205, 617] width 66 height 14
click at [1161, 530] on button "Save" at bounding box center [1193, 531] width 137 height 41
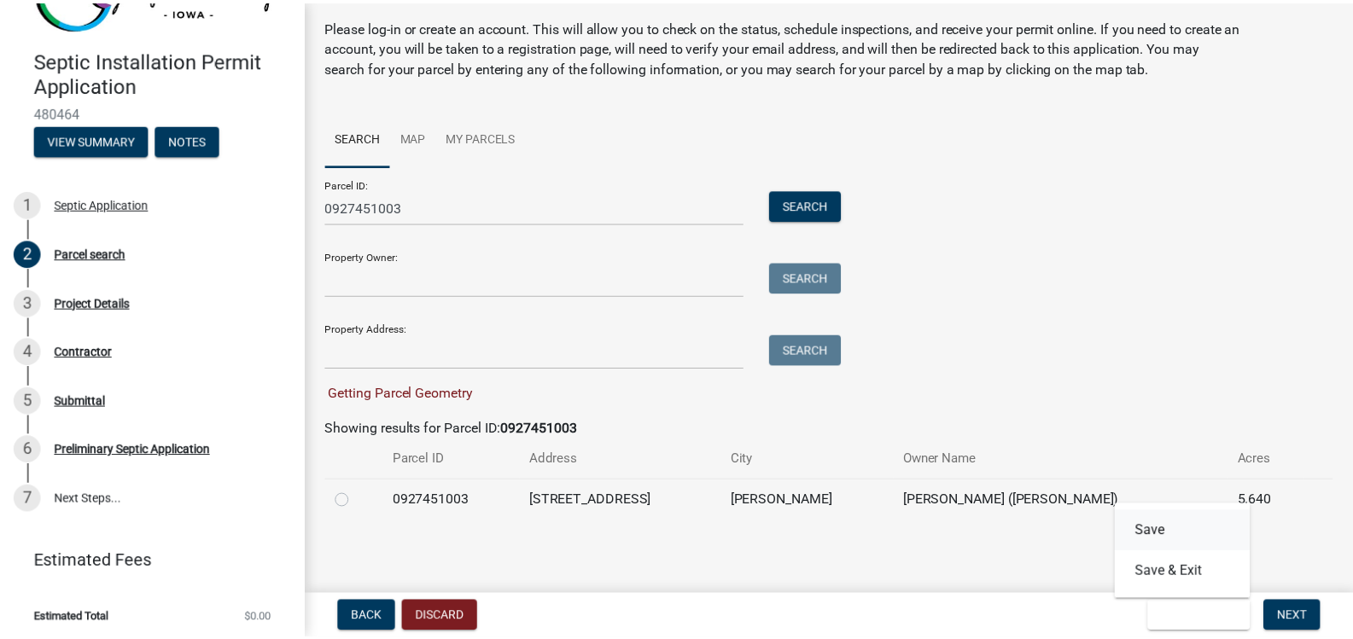
scroll to position [0, 0]
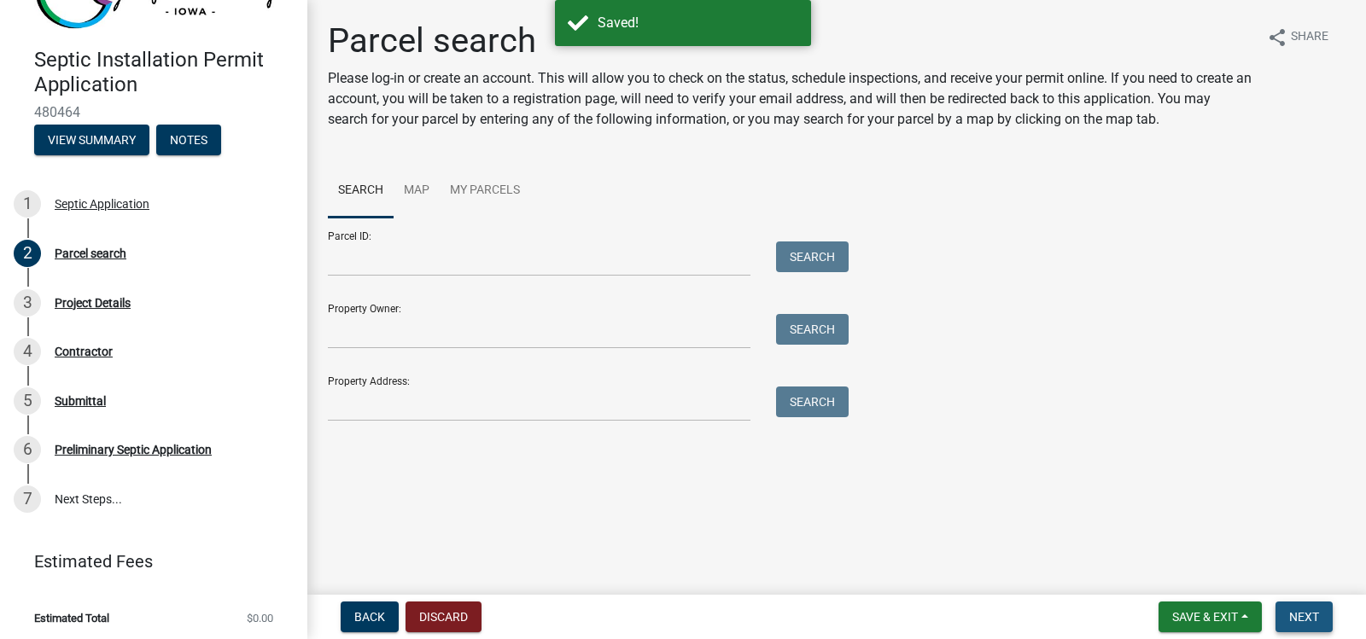
click at [1286, 608] on button "Next" at bounding box center [1303, 617] width 57 height 31
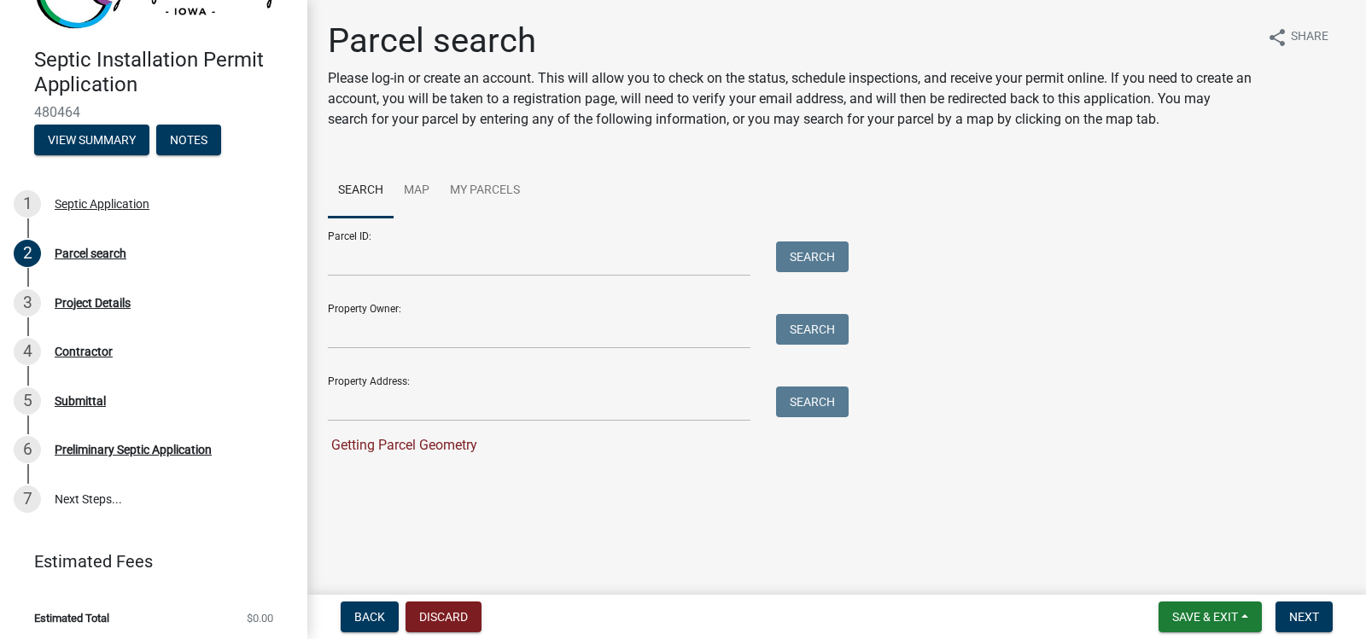
click at [429, 311] on div "Property Owner: Search" at bounding box center [584, 319] width 512 height 59
click at [1302, 620] on span "Next" at bounding box center [1304, 617] width 30 height 14
click at [123, 436] on div "6 Preliminary Septic Application" at bounding box center [147, 449] width 266 height 27
click at [446, 616] on button "Discard" at bounding box center [444, 617] width 76 height 31
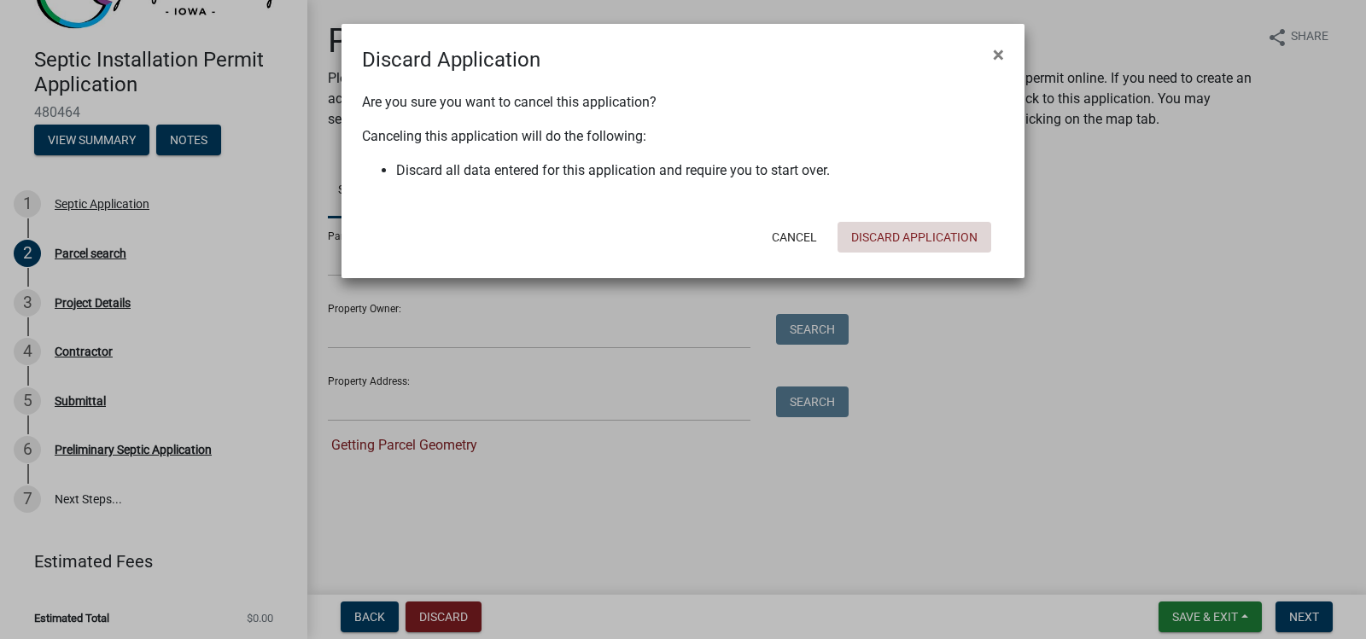
click at [929, 233] on button "Discard Application" at bounding box center [915, 237] width 154 height 31
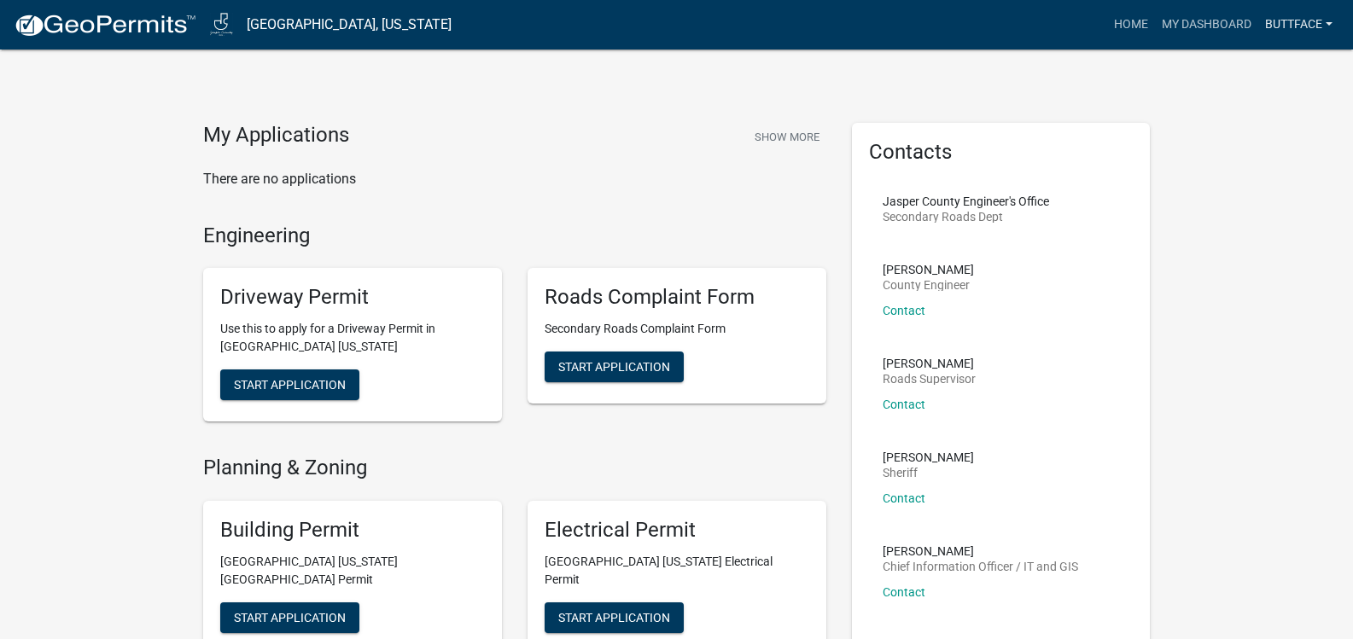
click at [1294, 29] on link "Buttface" at bounding box center [1298, 25] width 81 height 32
click at [1234, 70] on link "Account" at bounding box center [1271, 70] width 137 height 41
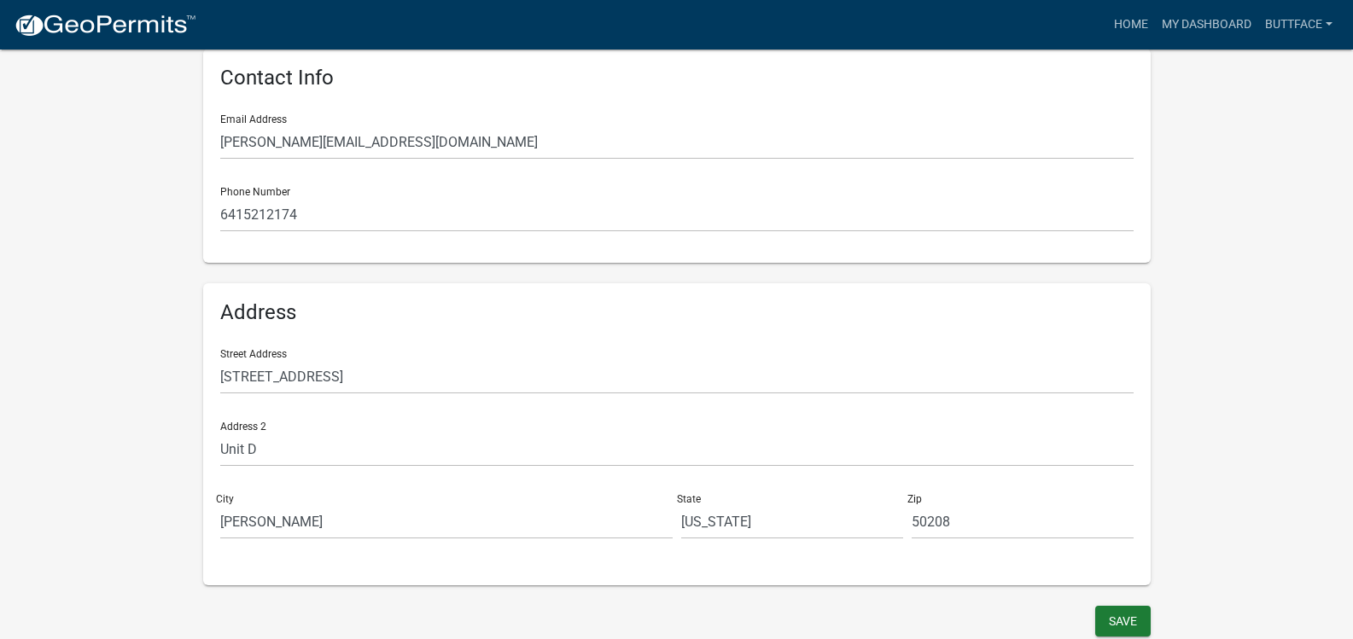
scroll to position [355, 0]
click at [1121, 622] on button "Save" at bounding box center [1122, 619] width 55 height 31
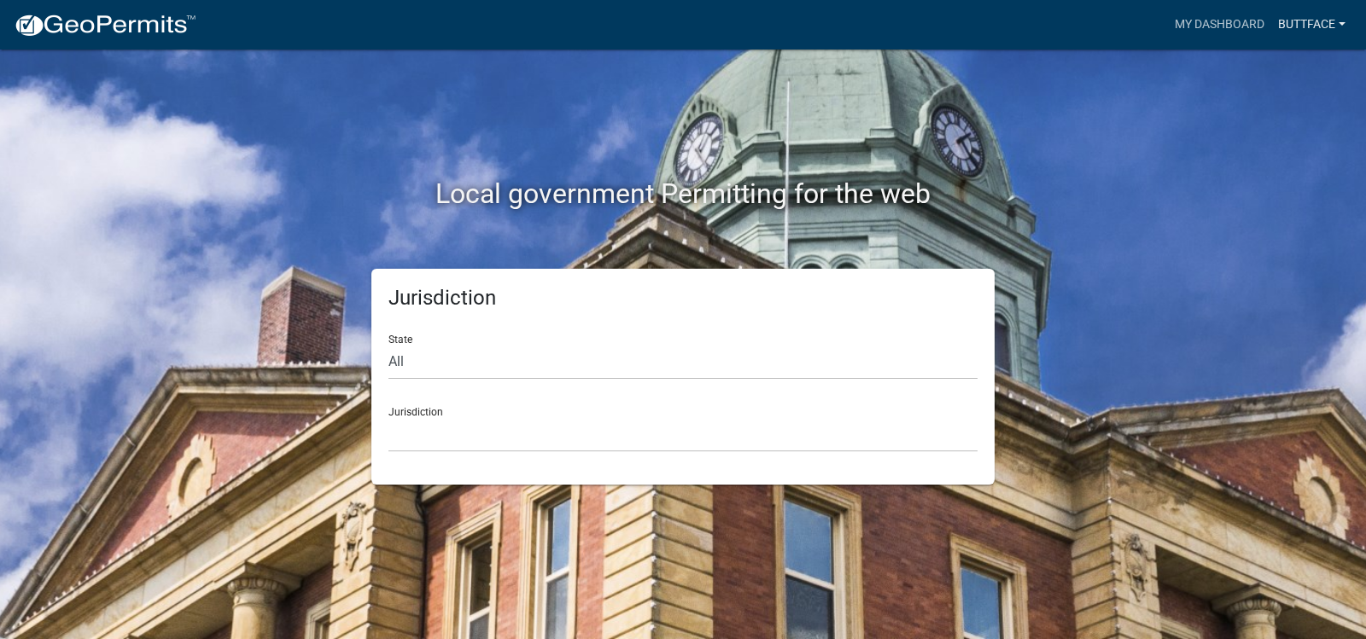
click at [1308, 21] on link "Buttface" at bounding box center [1311, 25] width 81 height 32
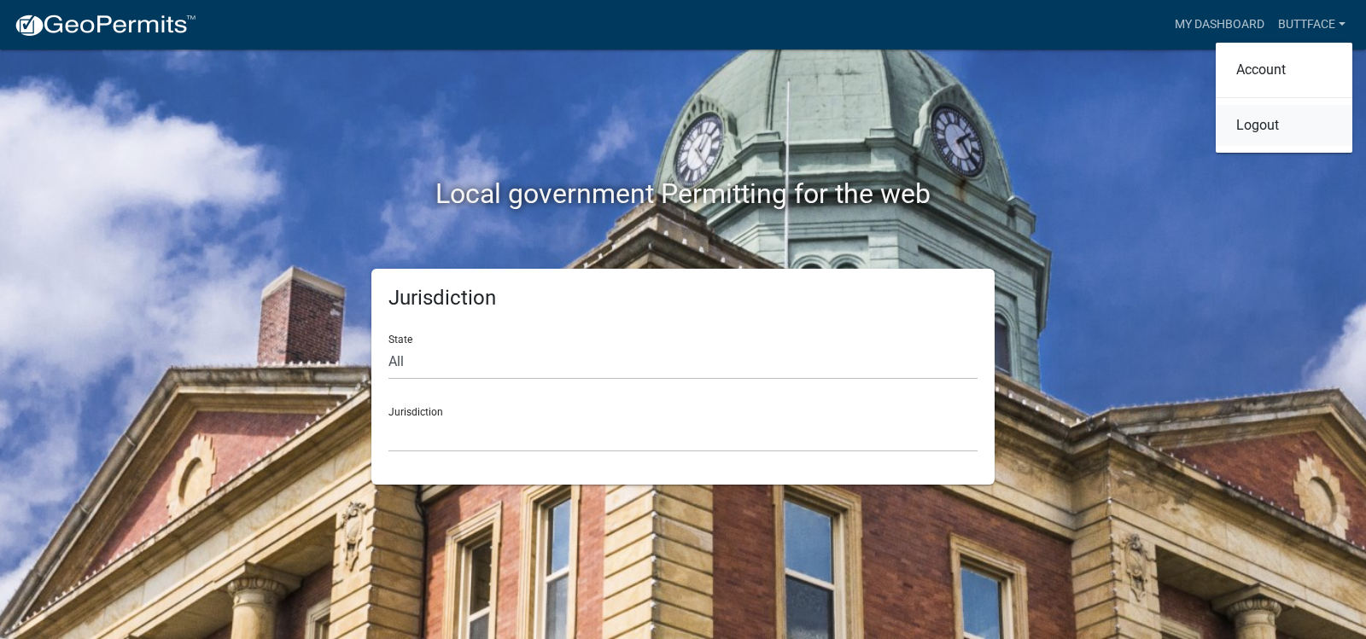
click at [1268, 134] on link "Logout" at bounding box center [1284, 125] width 137 height 41
